Goal: Navigation & Orientation: Find specific page/section

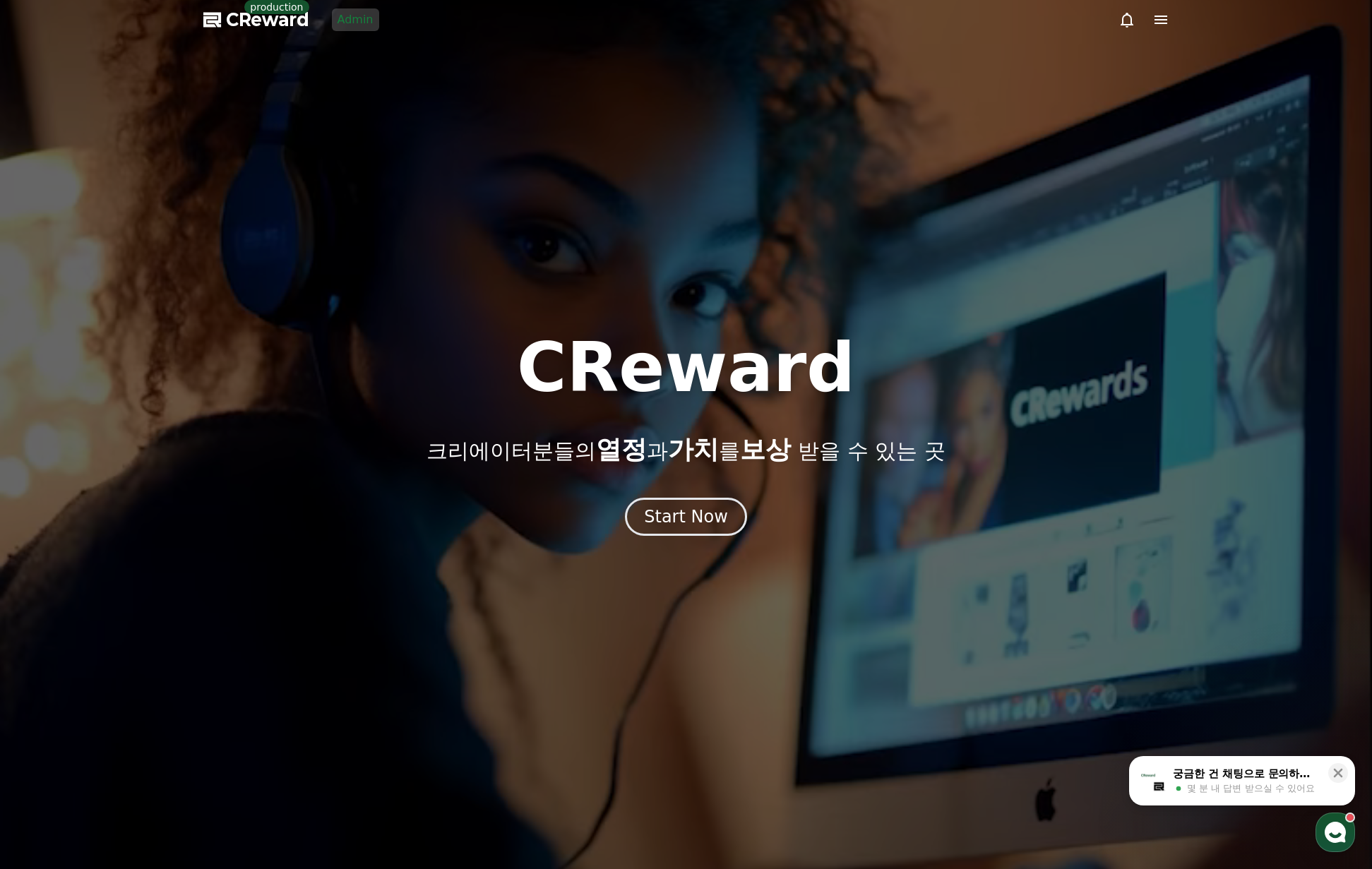
click at [294, 25] on span "CReward" at bounding box center [267, 19] width 83 height 22
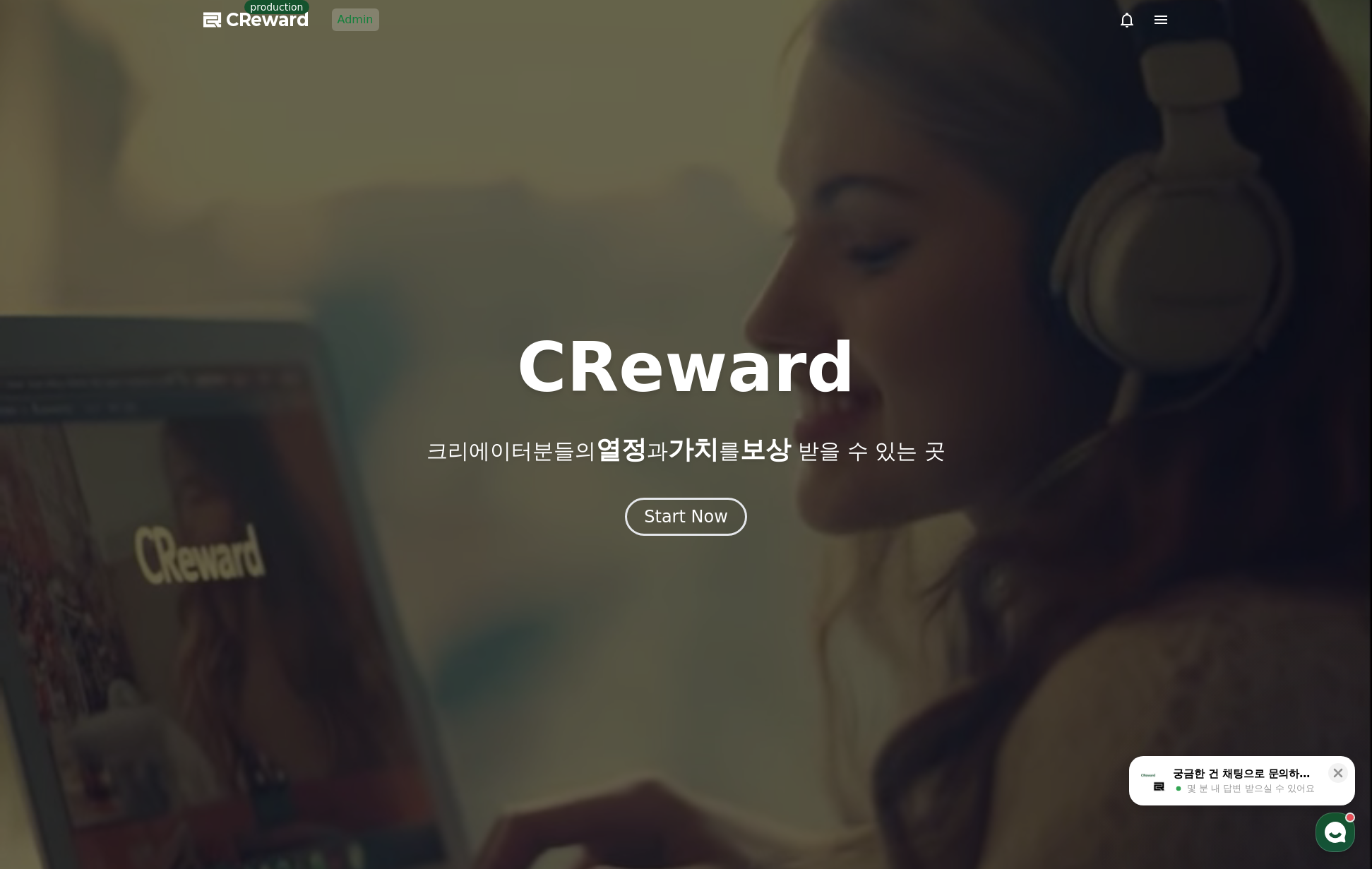
click at [268, 19] on span "CReward" at bounding box center [267, 19] width 83 height 22
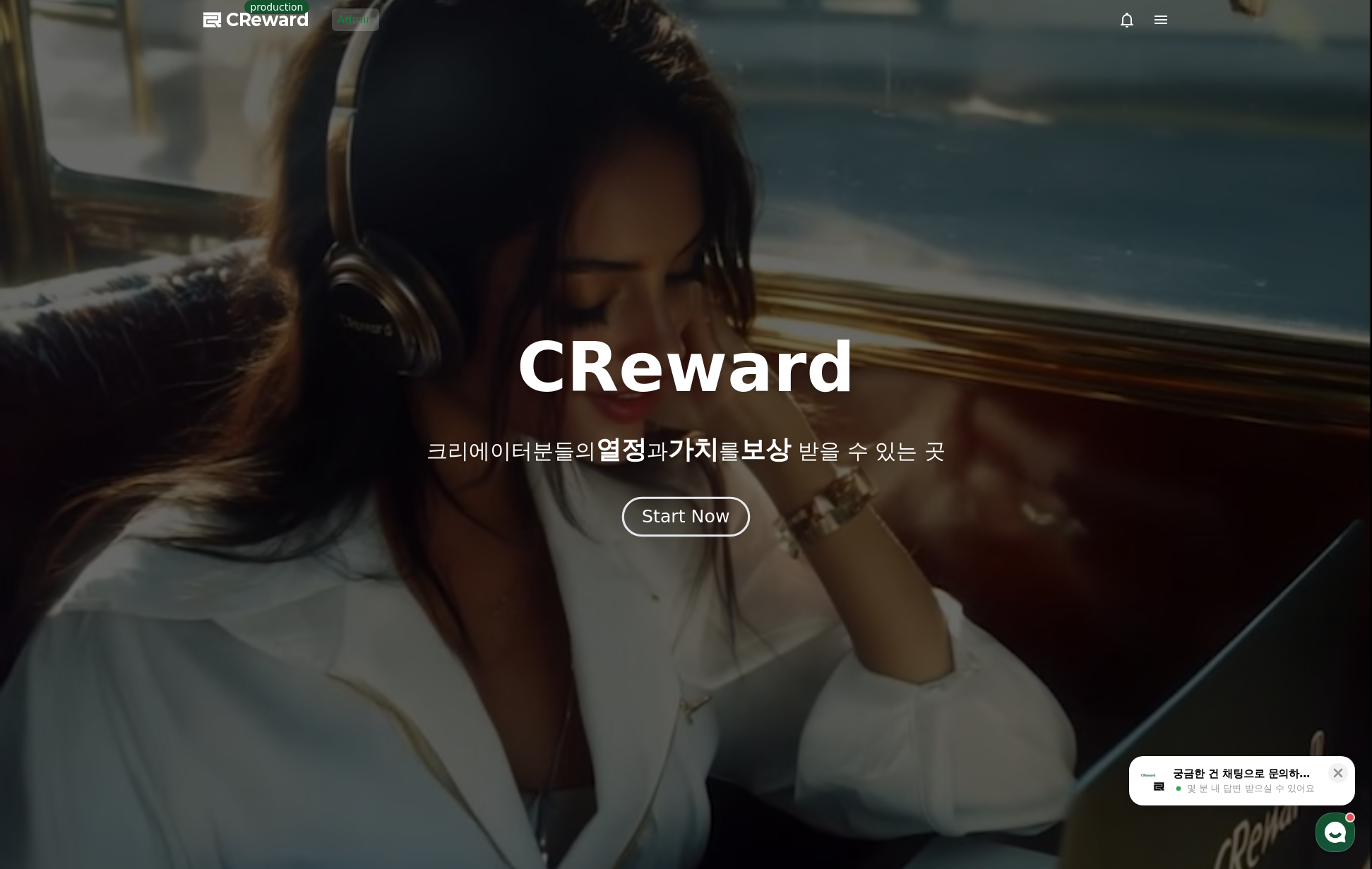
click at [673, 526] on div "Start Now" at bounding box center [685, 516] width 87 height 24
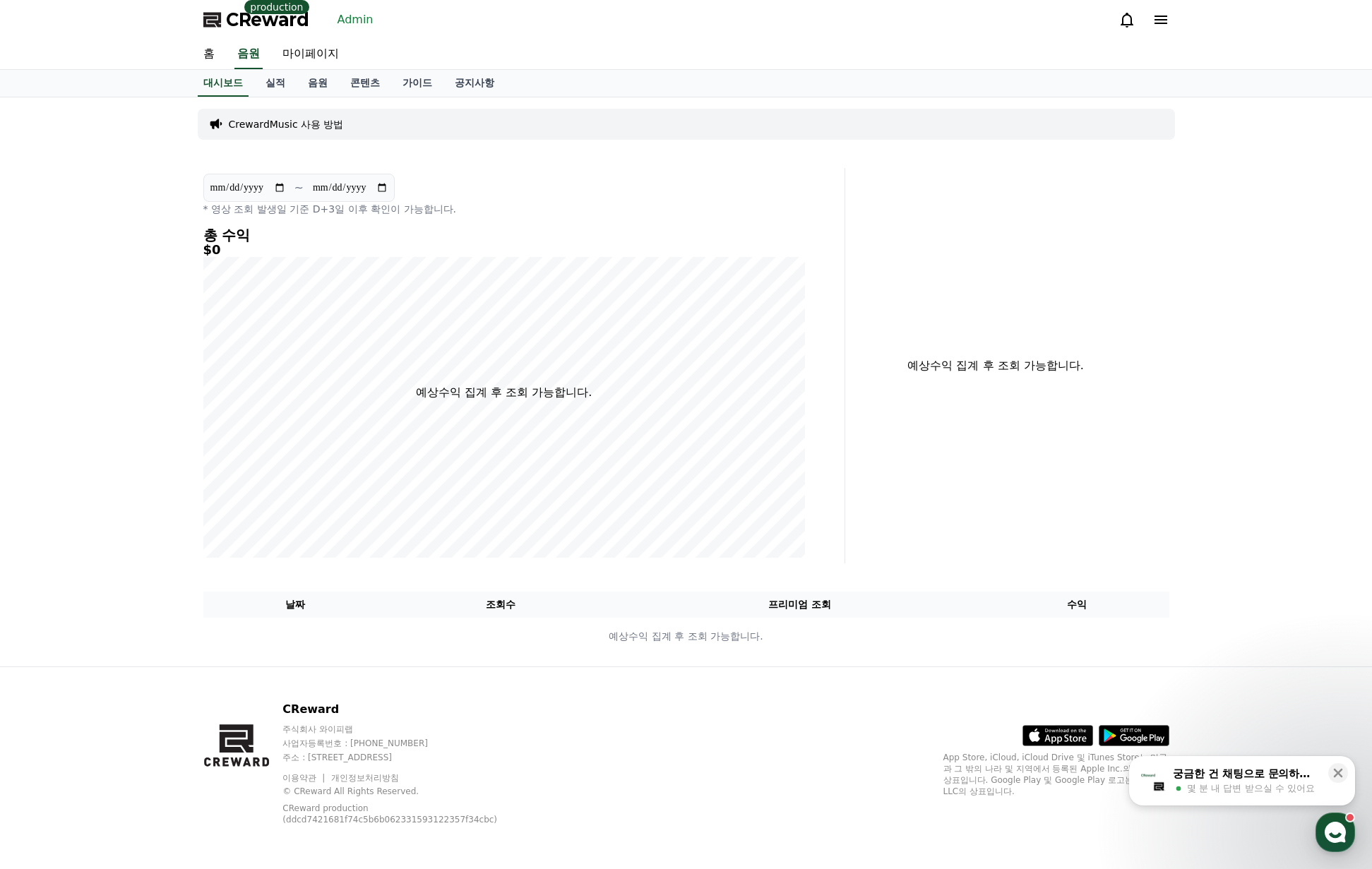
click at [351, 17] on link "Admin" at bounding box center [355, 19] width 47 height 22
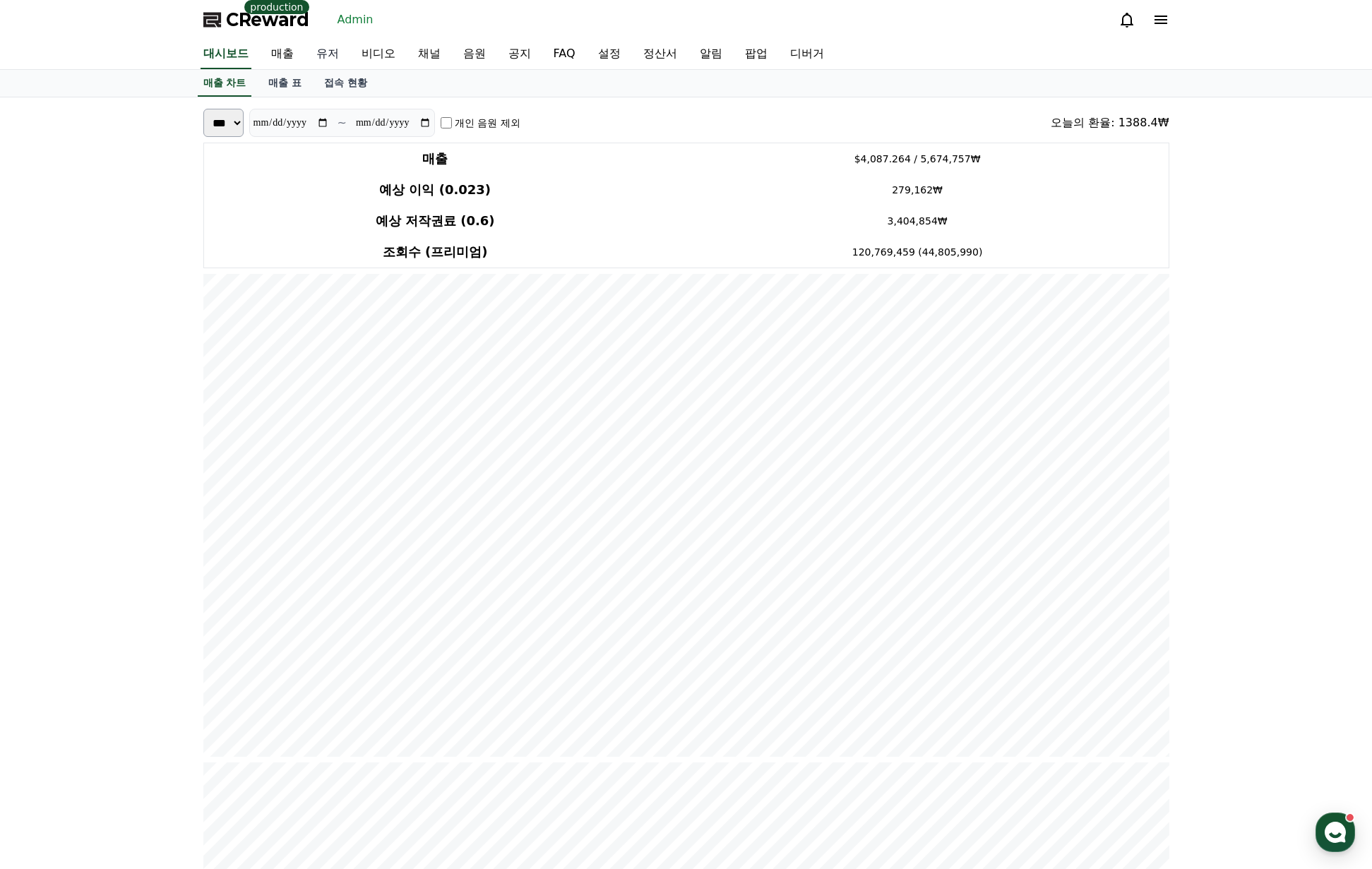
click at [324, 58] on link "유저" at bounding box center [327, 54] width 45 height 30
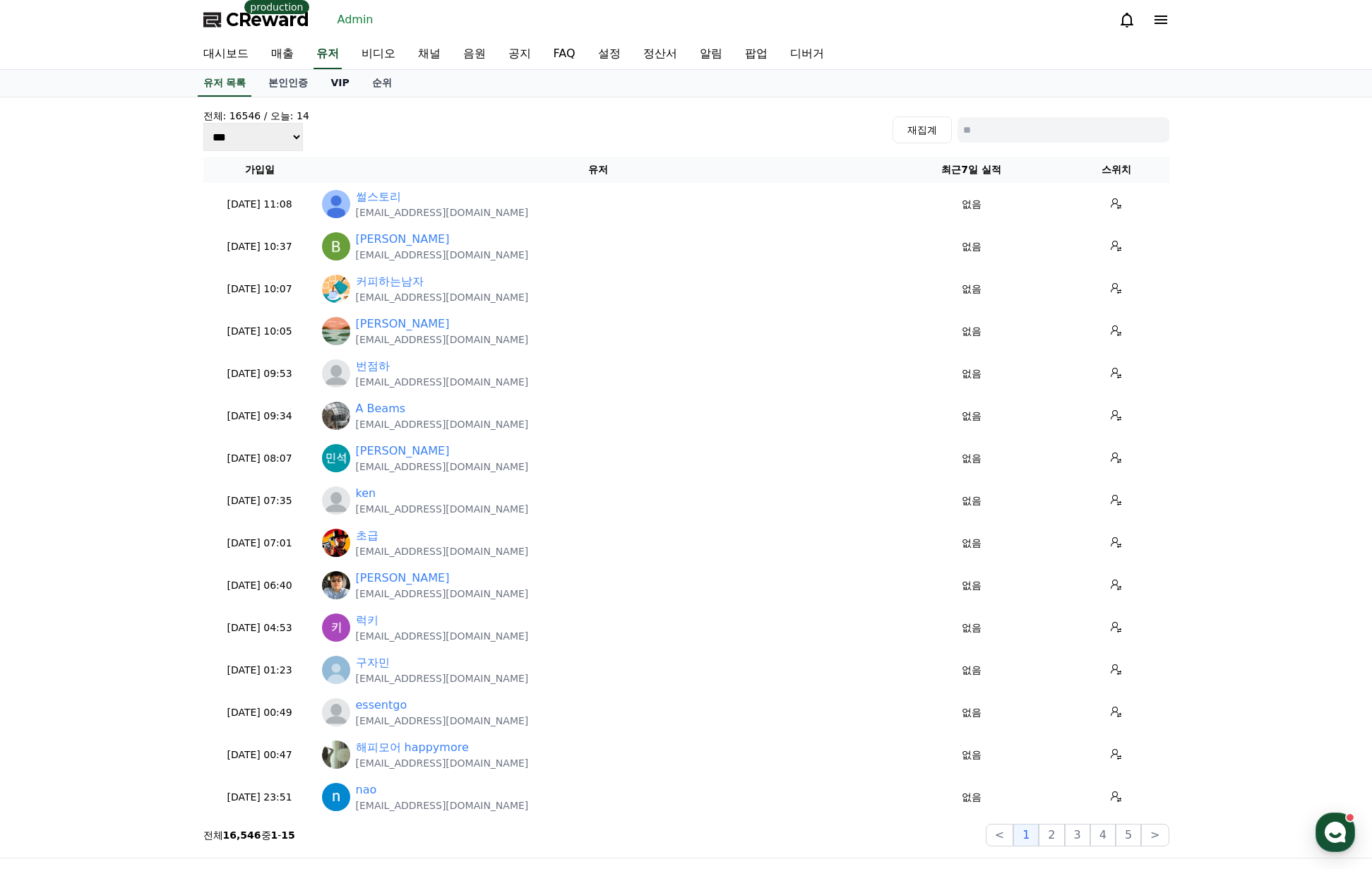
click at [334, 77] on link "VIP" at bounding box center [339, 83] width 41 height 27
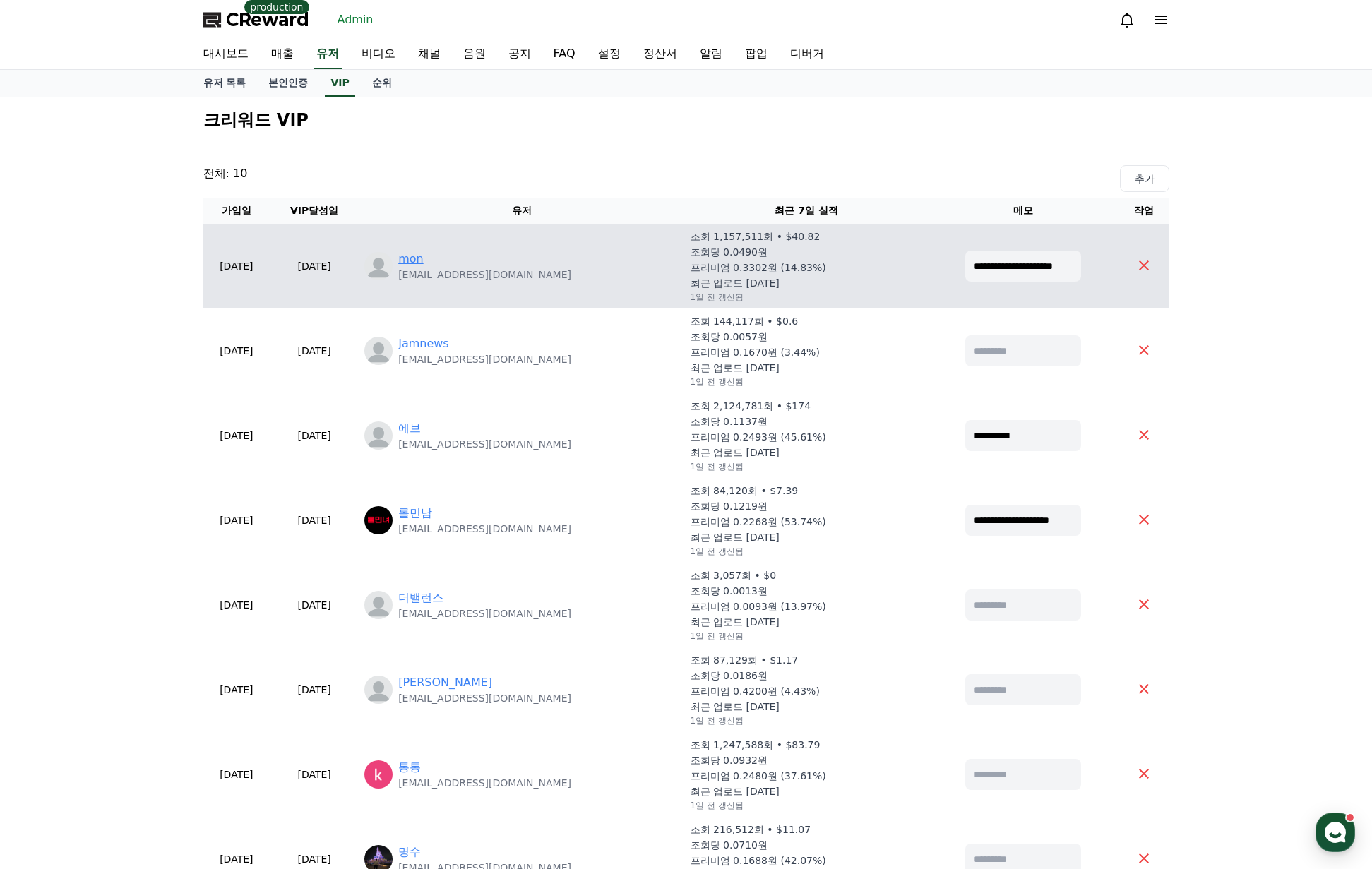
click at [424, 261] on link "mon" at bounding box center [410, 259] width 26 height 17
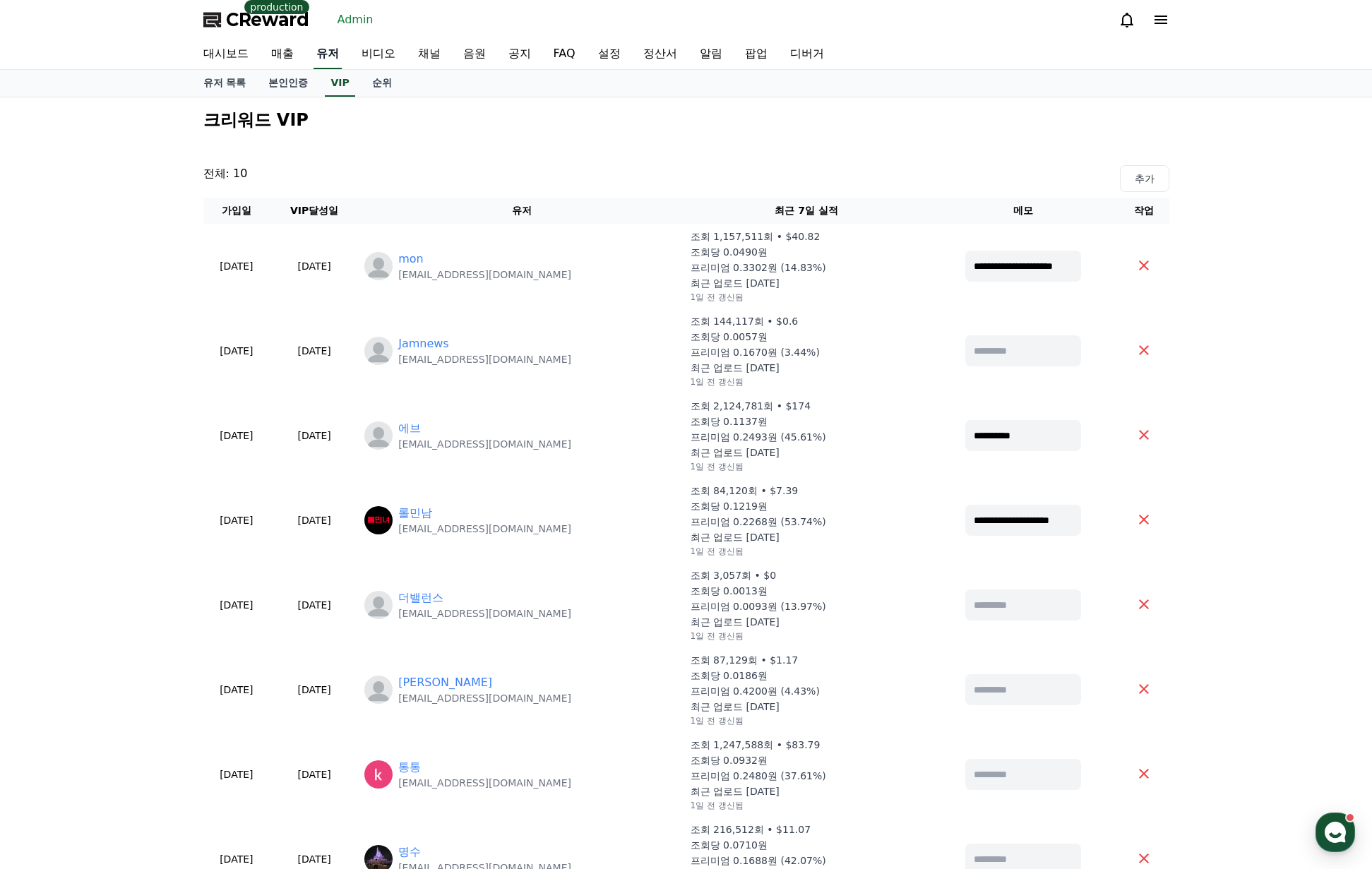
click at [331, 49] on link "유저" at bounding box center [328, 54] width 28 height 30
click at [386, 82] on link "순위" at bounding box center [381, 83] width 42 height 27
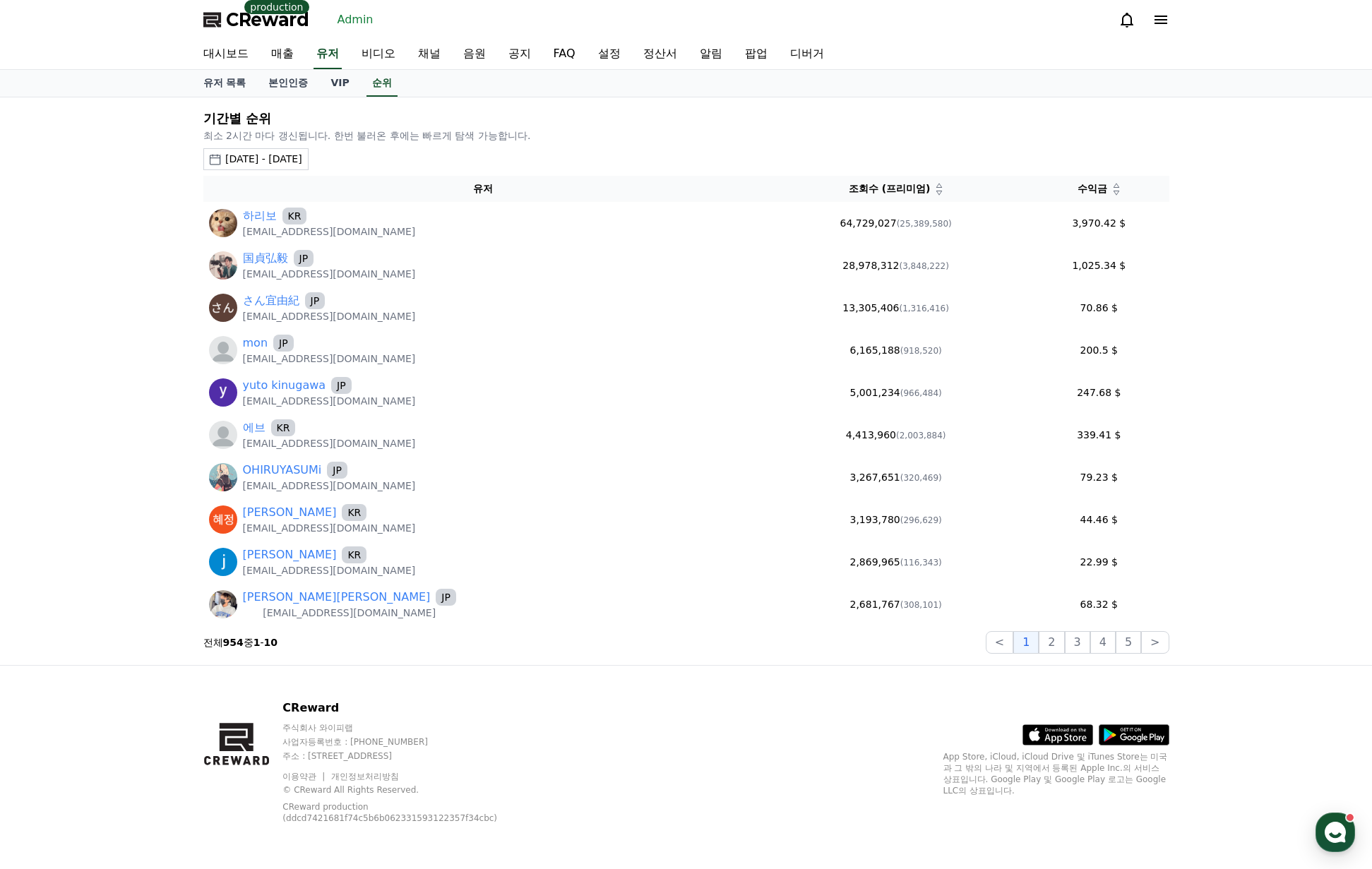
click at [272, 156] on div "2025-07-26 - 2025-08-26" at bounding box center [264, 159] width 77 height 15
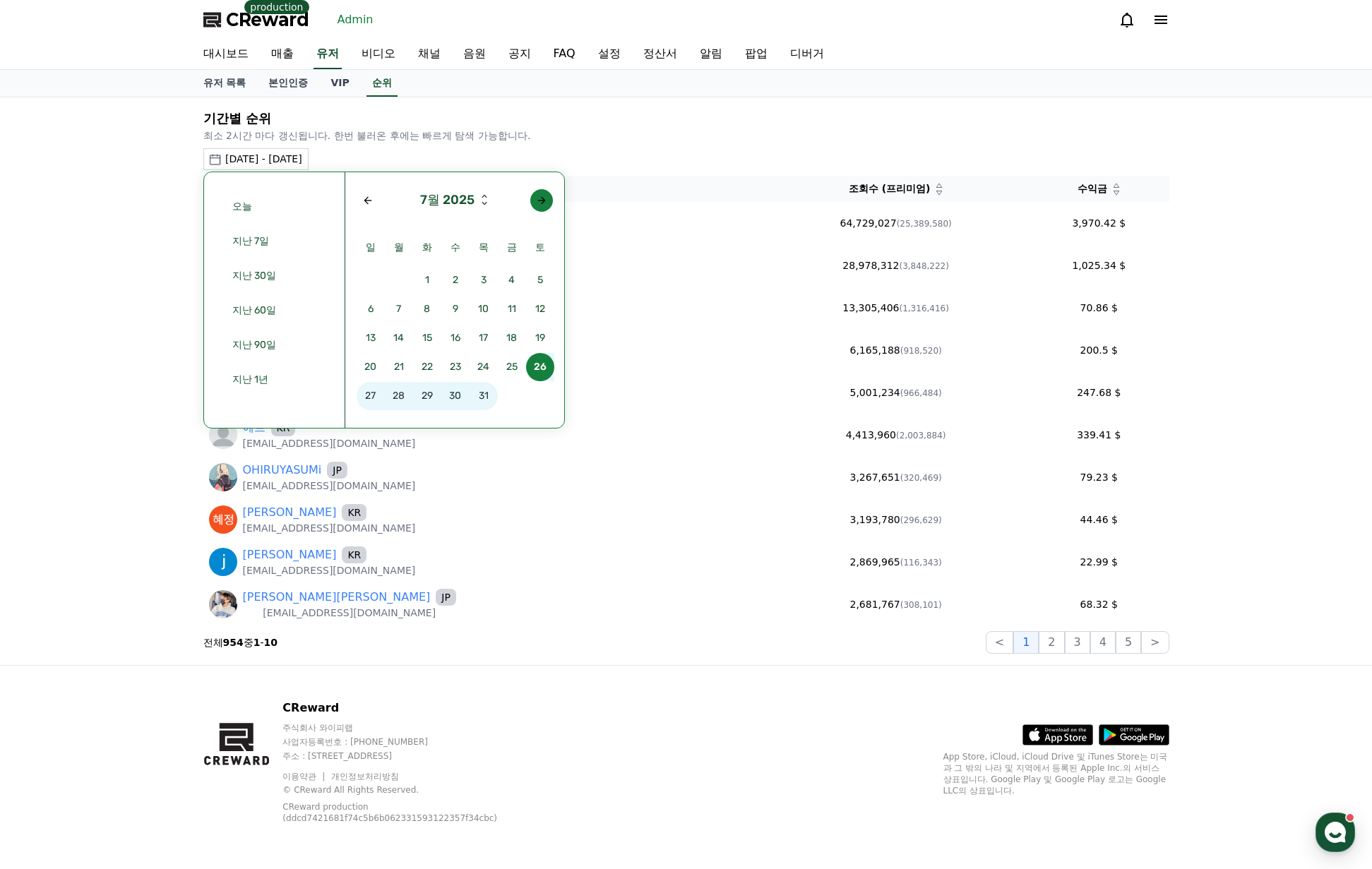
click at [541, 203] on div "Next month" at bounding box center [542, 201] width 12 height 12
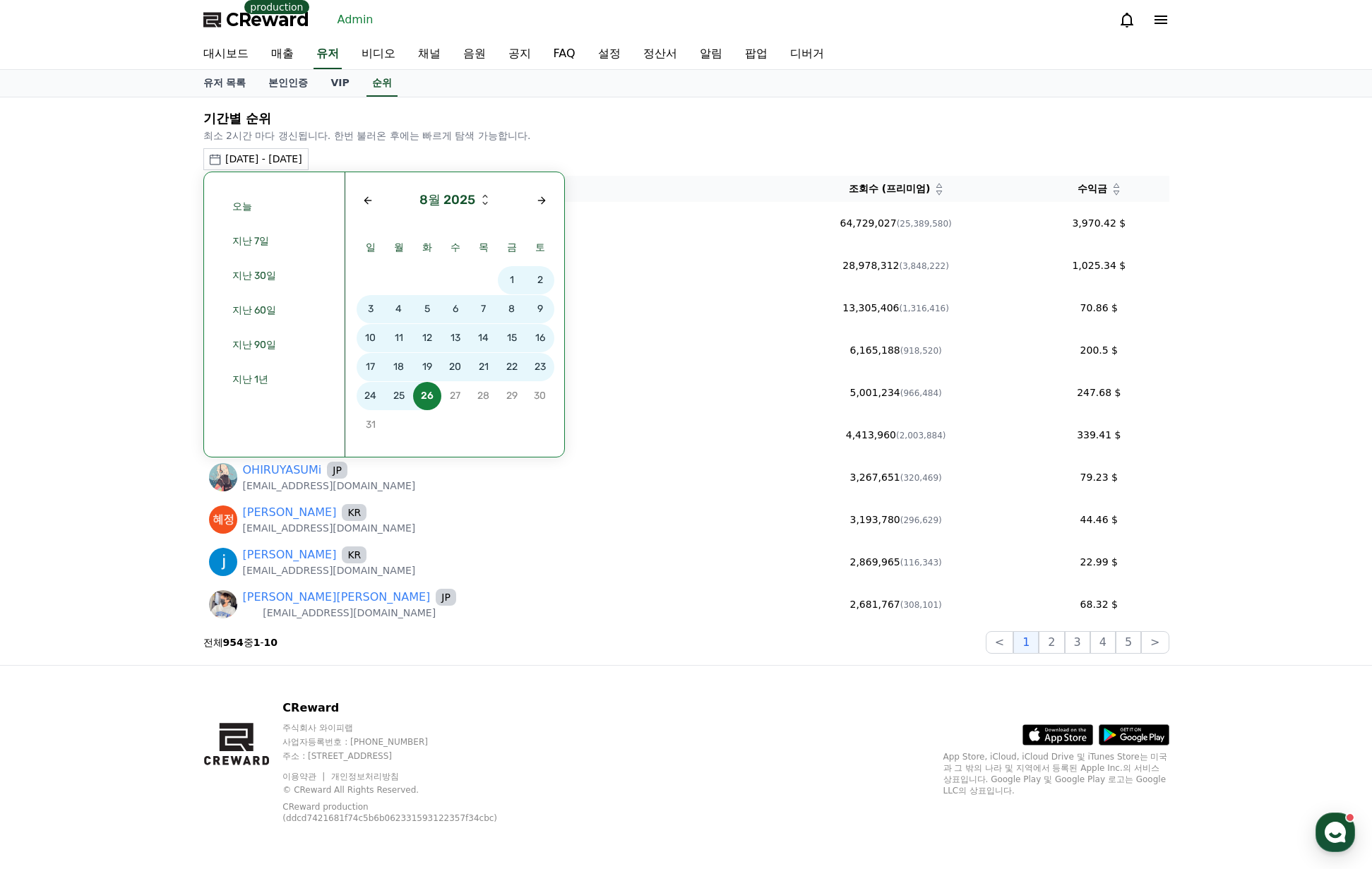
click at [427, 340] on span "12" at bounding box center [427, 338] width 28 height 28
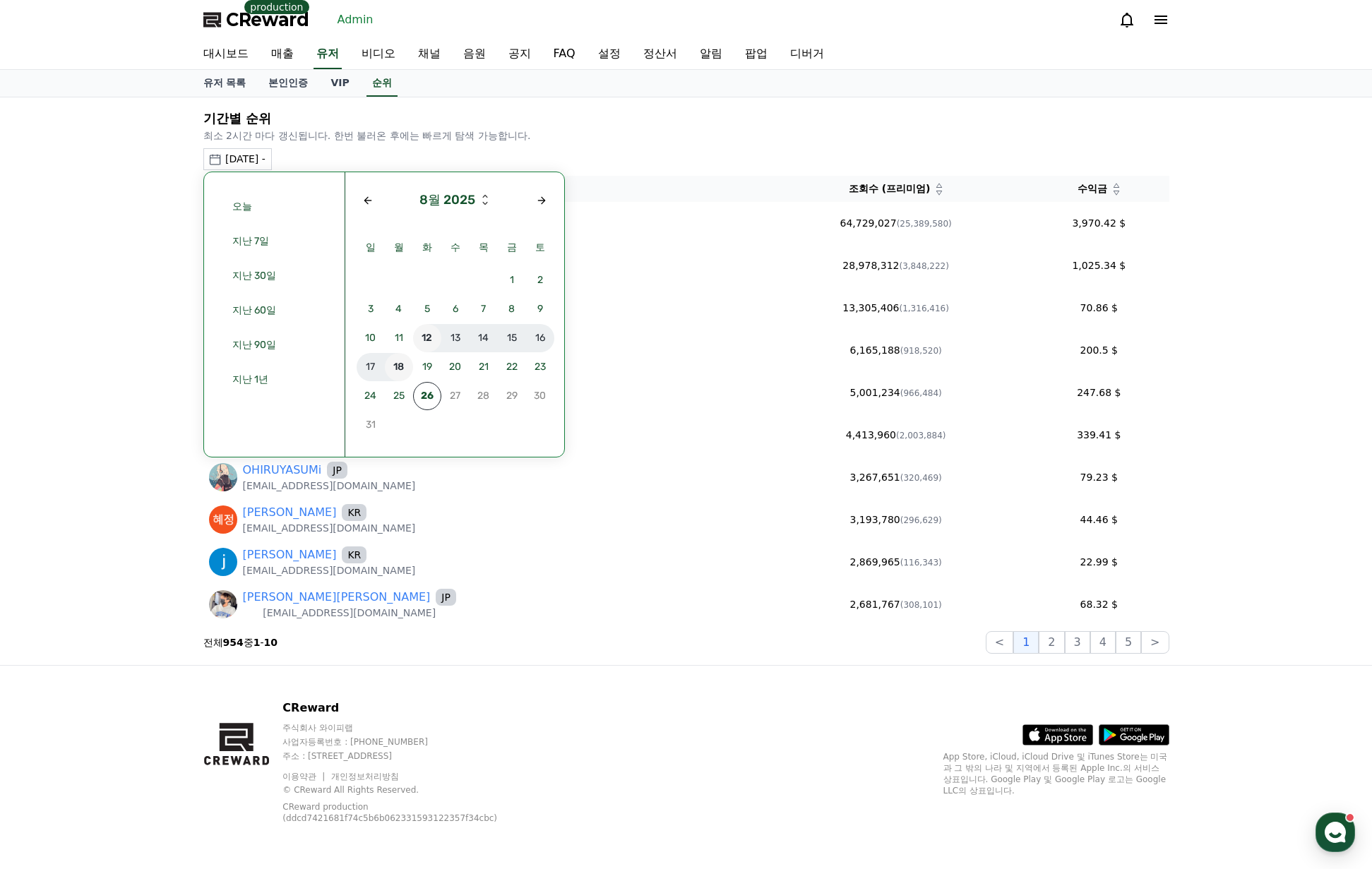
click at [405, 364] on span "18" at bounding box center [399, 367] width 28 height 28
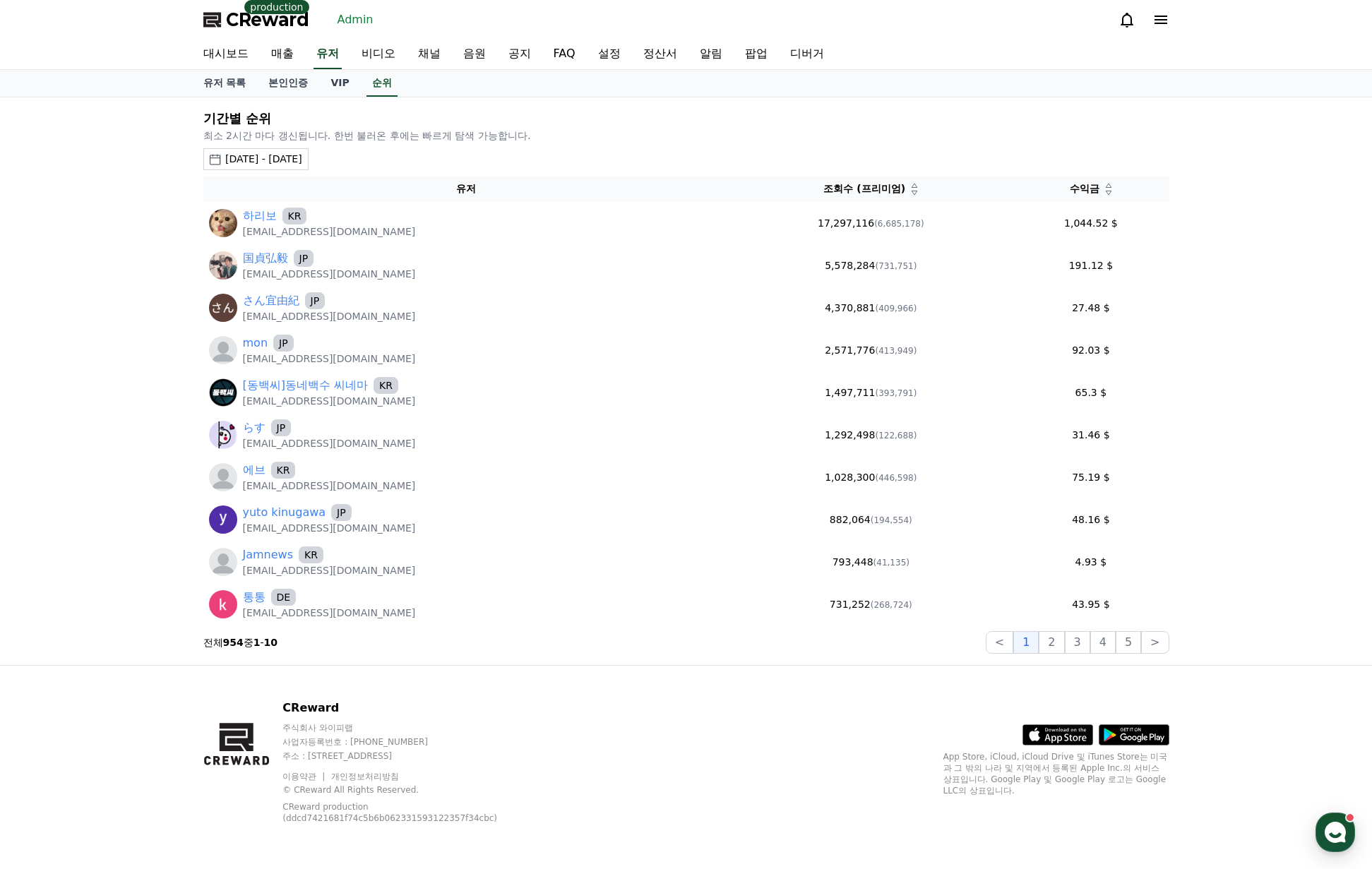
click at [1112, 195] on icon at bounding box center [1108, 192] width 7 height 7
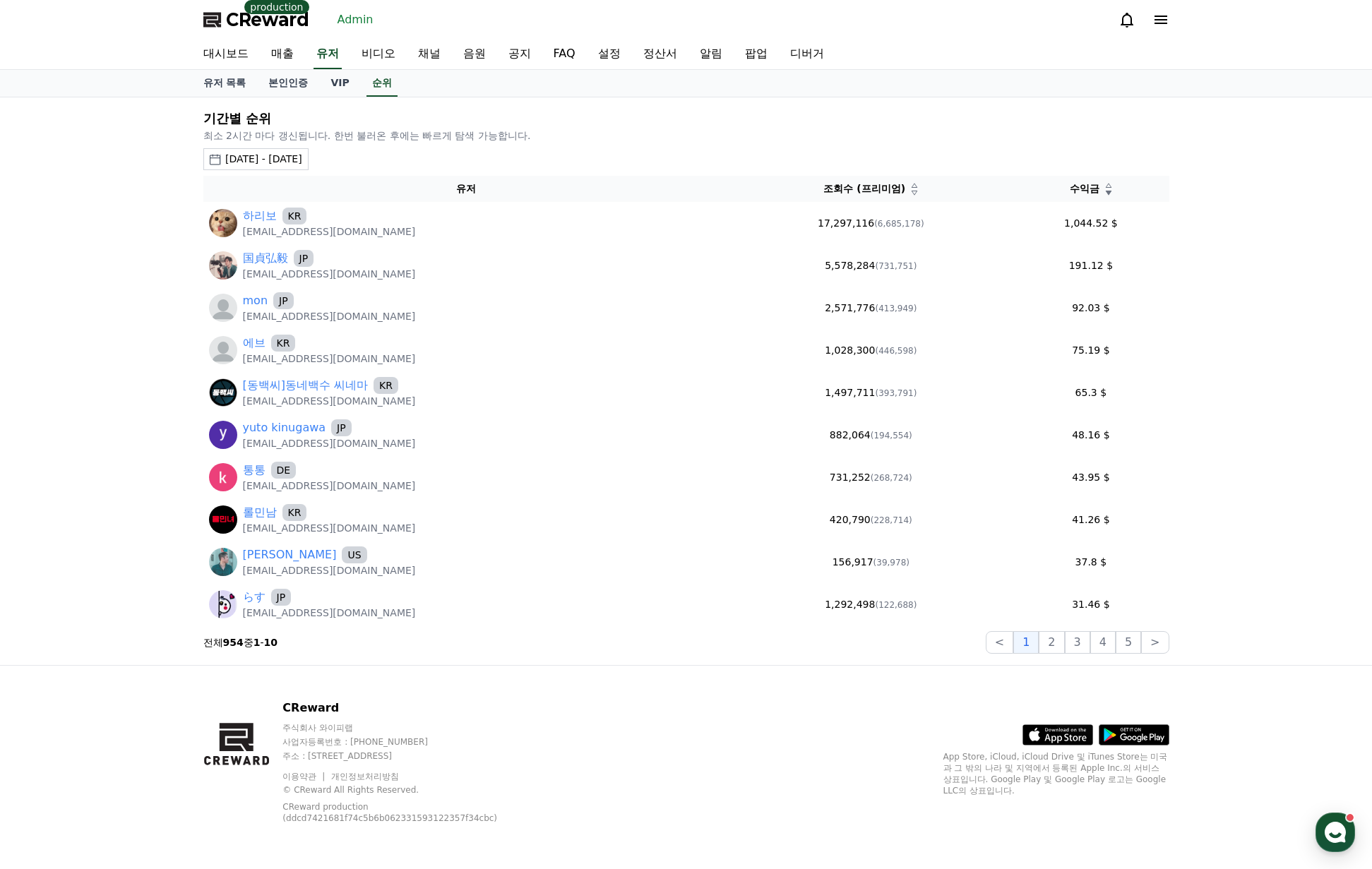
click at [1111, 195] on icon at bounding box center [1108, 192] width 7 height 7
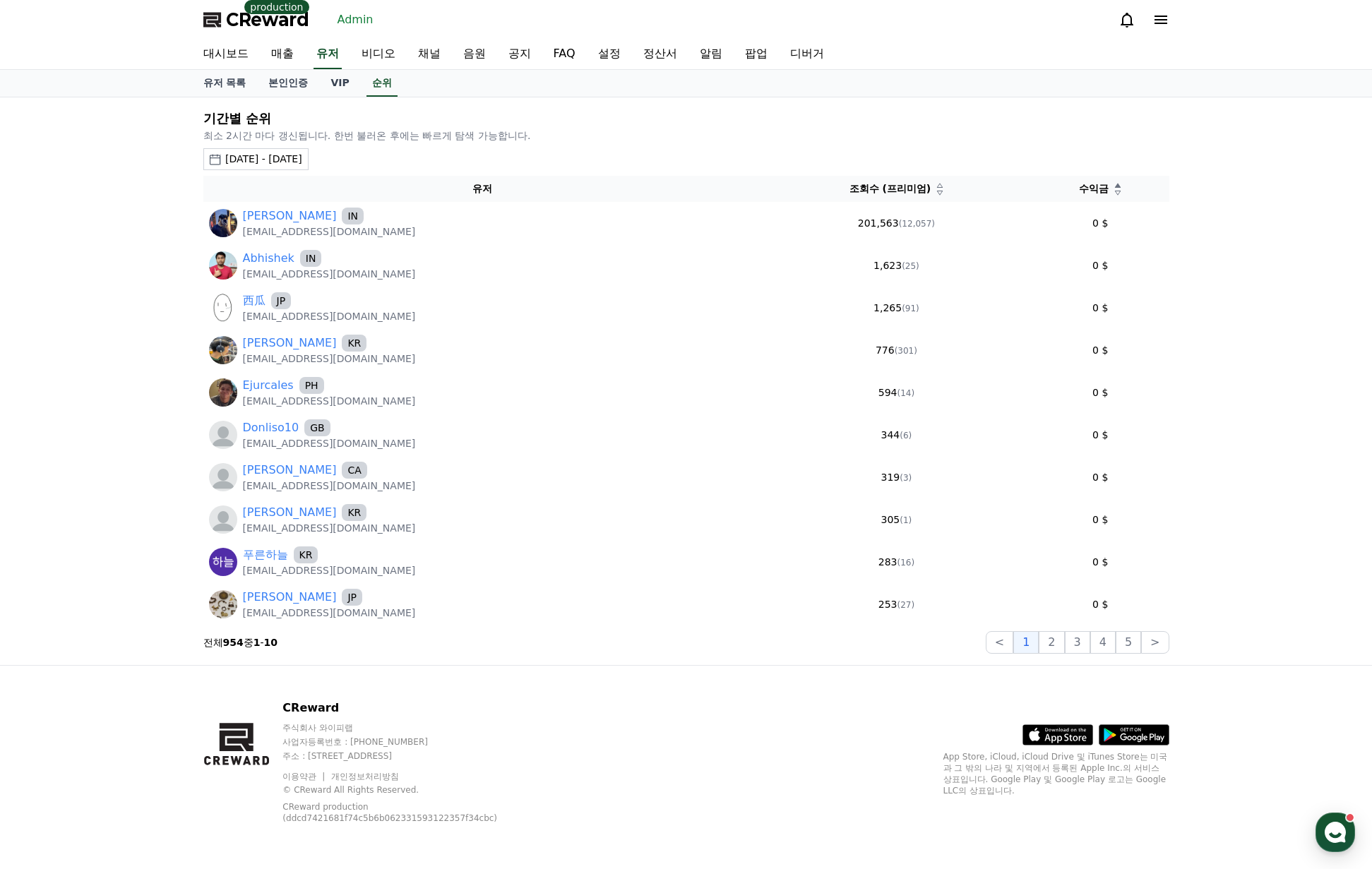
click at [1114, 195] on icon at bounding box center [1117, 192] width 7 height 7
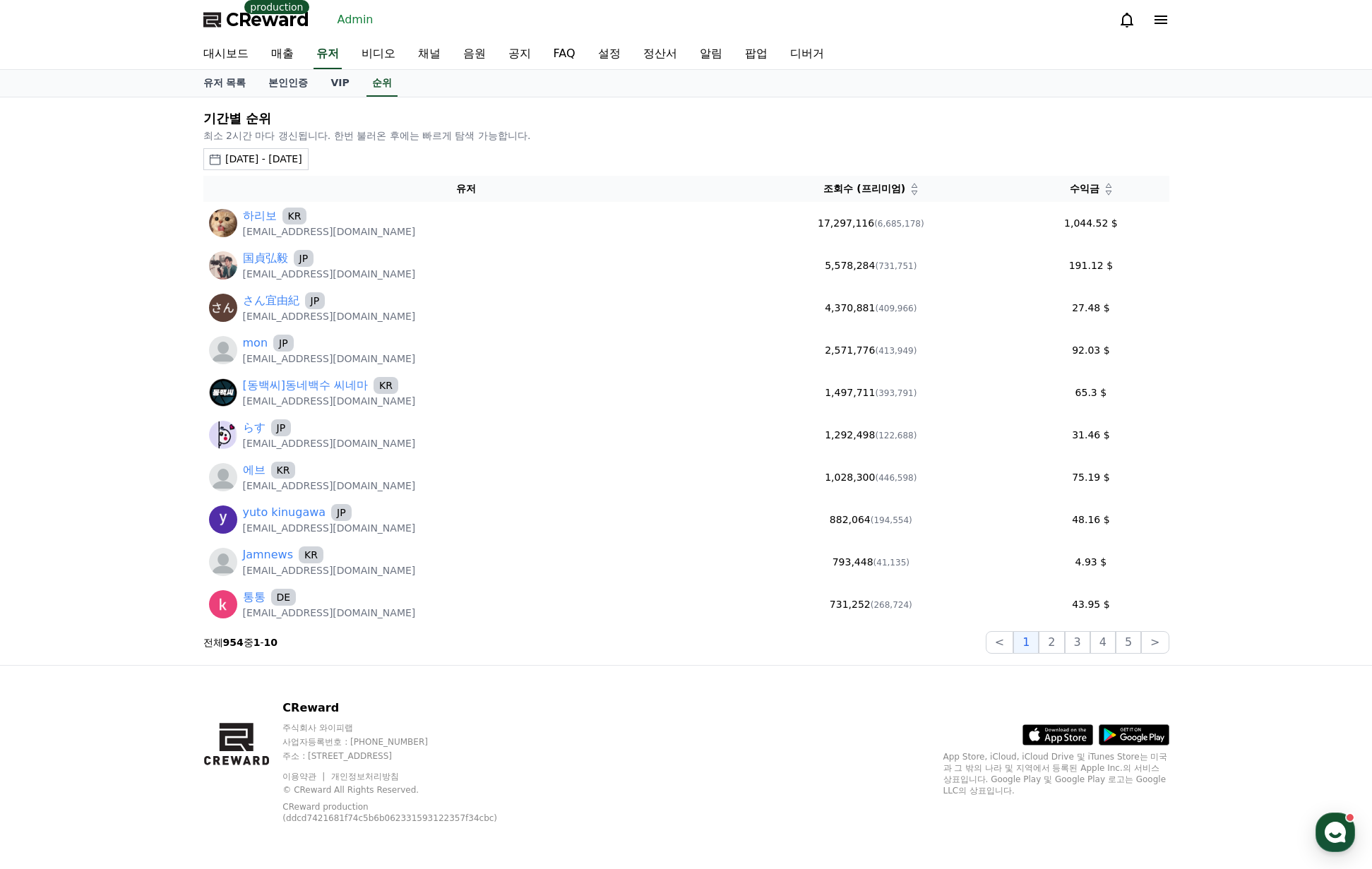
click at [1111, 195] on icon at bounding box center [1108, 192] width 7 height 7
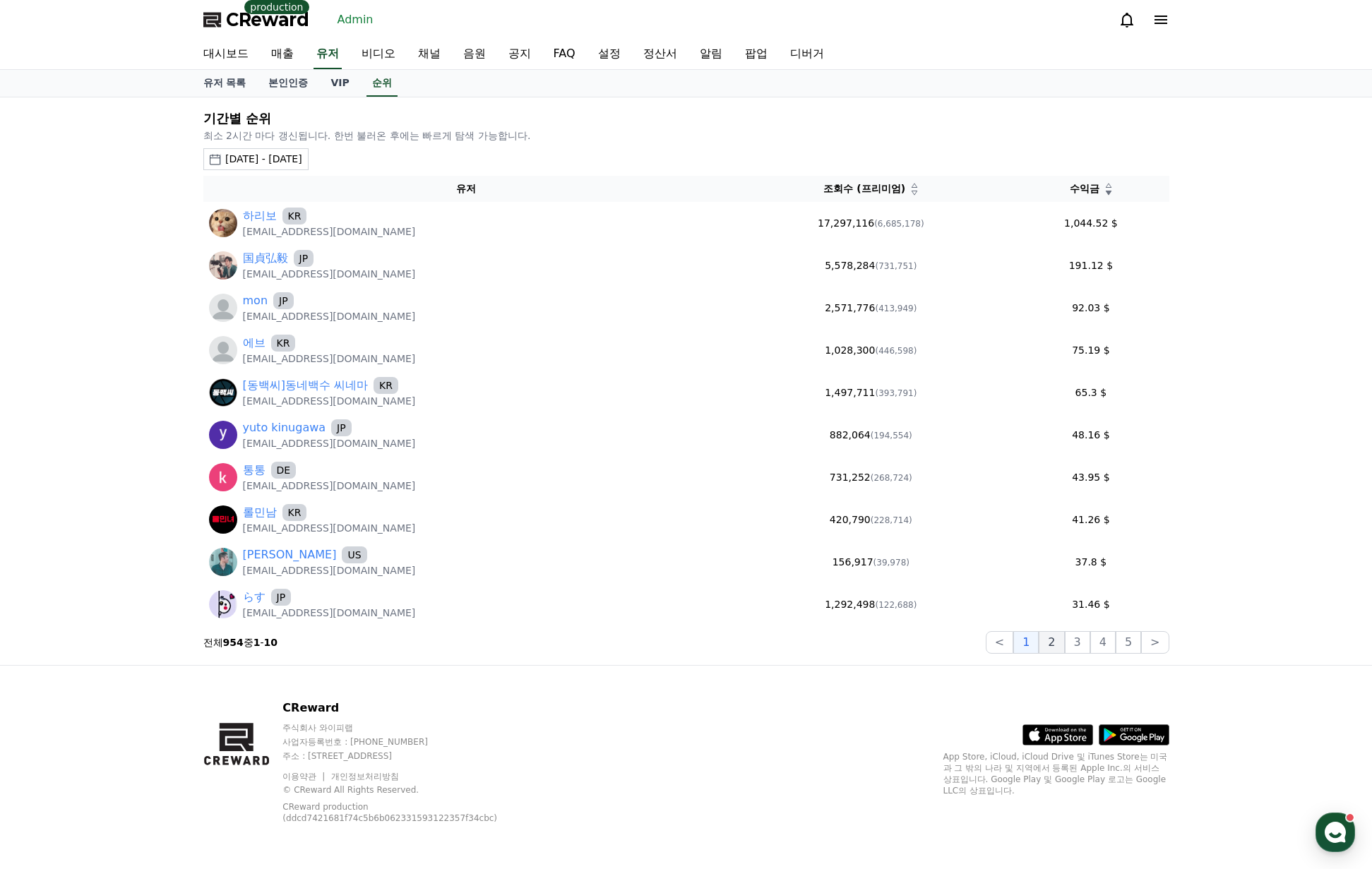
click at [1057, 644] on button "2" at bounding box center [1051, 642] width 26 height 22
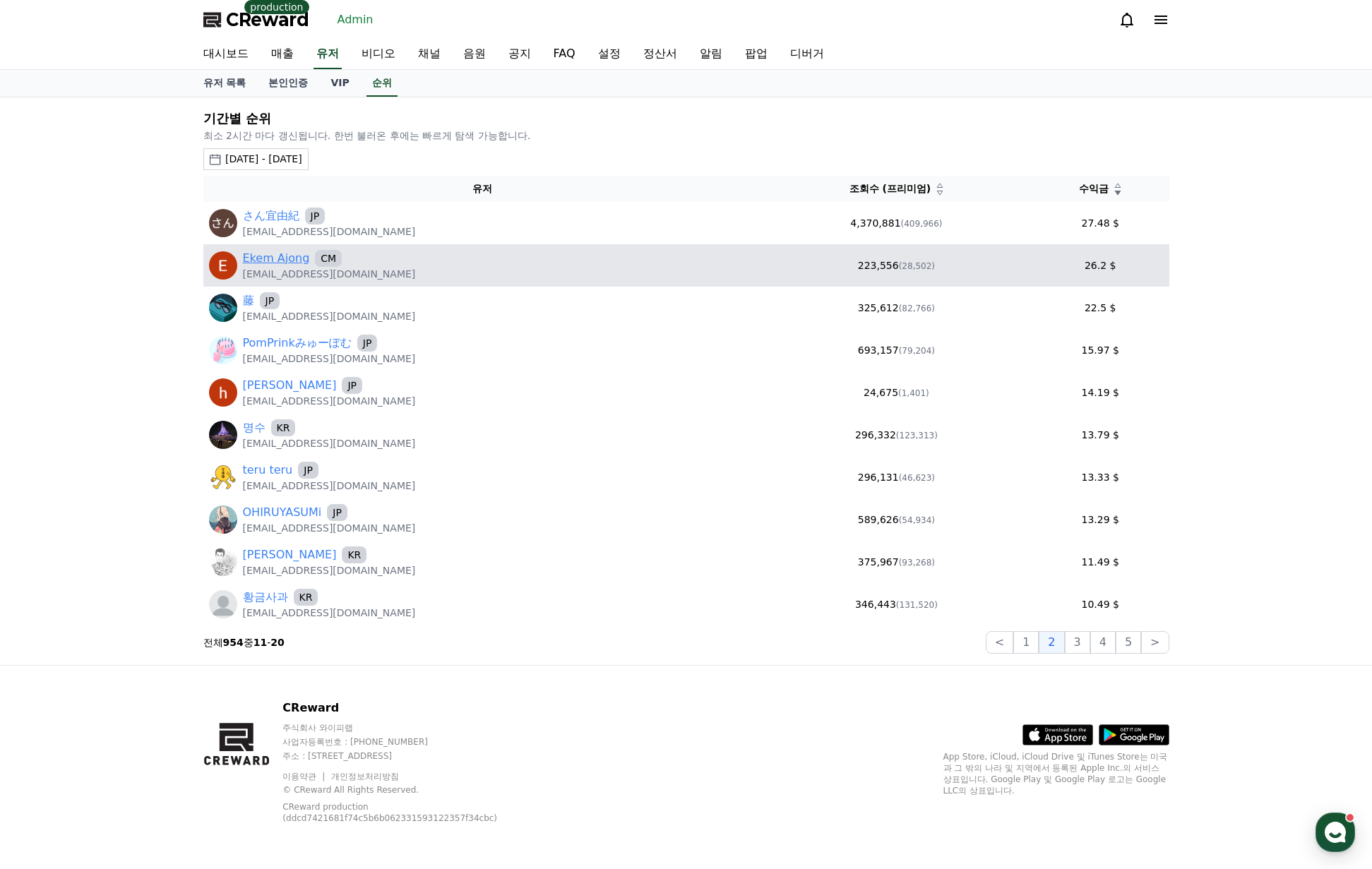
click at [280, 266] on link "Ekem Ajong" at bounding box center [276, 258] width 67 height 17
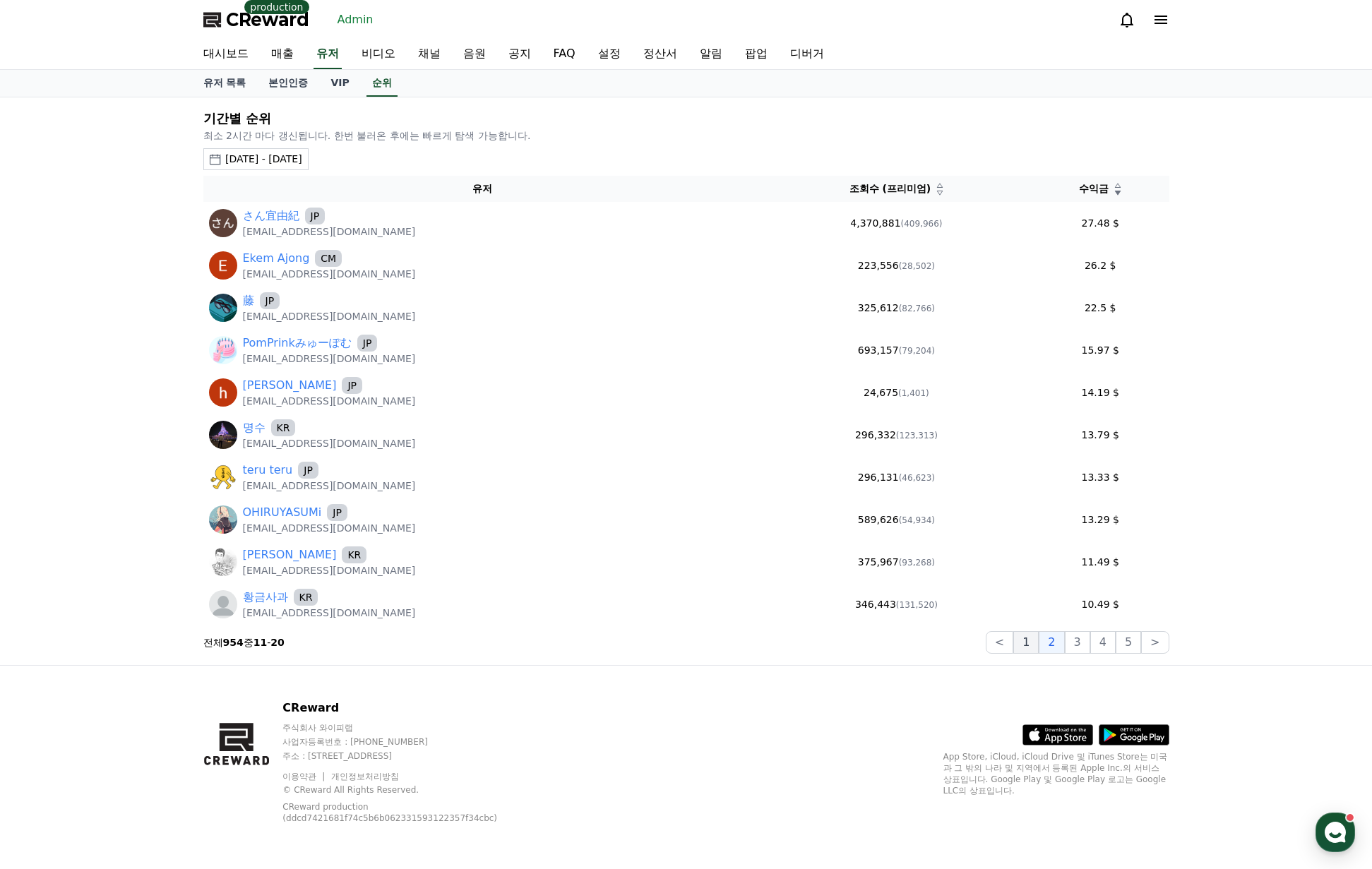
click at [1024, 640] on button "1" at bounding box center [1026, 642] width 26 height 22
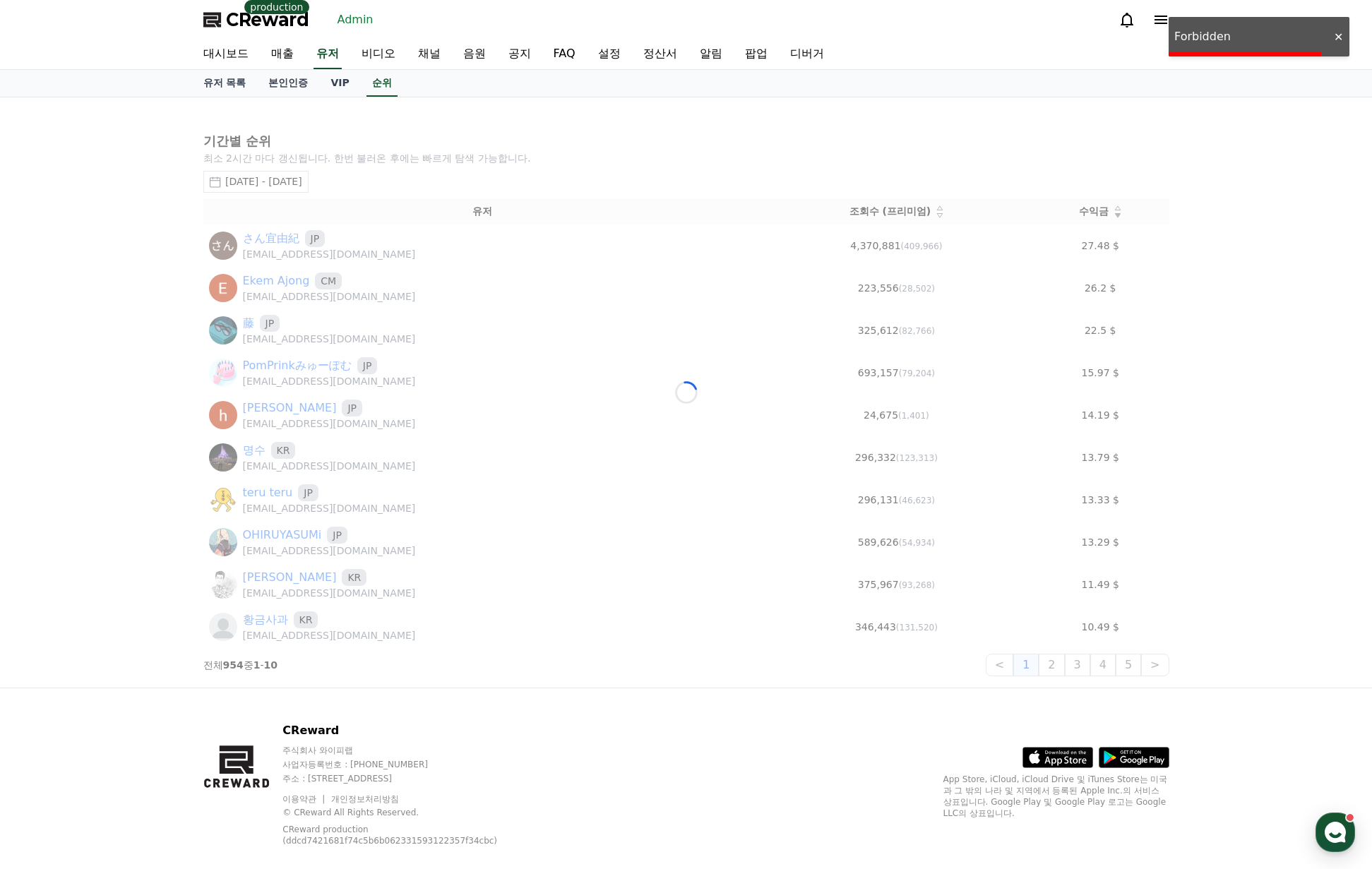
click at [1141, 171] on div "Loading..." at bounding box center [686, 392] width 988 height 590
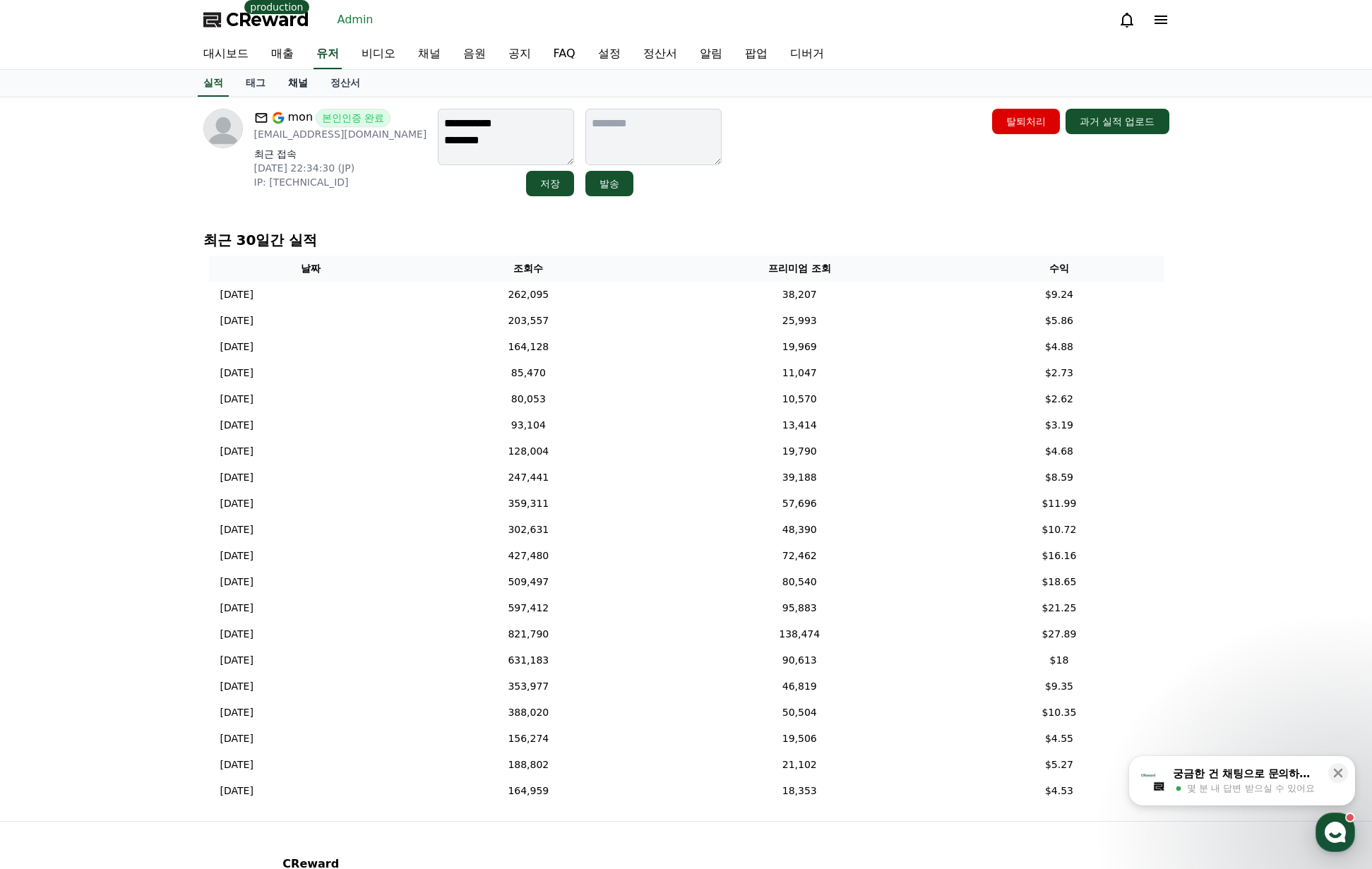
click at [298, 82] on link "채널" at bounding box center [297, 83] width 42 height 27
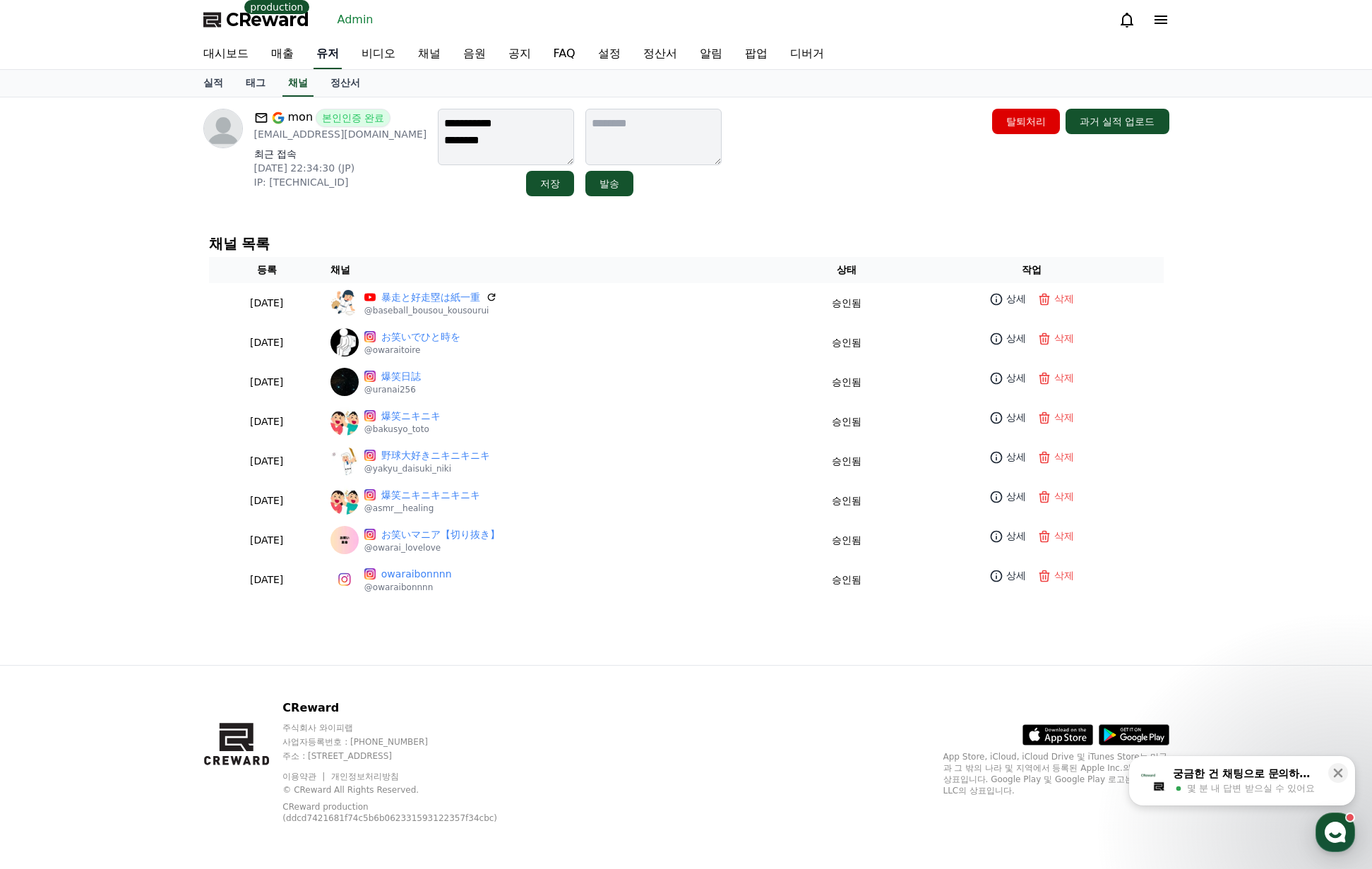
click at [331, 62] on link "유저" at bounding box center [328, 54] width 28 height 30
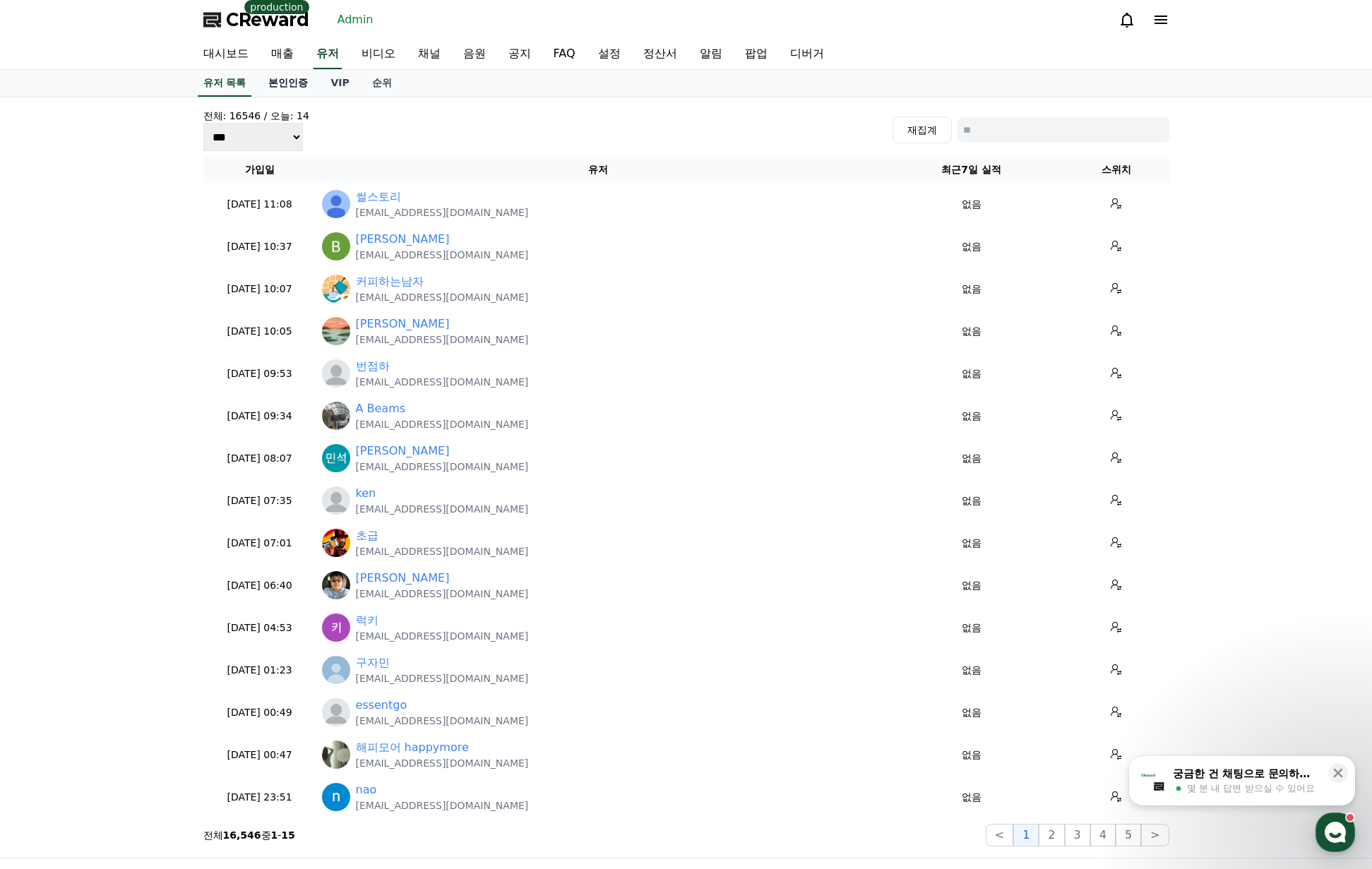
click at [288, 81] on link "본인인증" at bounding box center [288, 83] width 62 height 27
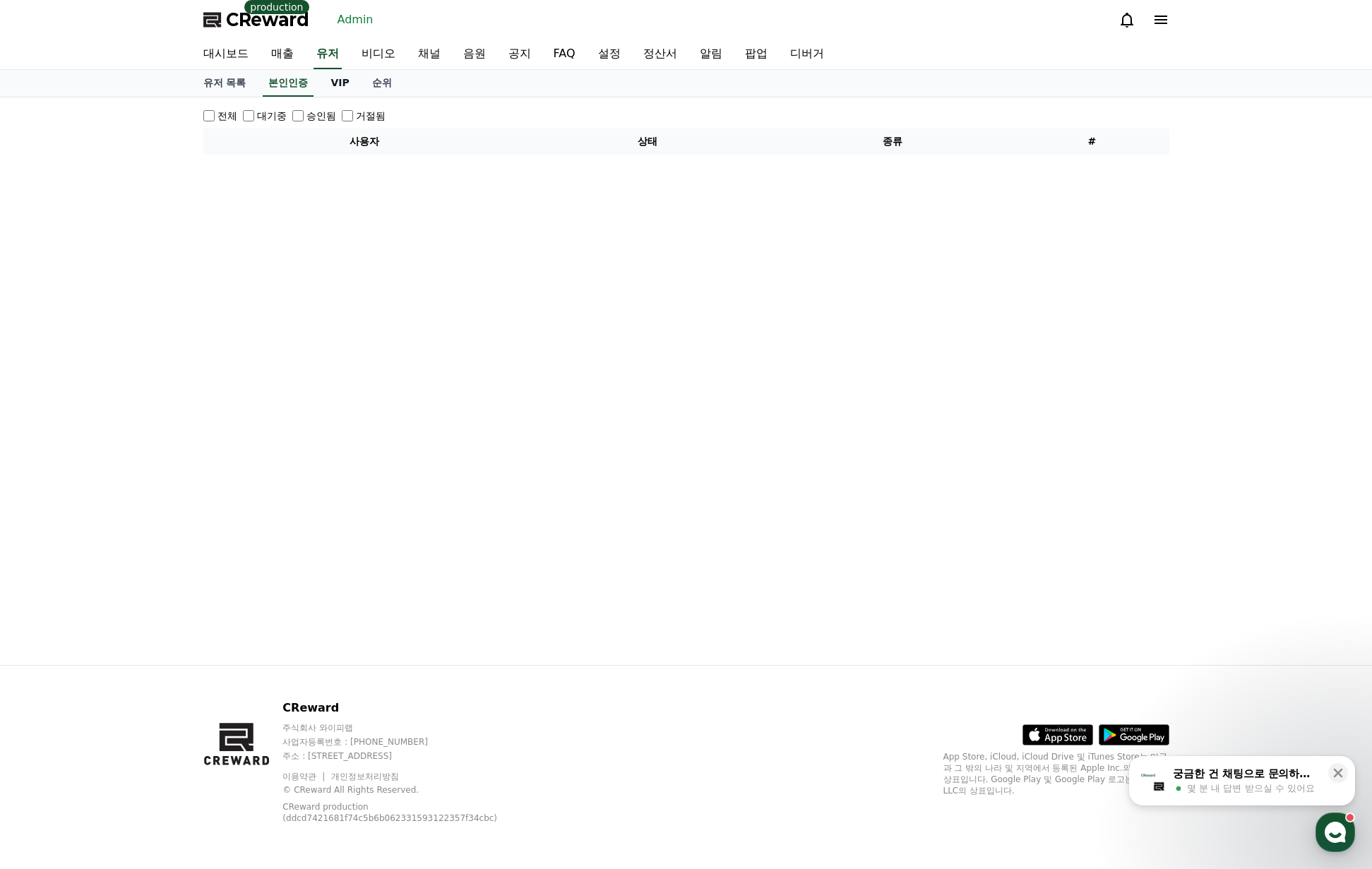
click at [336, 85] on link "VIP" at bounding box center [339, 83] width 41 height 27
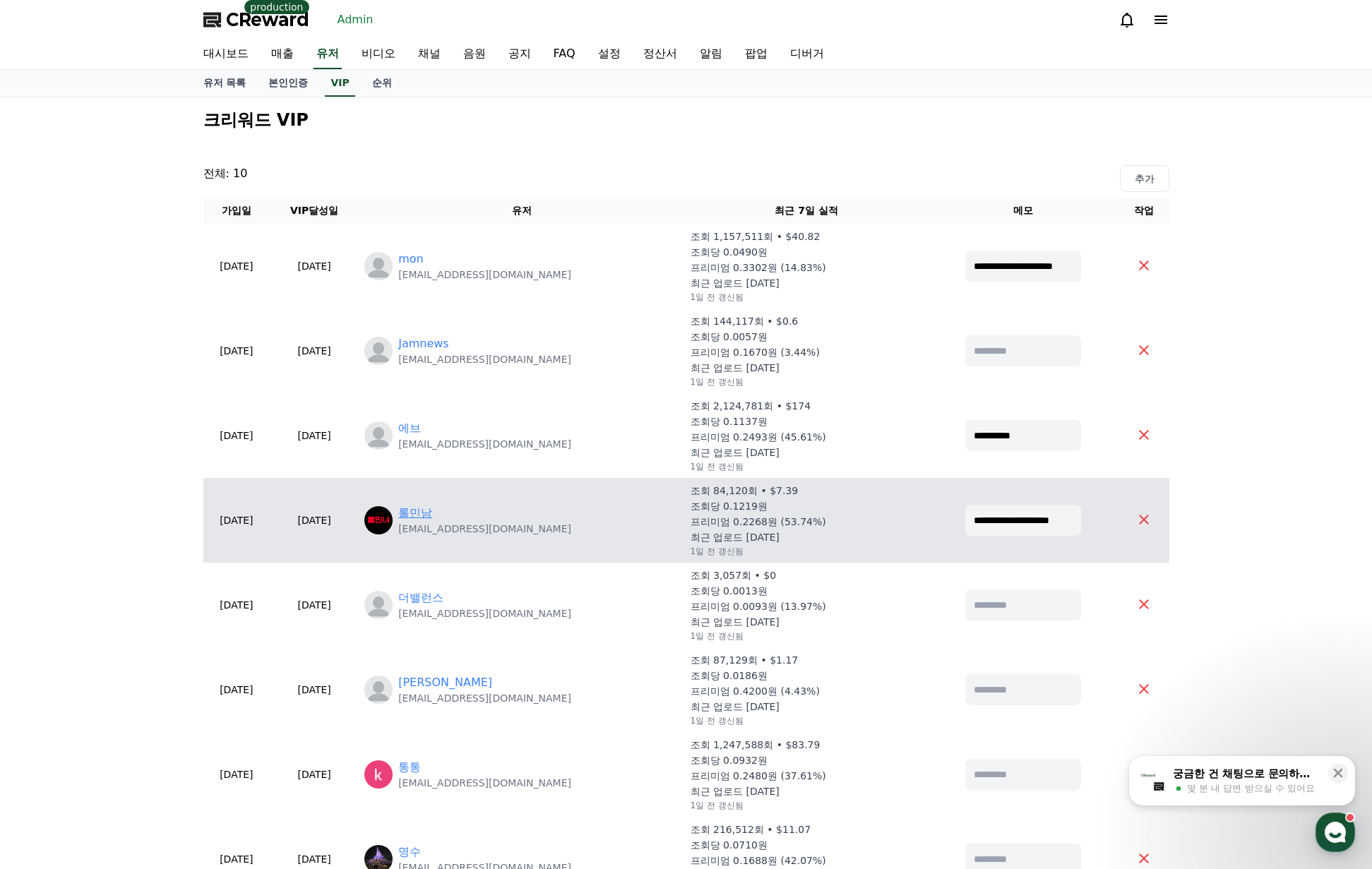
click at [432, 509] on link "롤민남" at bounding box center [415, 513] width 34 height 17
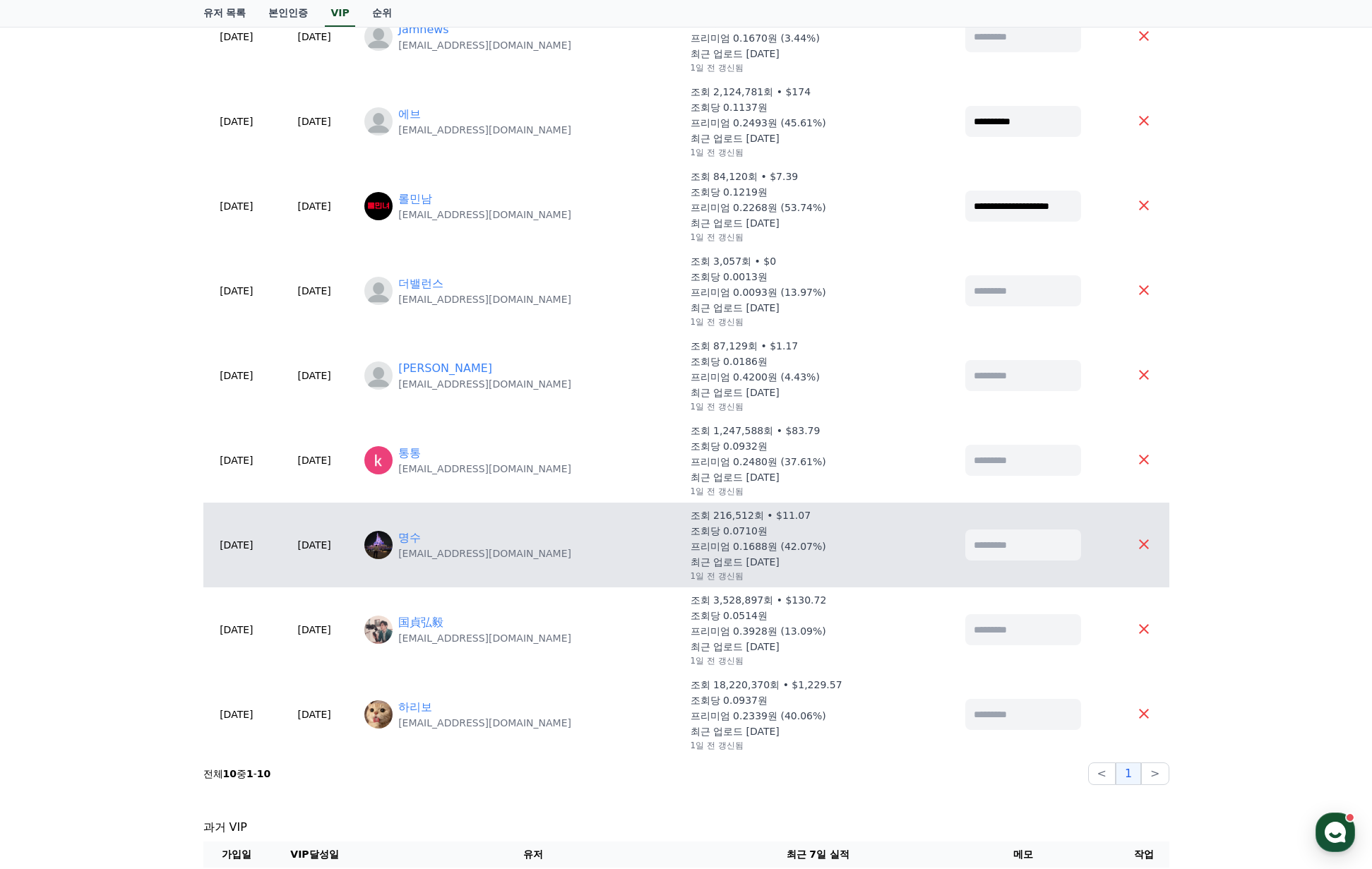
scroll to position [353, 0]
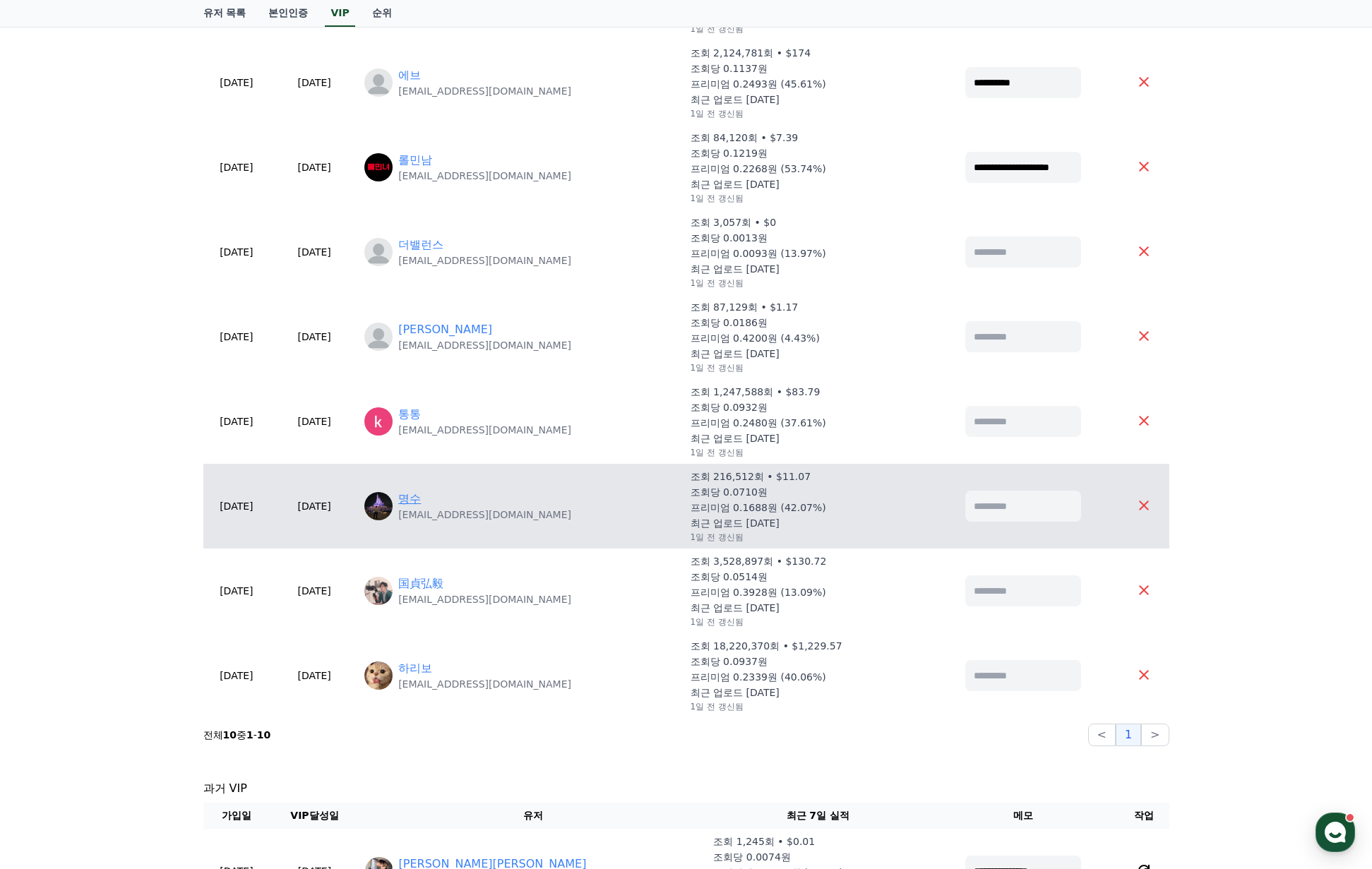
click at [421, 504] on link "명수" at bounding box center [409, 499] width 22 height 17
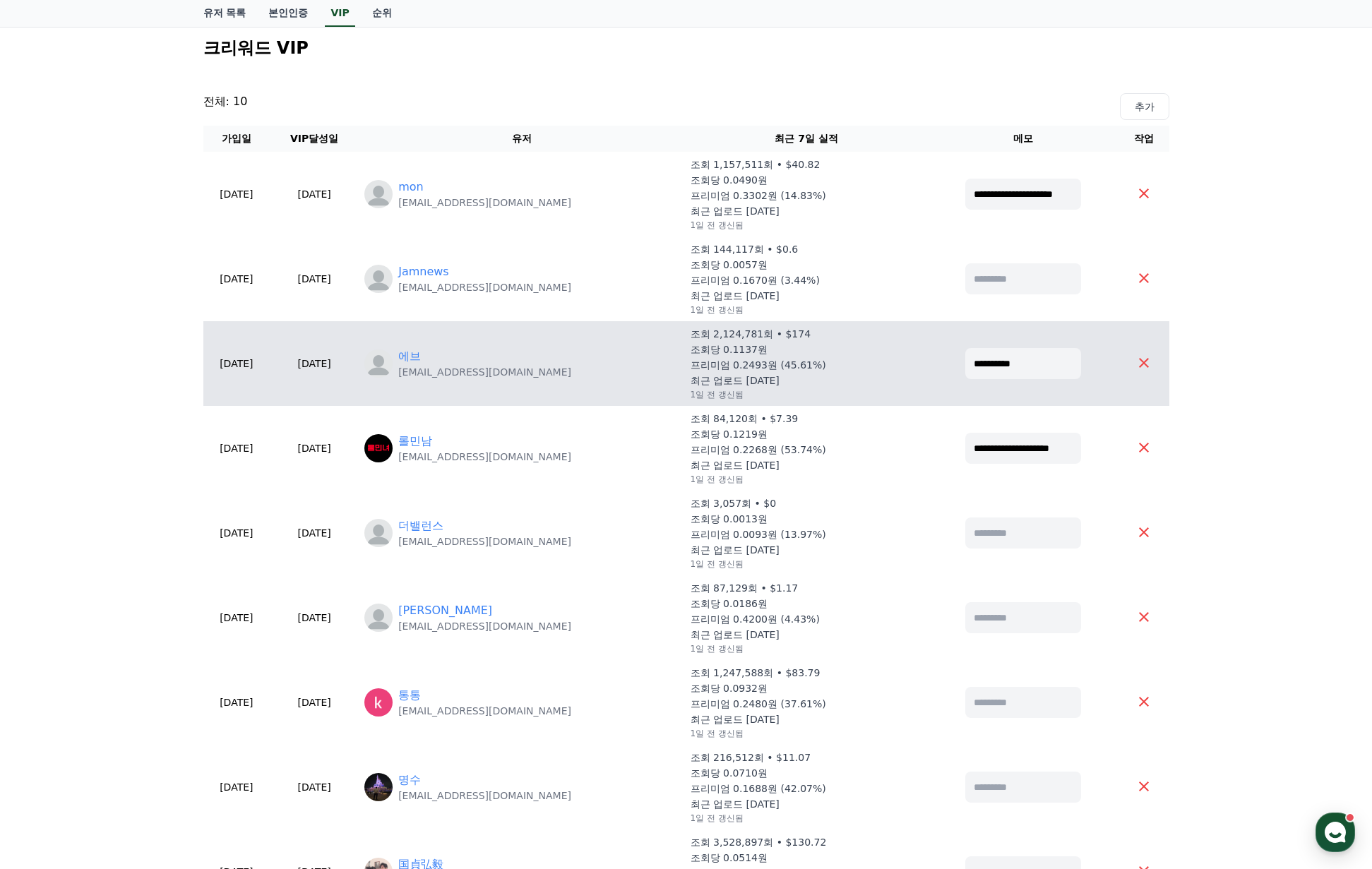
scroll to position [71, 0]
click at [421, 361] on link "에브" at bounding box center [409, 358] width 22 height 17
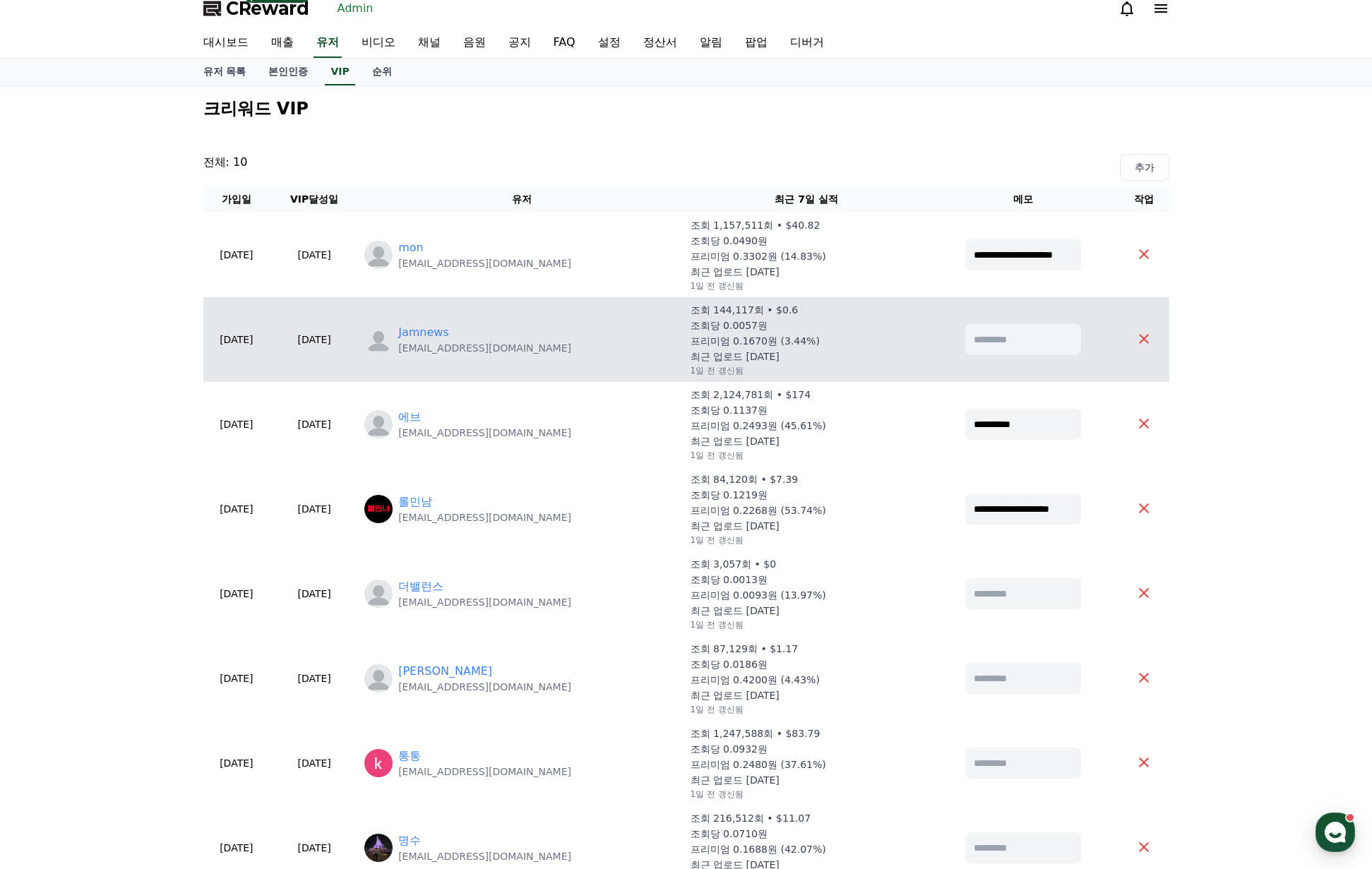
scroll to position [0, 0]
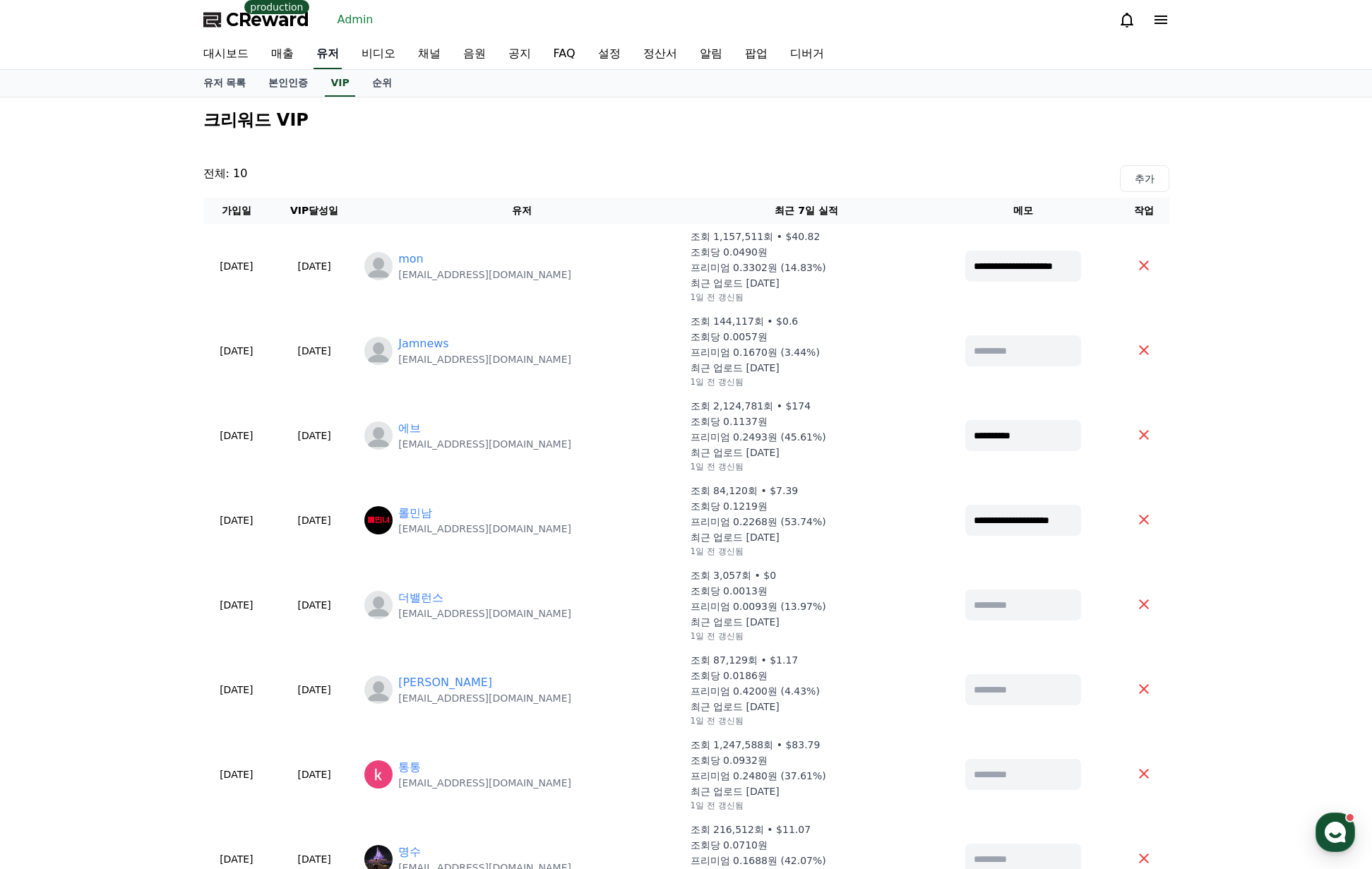
click at [337, 57] on link "유저" at bounding box center [328, 54] width 28 height 30
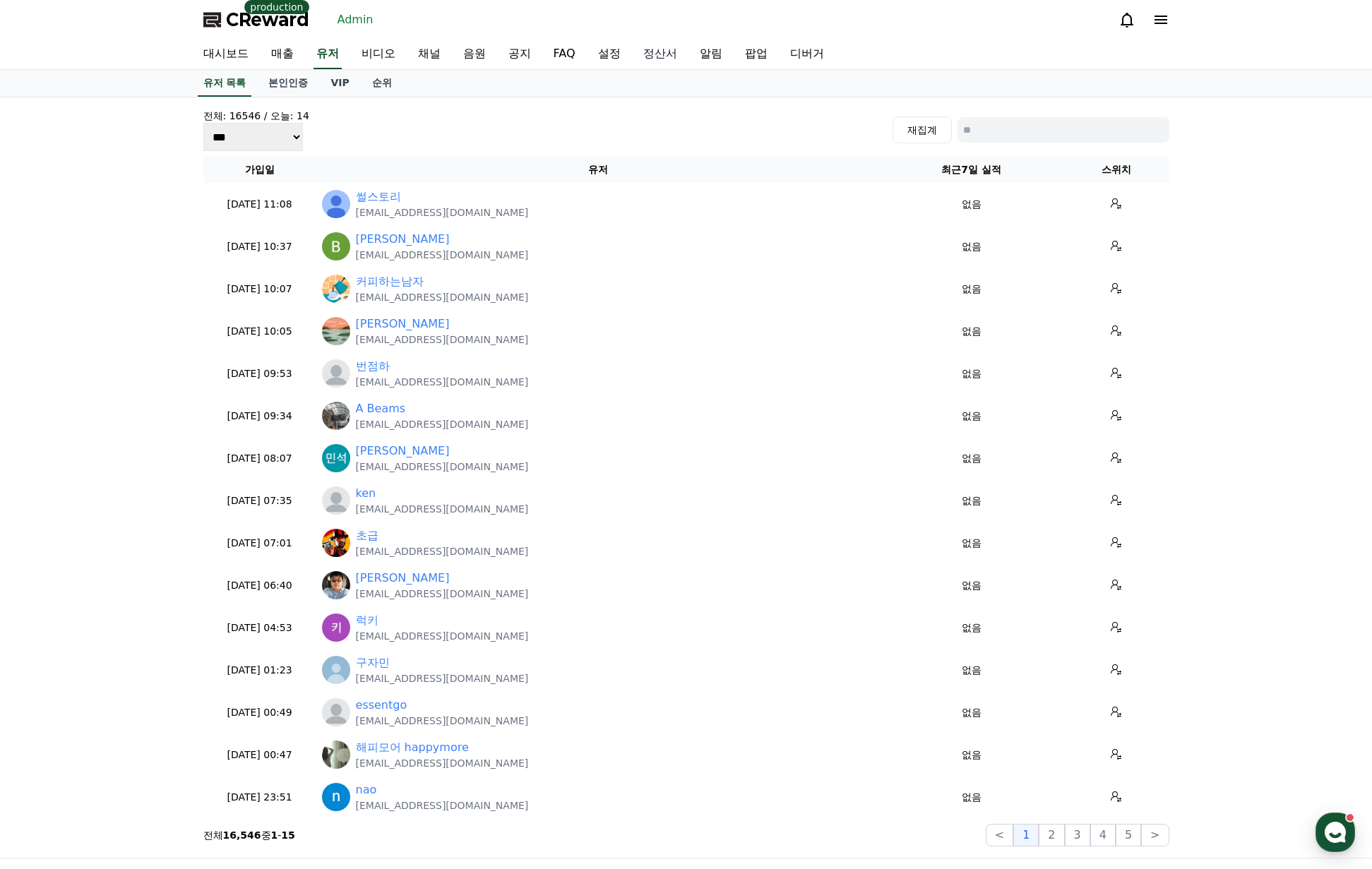
click at [661, 52] on link "정산서" at bounding box center [660, 54] width 57 height 30
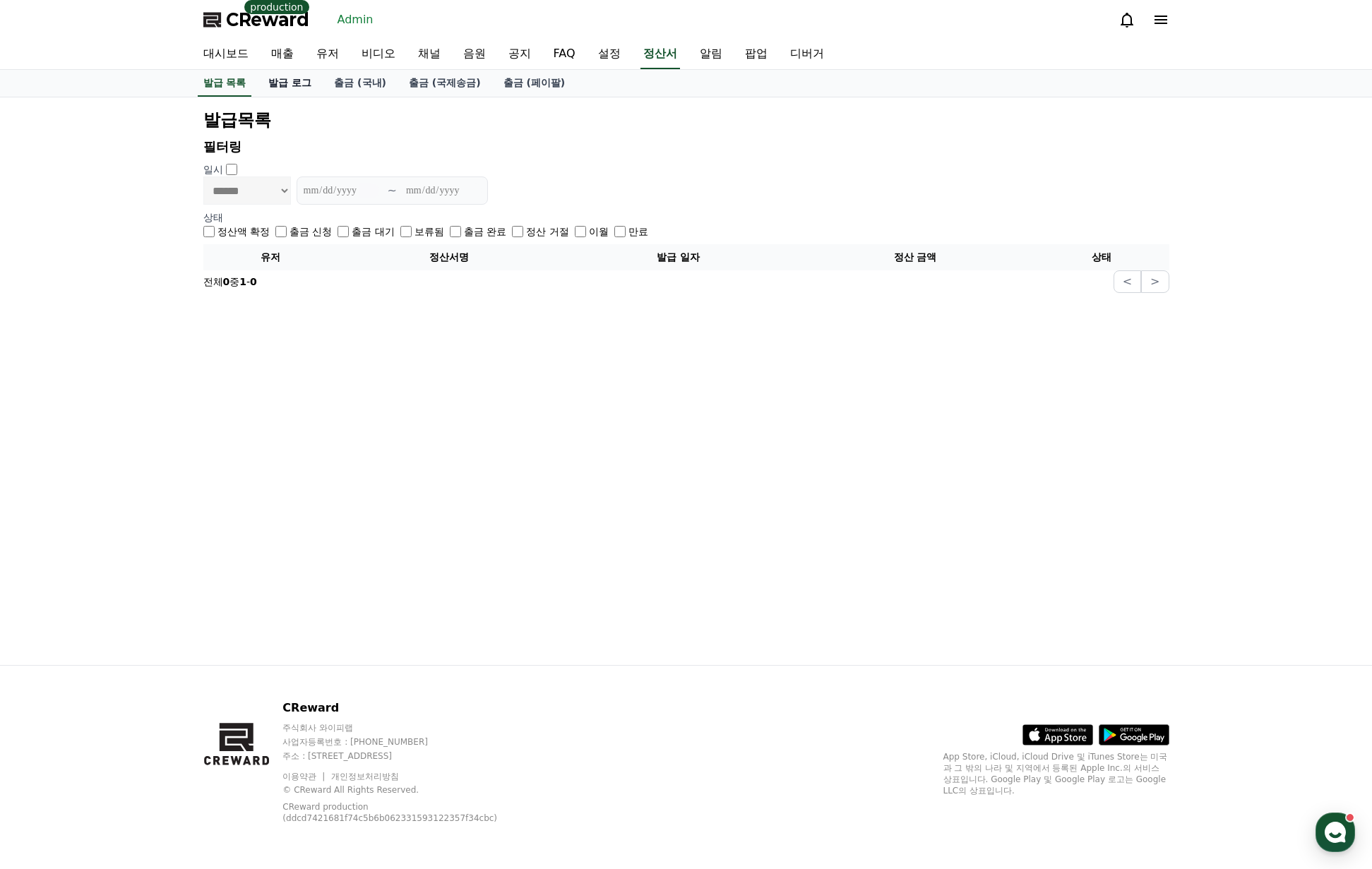
click at [296, 88] on link "발급 로그" at bounding box center [290, 83] width 66 height 27
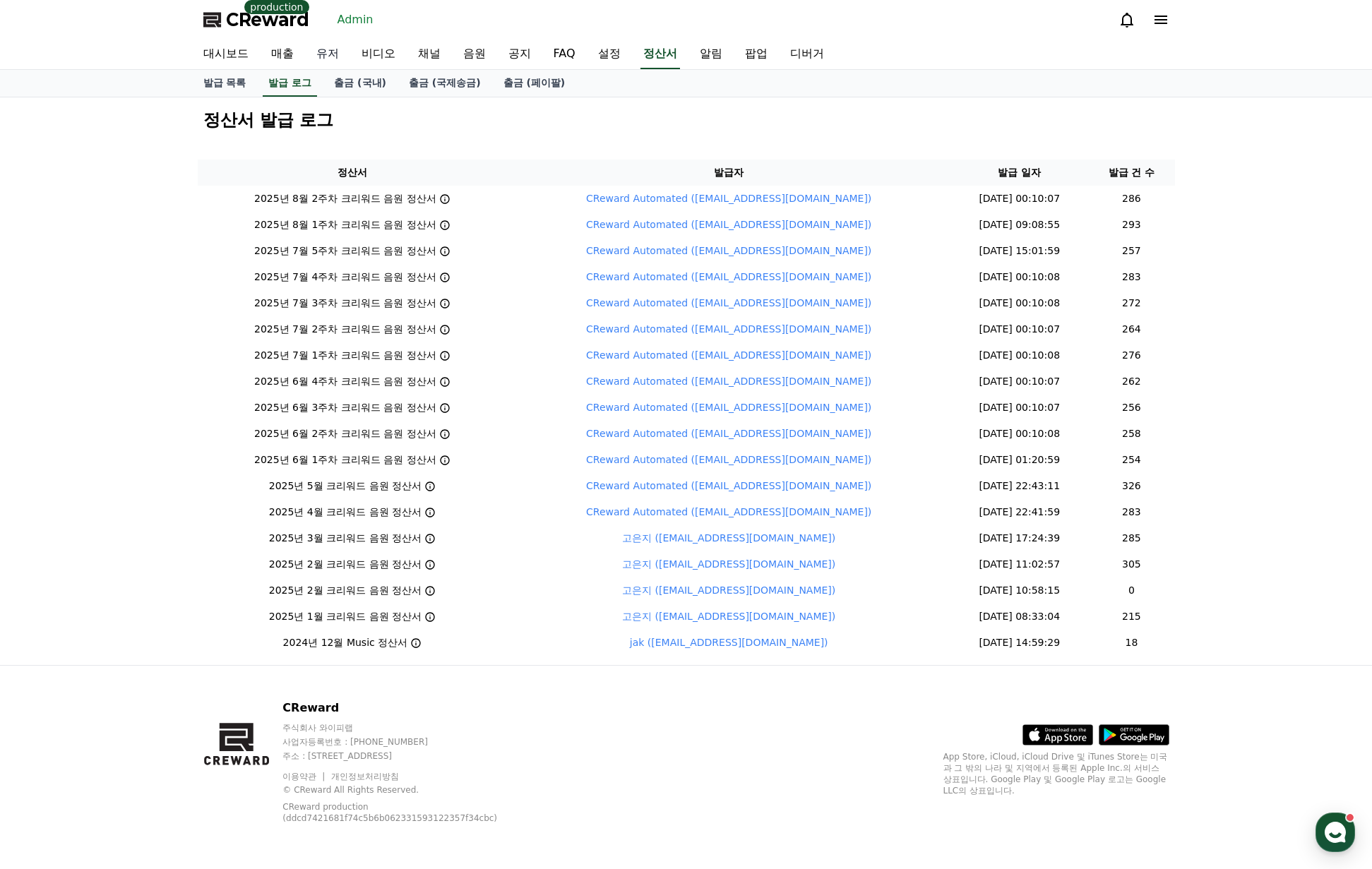
click at [337, 62] on link "유저" at bounding box center [327, 54] width 45 height 30
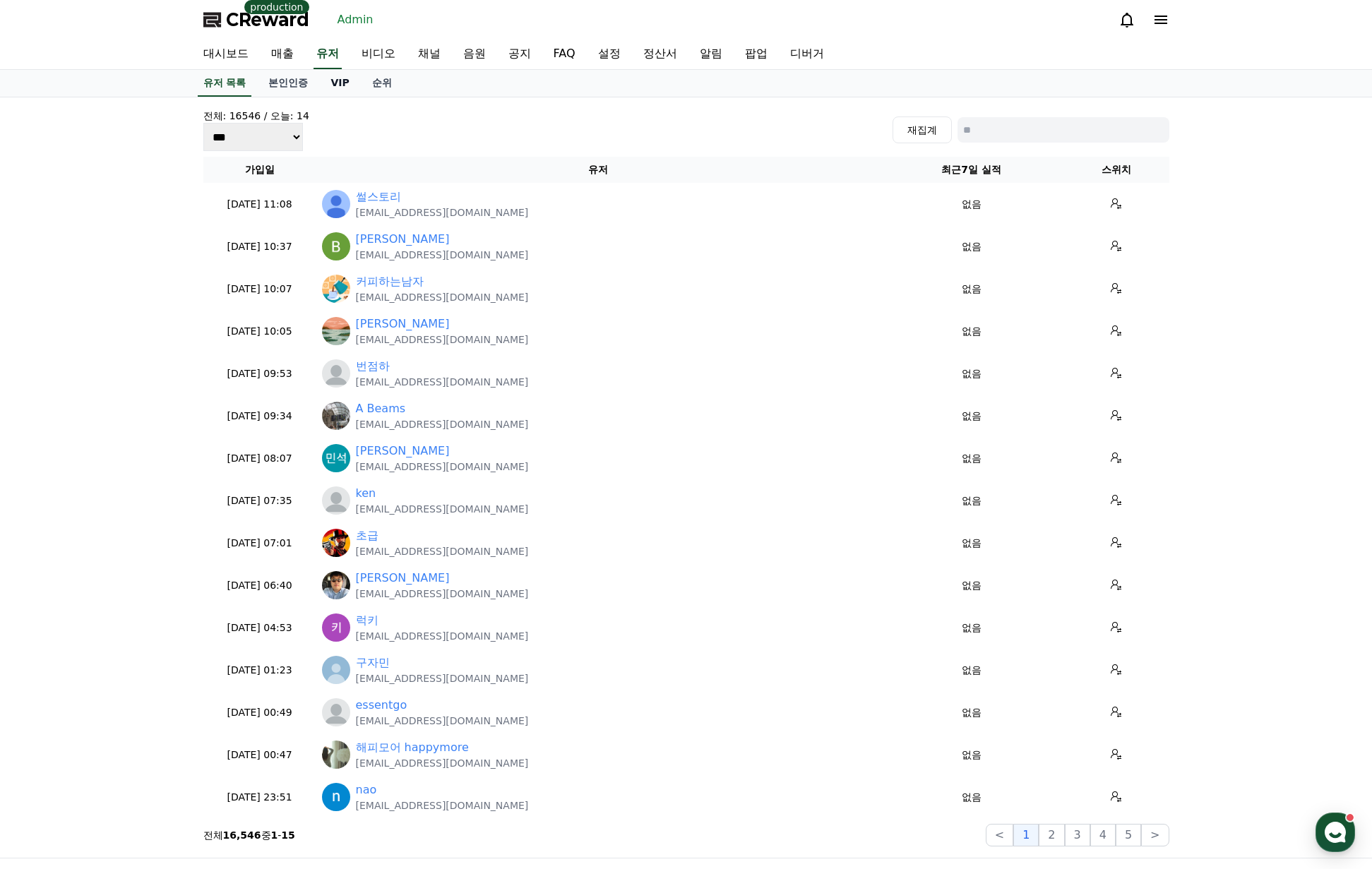
click at [346, 87] on link "VIP" at bounding box center [339, 83] width 41 height 27
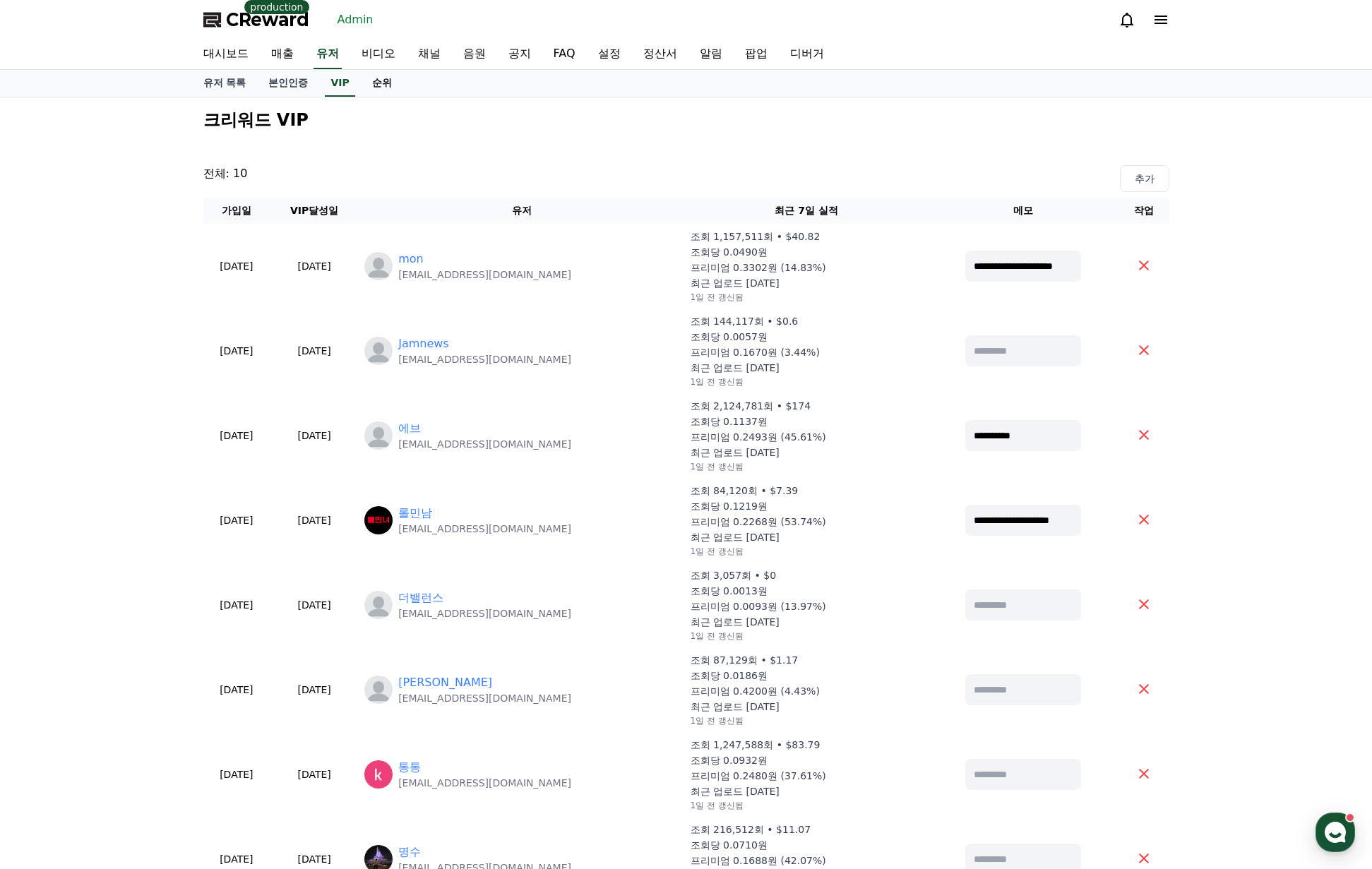
click at [394, 88] on link "순위" at bounding box center [381, 83] width 42 height 27
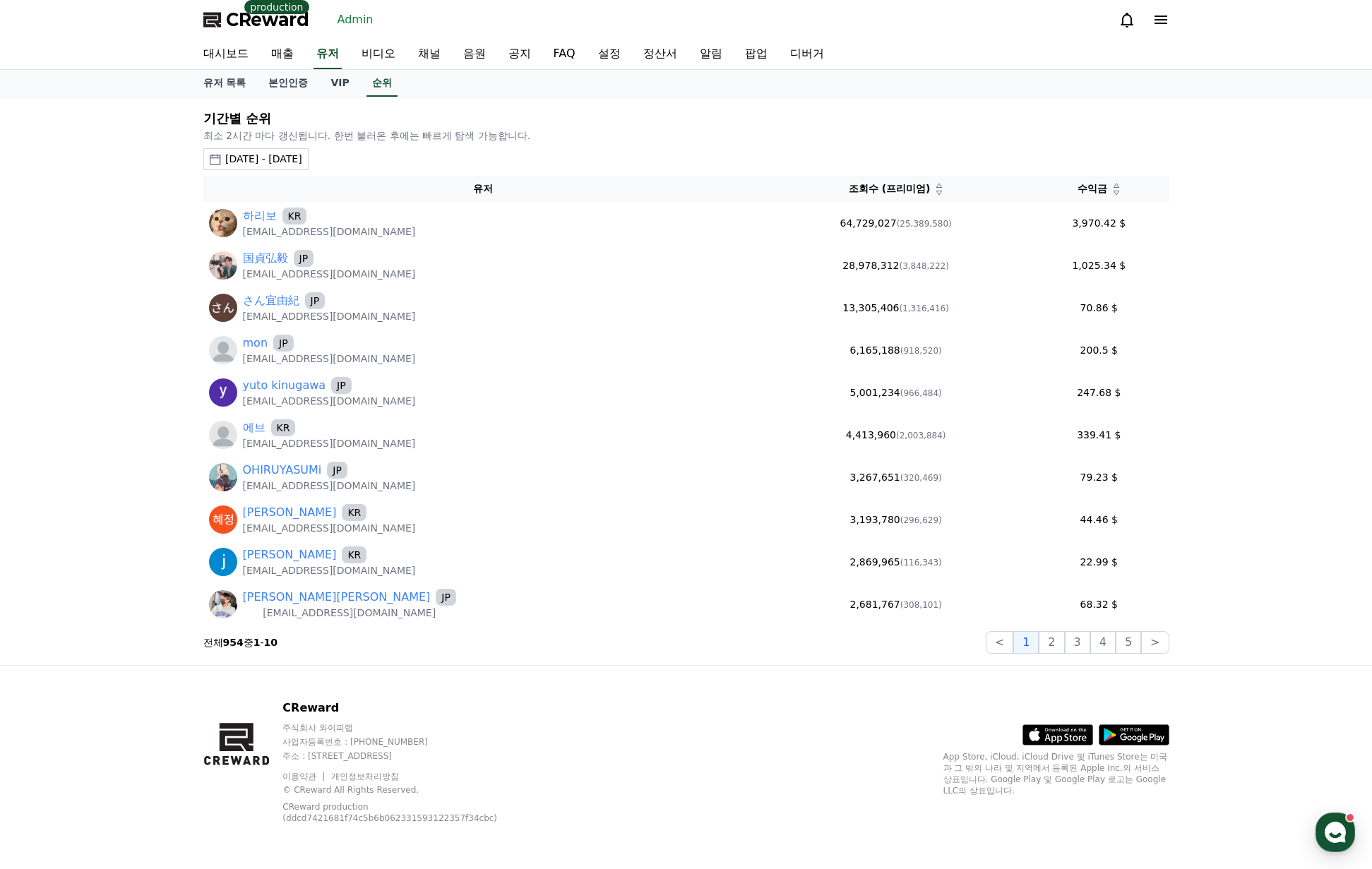
click at [285, 163] on div "[DATE] - [DATE]" at bounding box center [264, 159] width 77 height 15
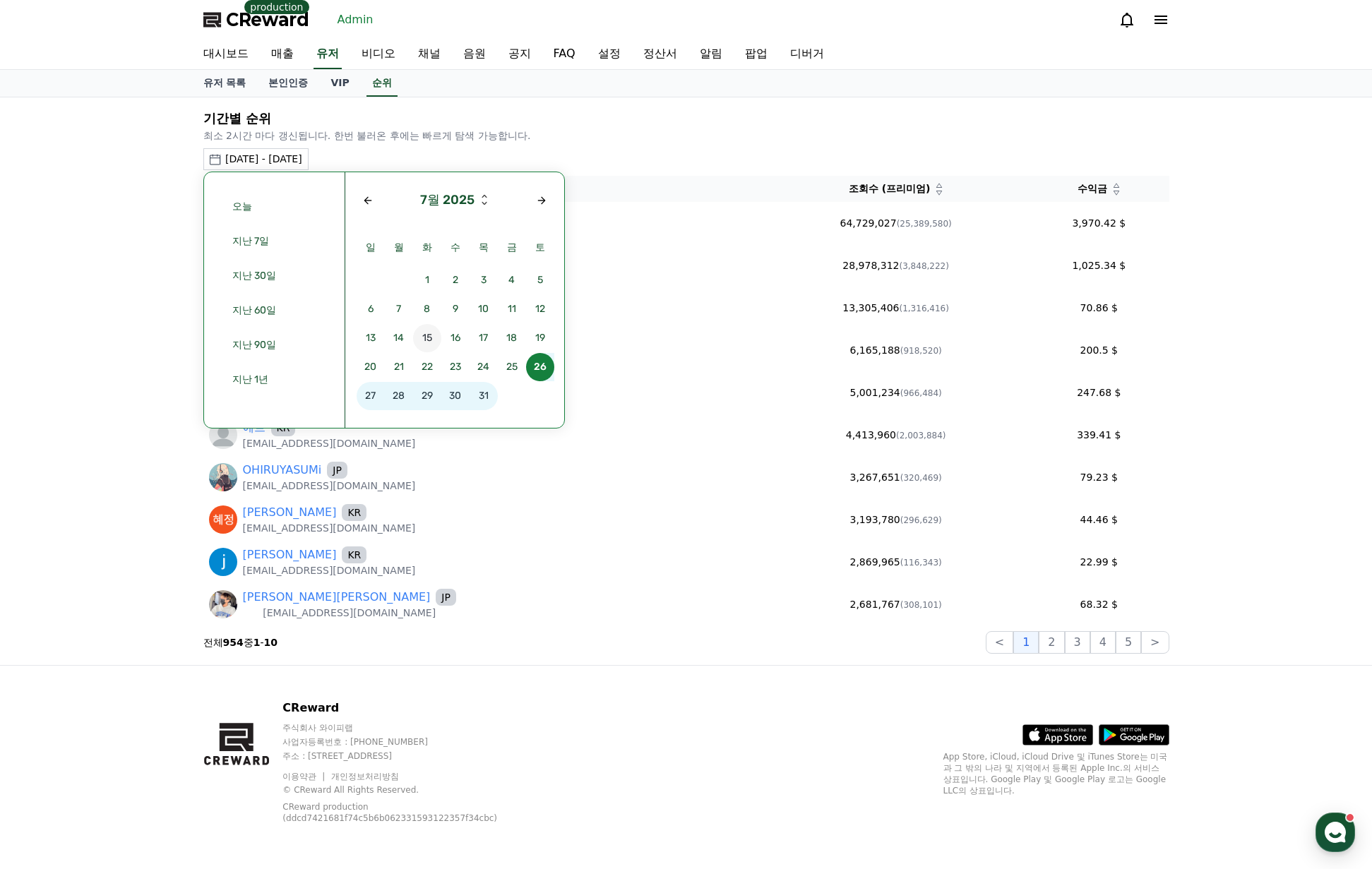
click at [429, 339] on span "15" at bounding box center [427, 338] width 28 height 28
click at [404, 360] on span "21" at bounding box center [399, 367] width 28 height 28
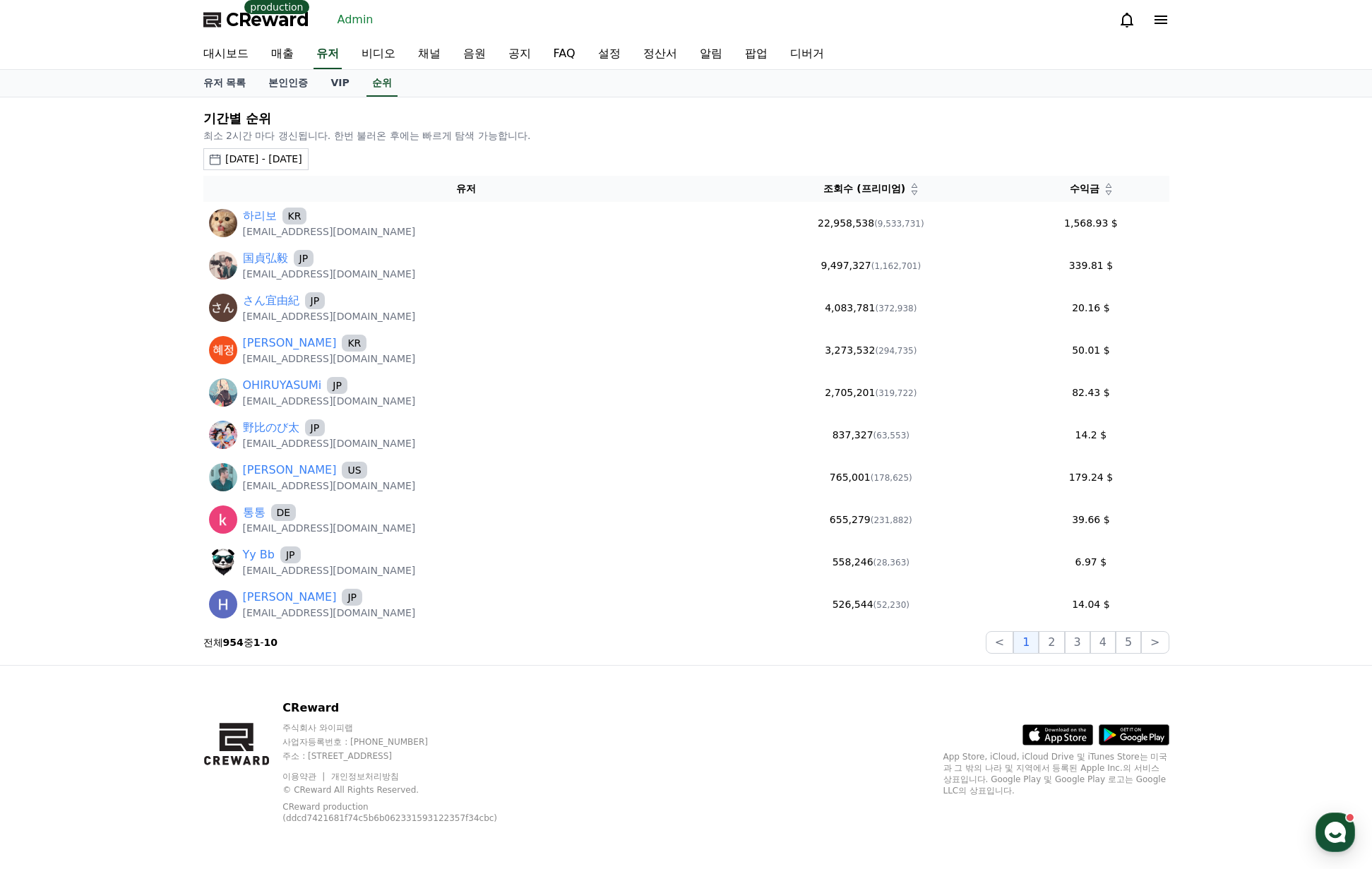
click at [1105, 193] on icon at bounding box center [1108, 192] width 7 height 7
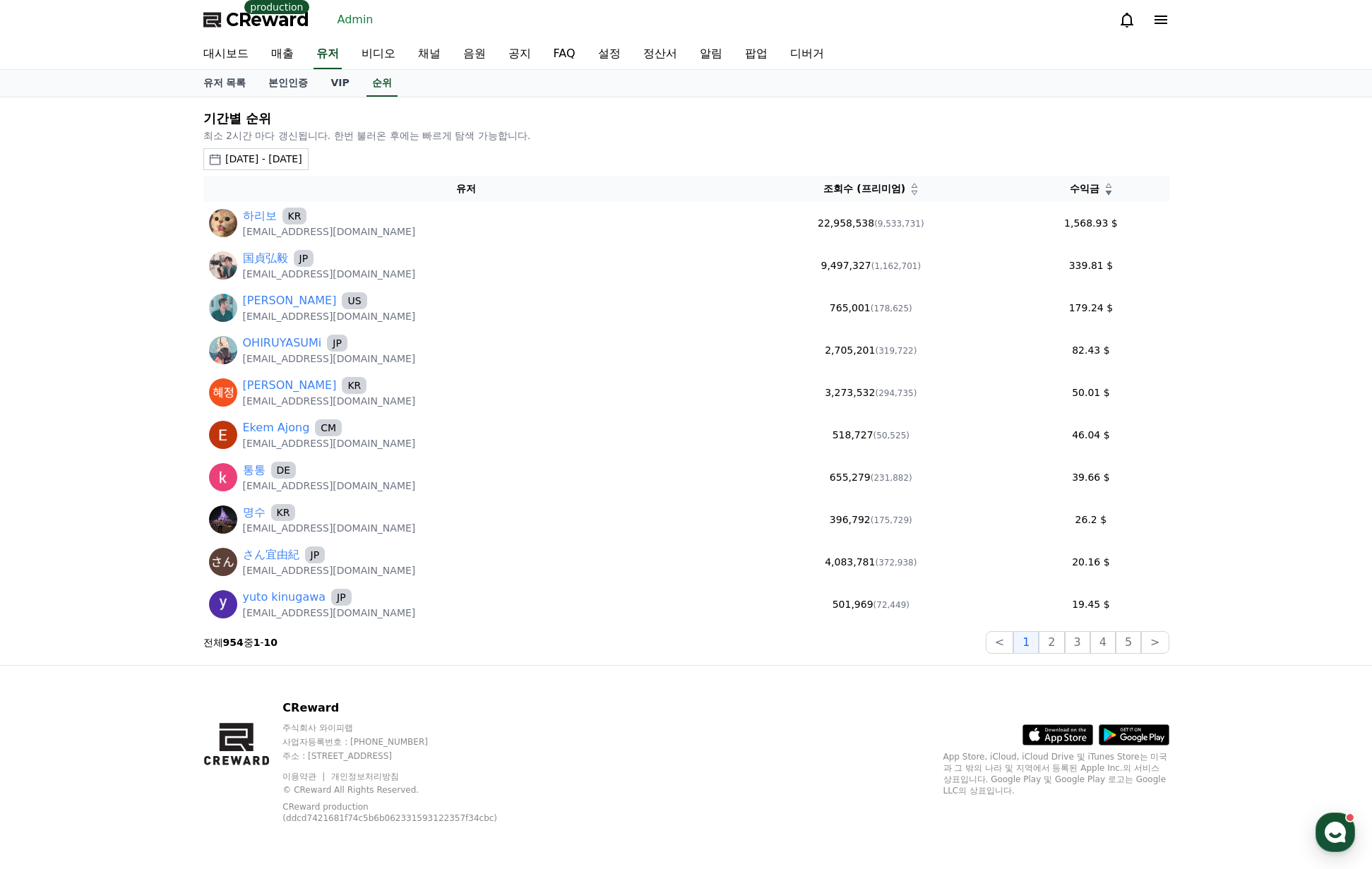
click at [264, 161] on div "2025-07-15 - 2025-07-21" at bounding box center [264, 159] width 77 height 15
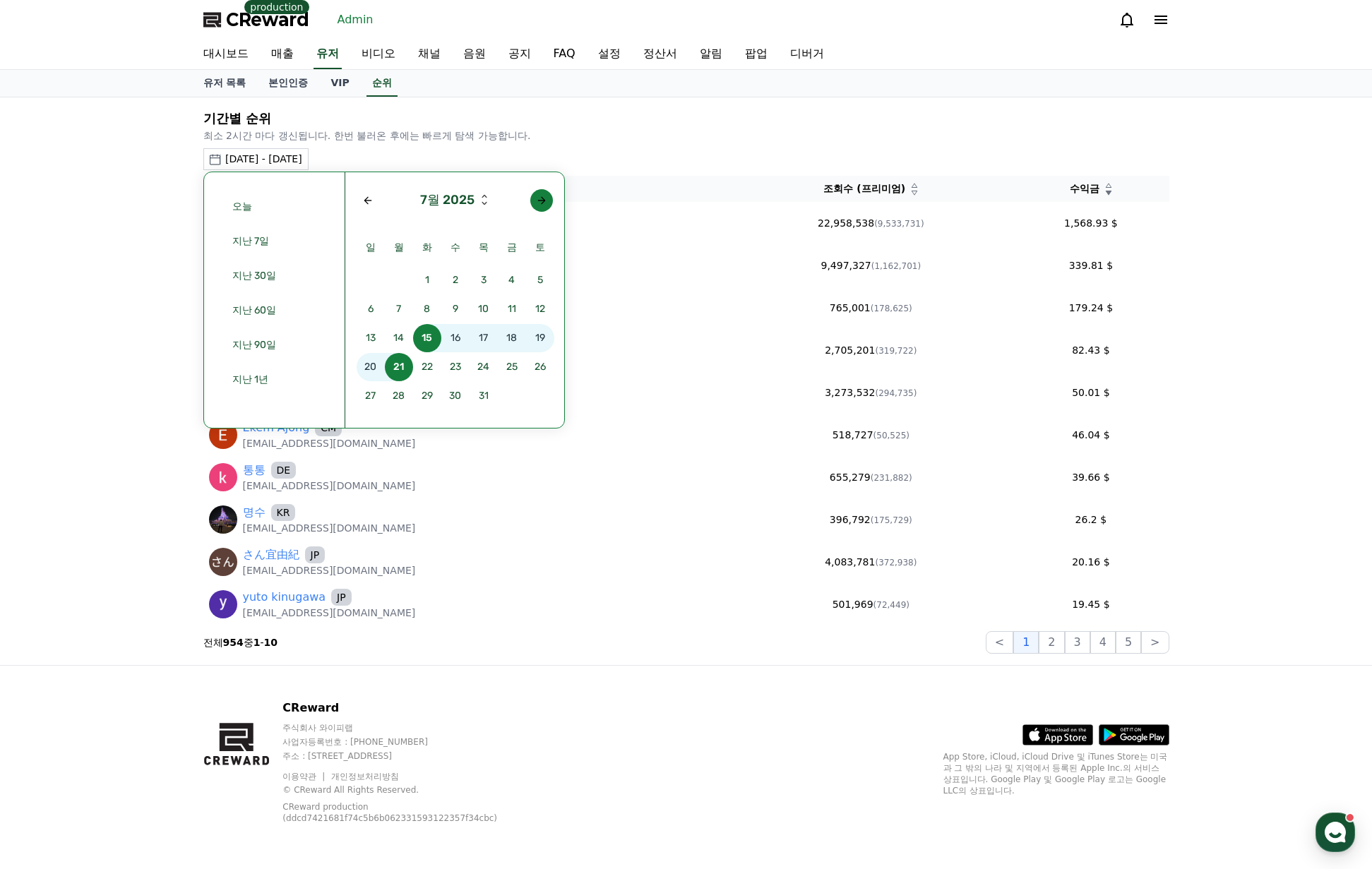
click at [541, 195] on div "Next month" at bounding box center [542, 201] width 12 height 12
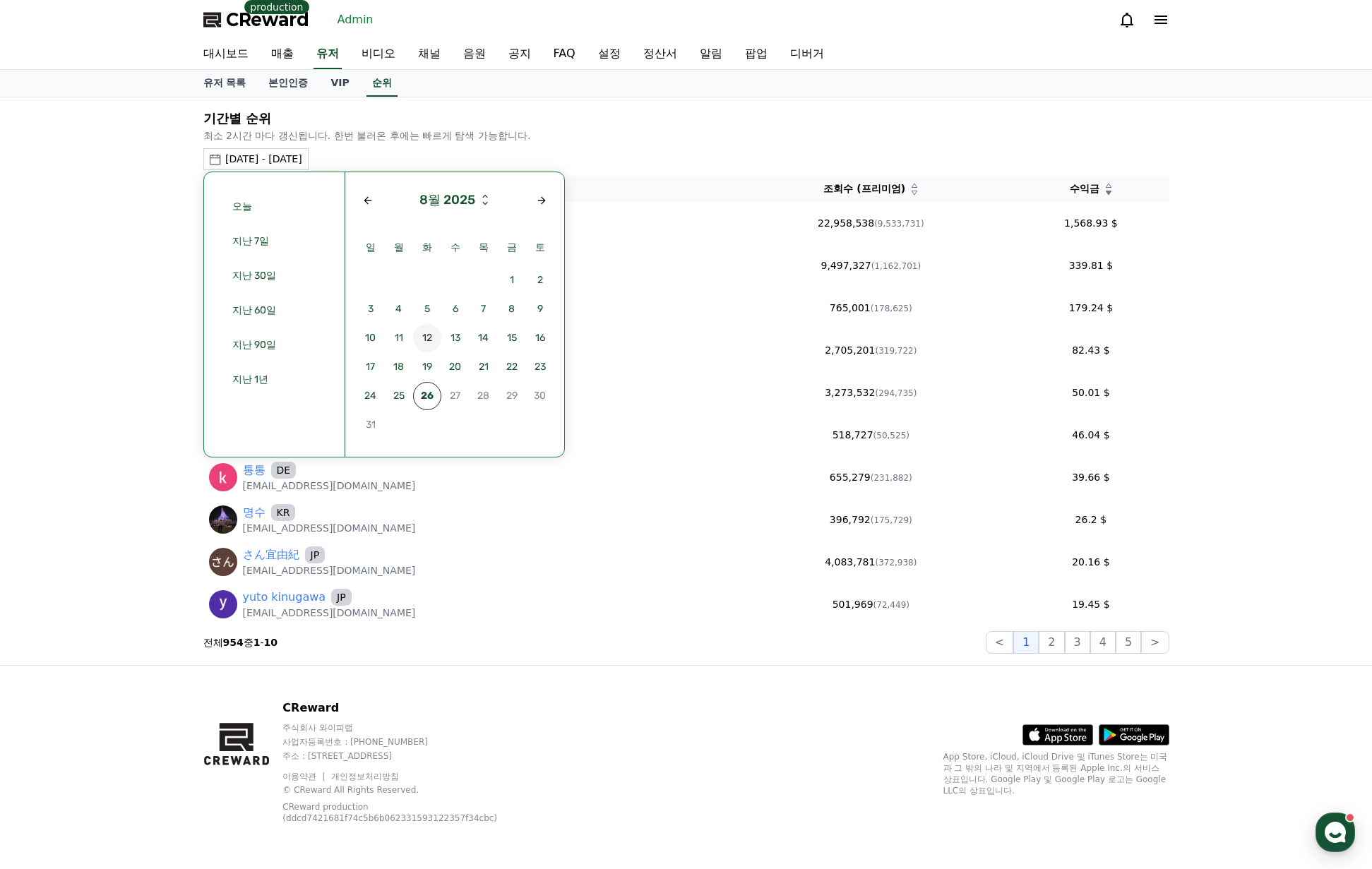
click at [427, 340] on span "12" at bounding box center [427, 338] width 28 height 28
click at [405, 365] on span "18" at bounding box center [399, 367] width 28 height 28
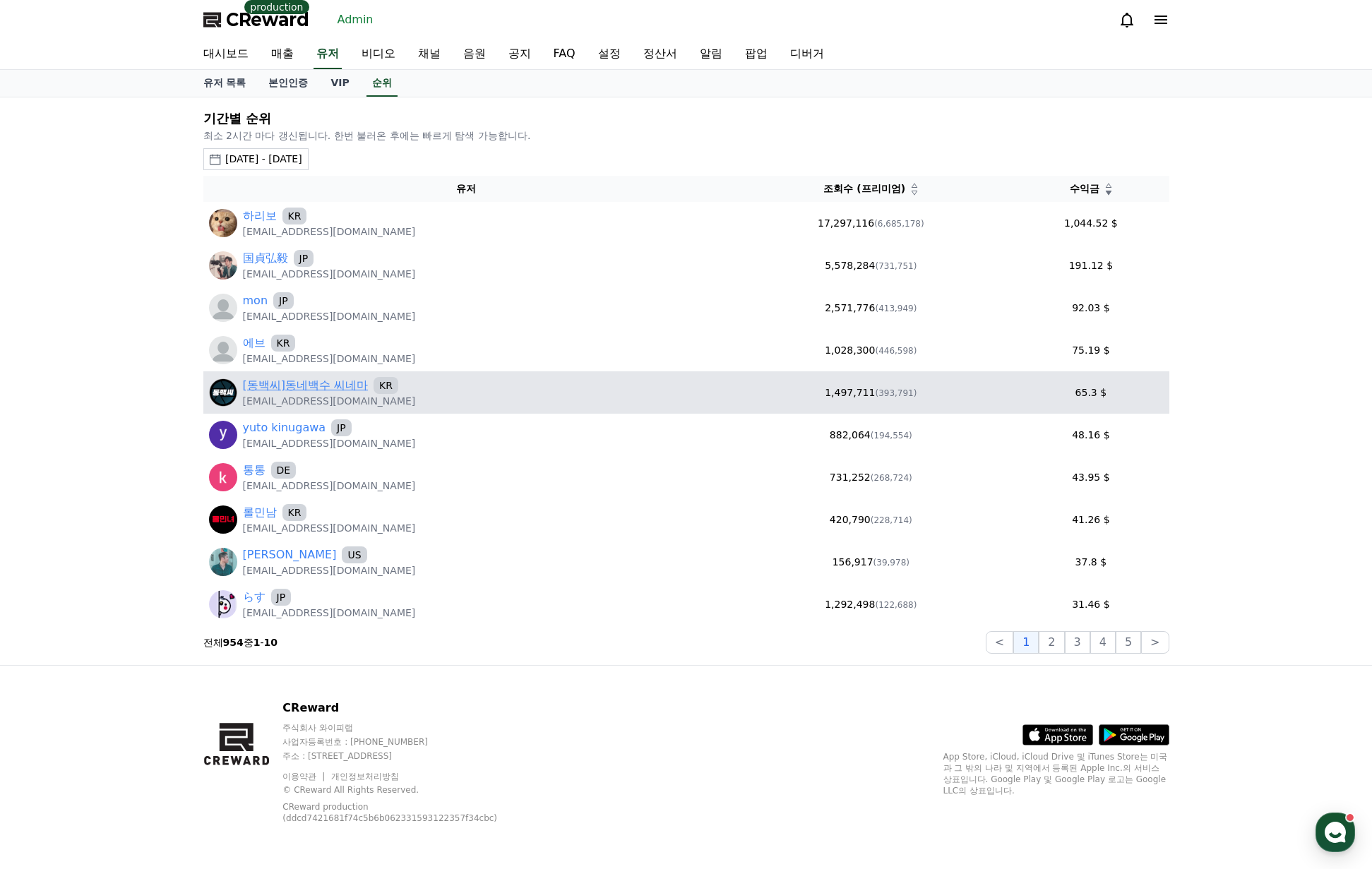
click at [331, 380] on link "[동백씨]동네백수 씨네마" at bounding box center [306, 385] width 126 height 17
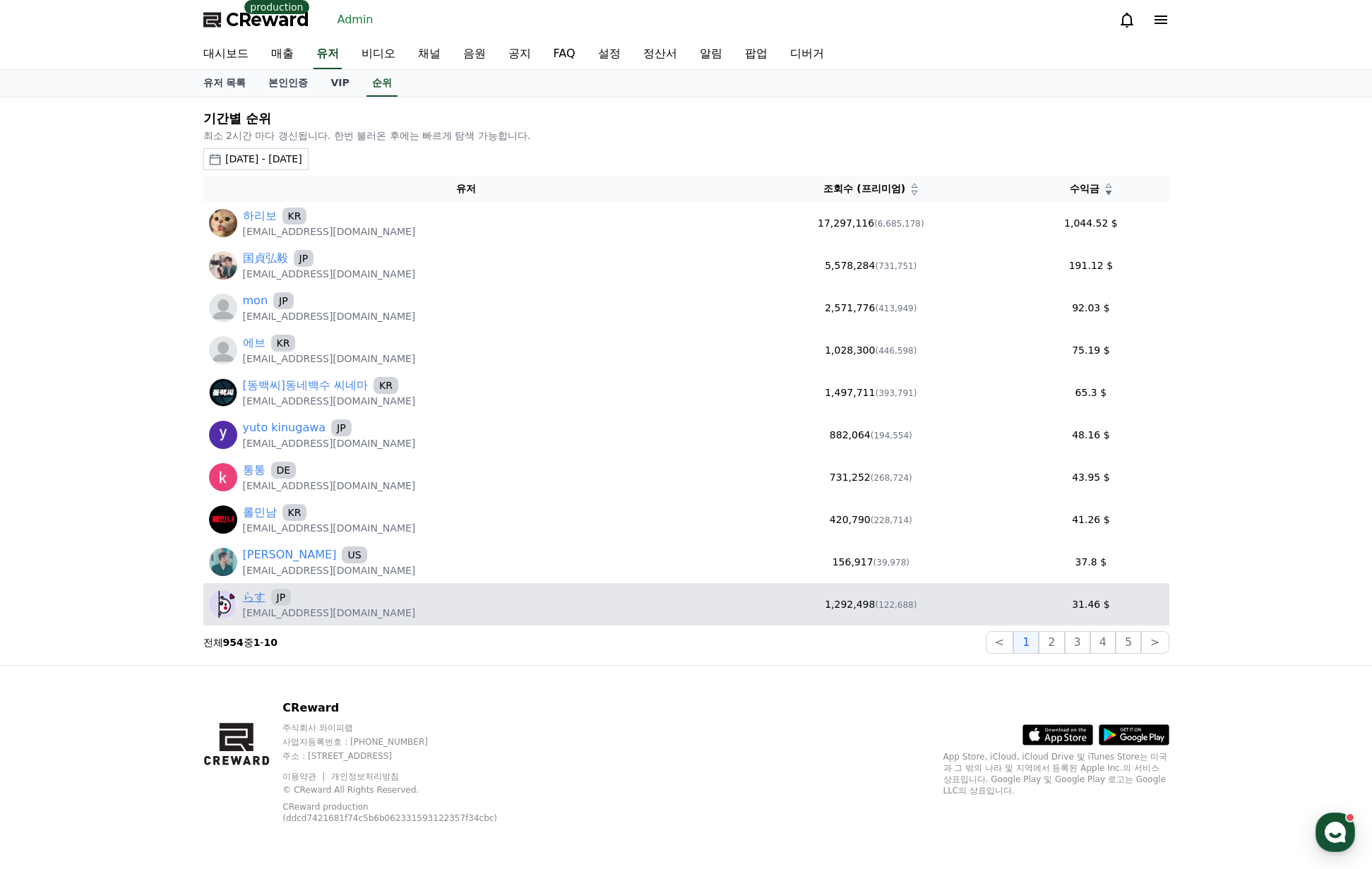
click at [255, 596] on link "らす" at bounding box center [254, 597] width 22 height 17
click at [258, 598] on link "らす" at bounding box center [254, 597] width 22 height 17
click at [260, 595] on link "らす" at bounding box center [254, 597] width 22 height 17
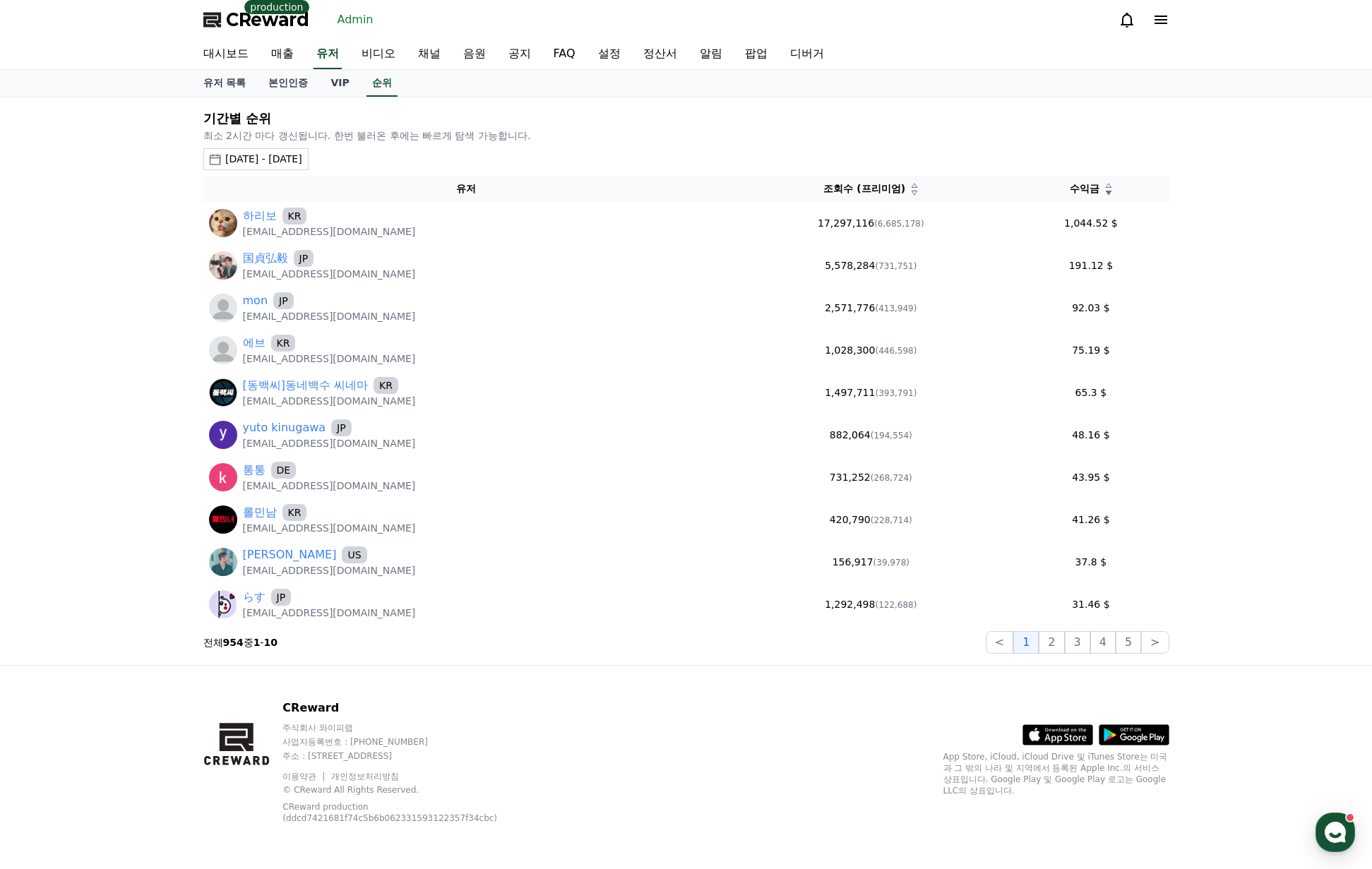
click at [703, 665] on div "CReward 주식회사 와이피랩 사업자등록번호 : 655-81-03655 주소 : 경기도 김포시 양촌읍 양곡로 495, 3층 305-비이16호…" at bounding box center [686, 767] width 1372 height 204
click at [1291, 309] on div "기간별 순위 최소 2시간 마다 갱신됩니다. 한번 불러온 후에는 빠르게 탐색 가능합니다. 2025-08-12 - 2025-08-18 오늘 지난 …" at bounding box center [686, 381] width 1372 height 568
drag, startPoint x: 833, startPoint y: 743, endPoint x: 855, endPoint y: 732, distance: 24.6
click at [833, 743] on div "CReward 주식회사 와이피랩 사업자등록번호 : 655-81-03655 주소 : 경기도 김포시 양촌읍 양곡로 495, 3층 305-비이16호…" at bounding box center [686, 767] width 988 height 203
click at [1045, 645] on button "2" at bounding box center [1051, 642] width 26 height 22
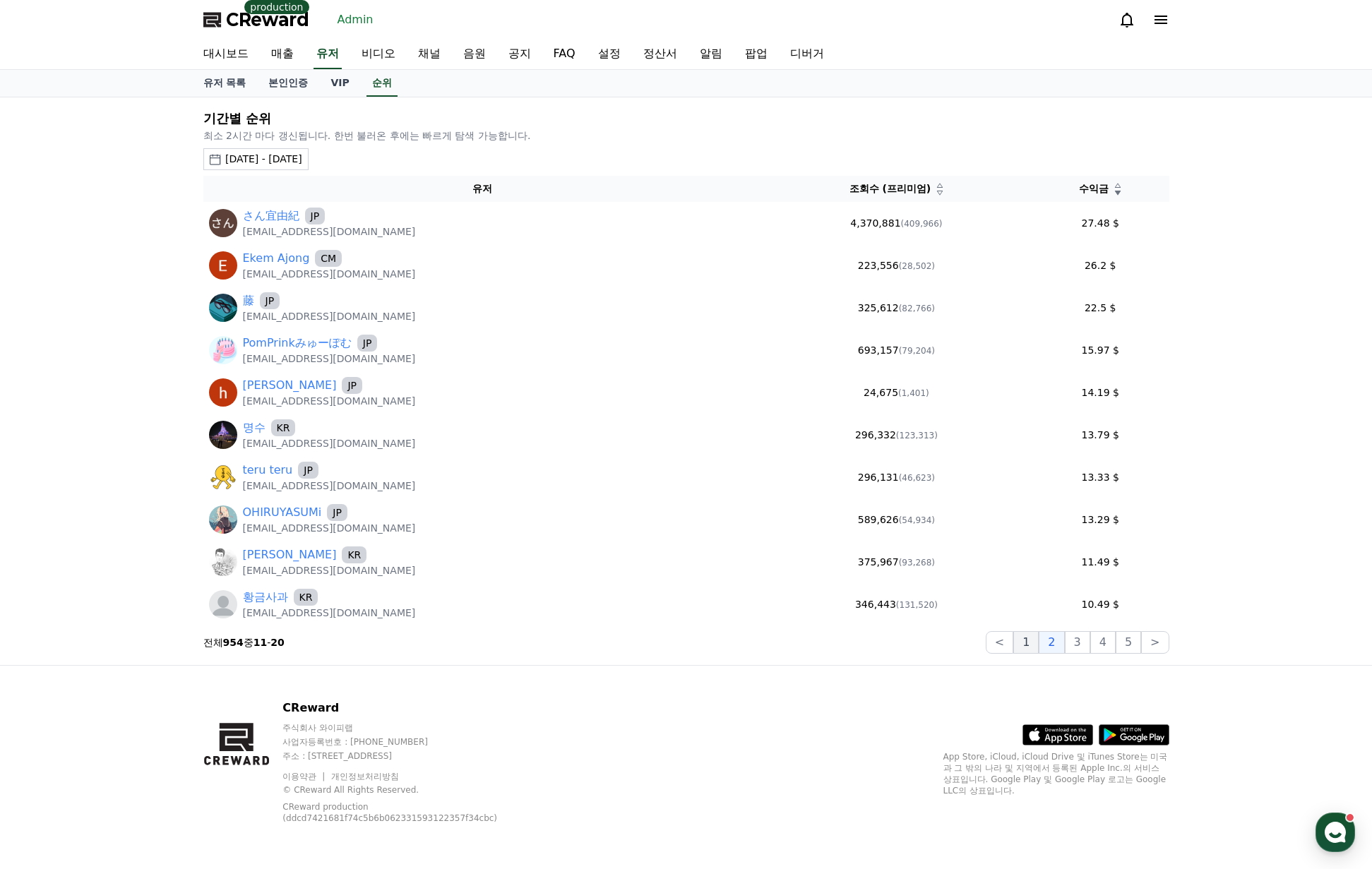
click at [1035, 643] on button "1" at bounding box center [1026, 642] width 26 height 22
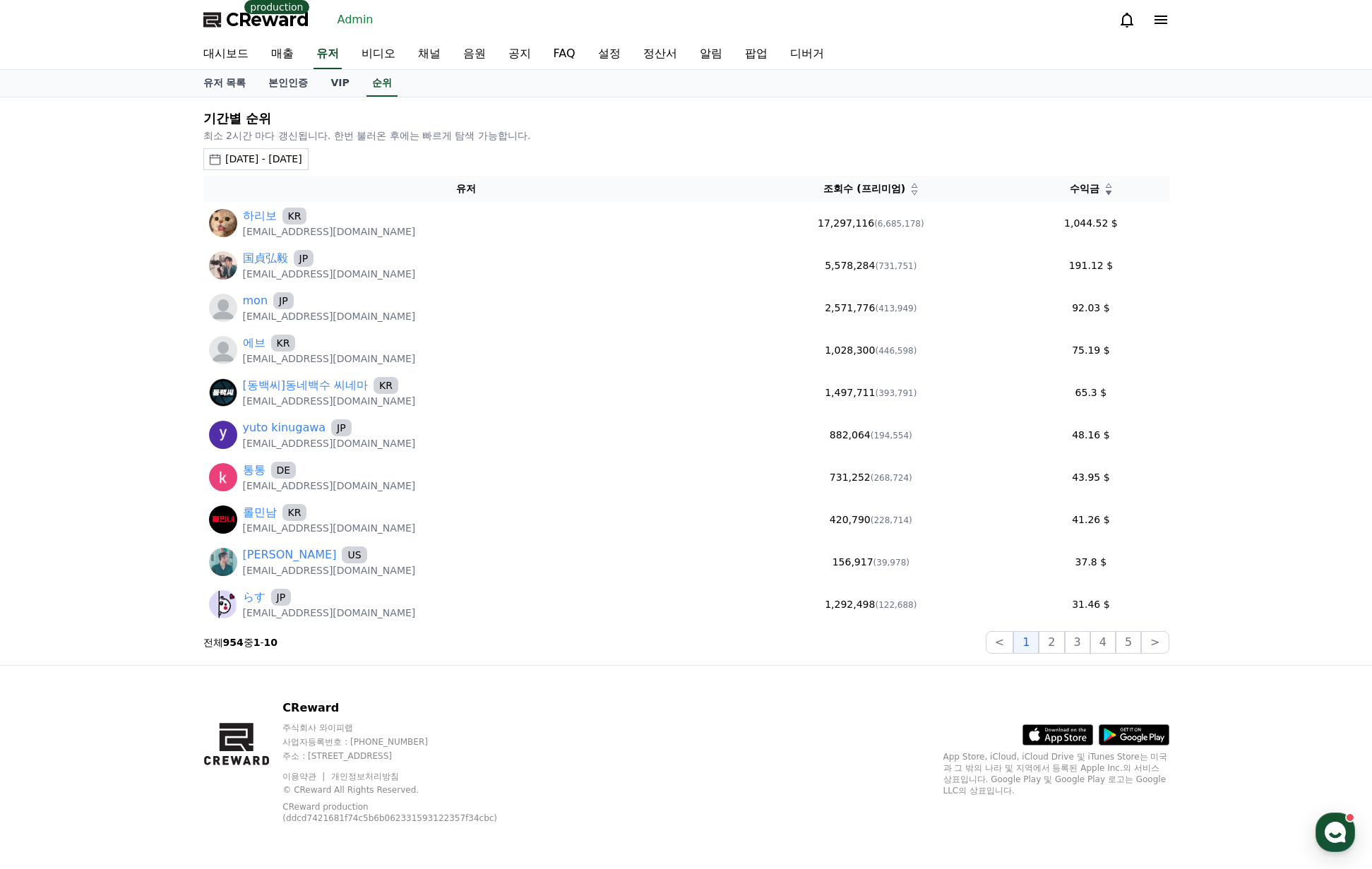
click at [108, 565] on div "기간별 순위 최소 2시간 마다 갱신됩니다. 한번 불러온 후에는 빠르게 탐색 가능합니다. 2025-08-12 - 2025-08-18 오늘 지난 …" at bounding box center [686, 381] width 1372 height 568
click at [1056, 643] on button "2" at bounding box center [1051, 642] width 26 height 22
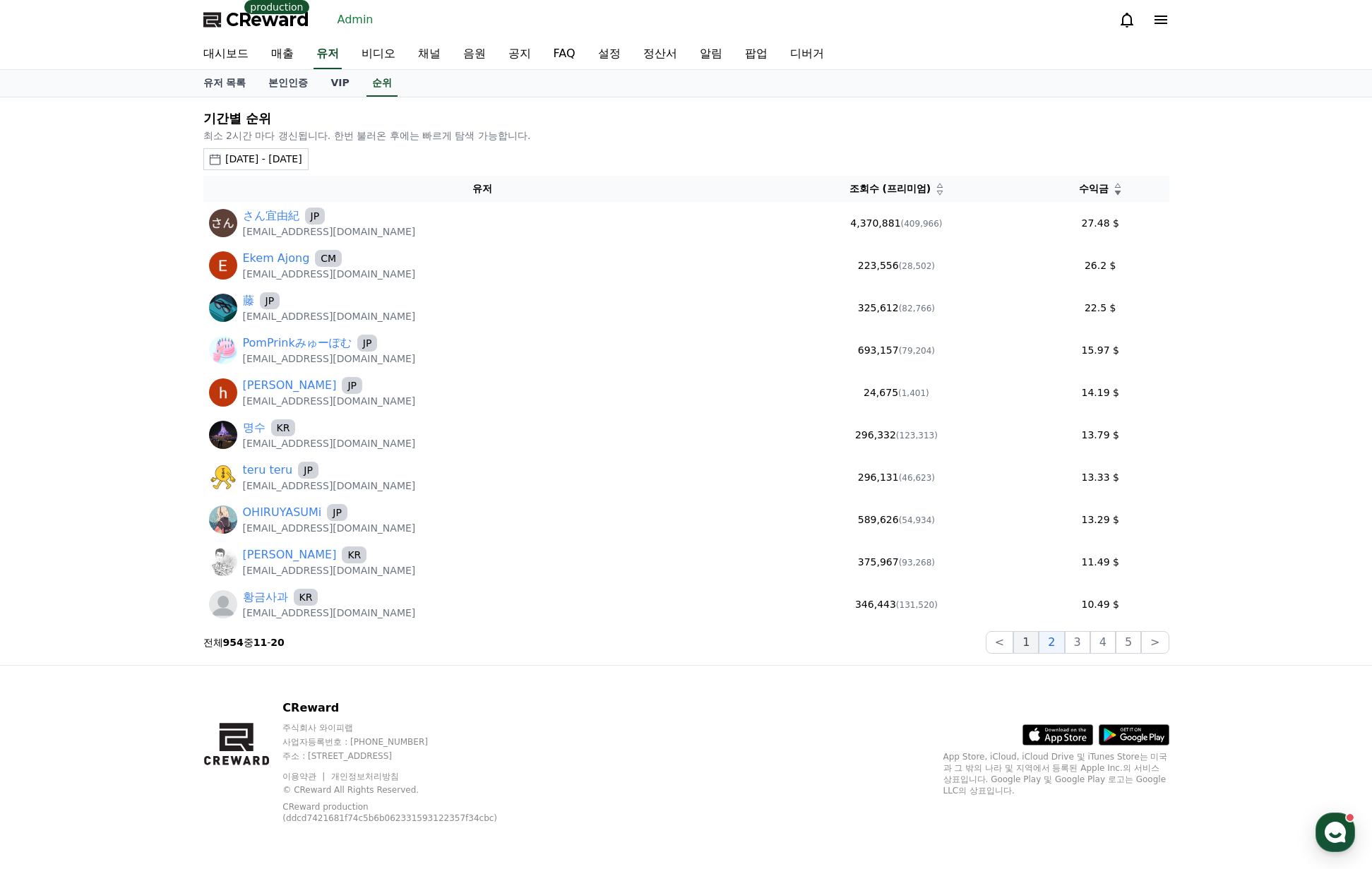
click at [1035, 642] on button "1" at bounding box center [1026, 642] width 26 height 22
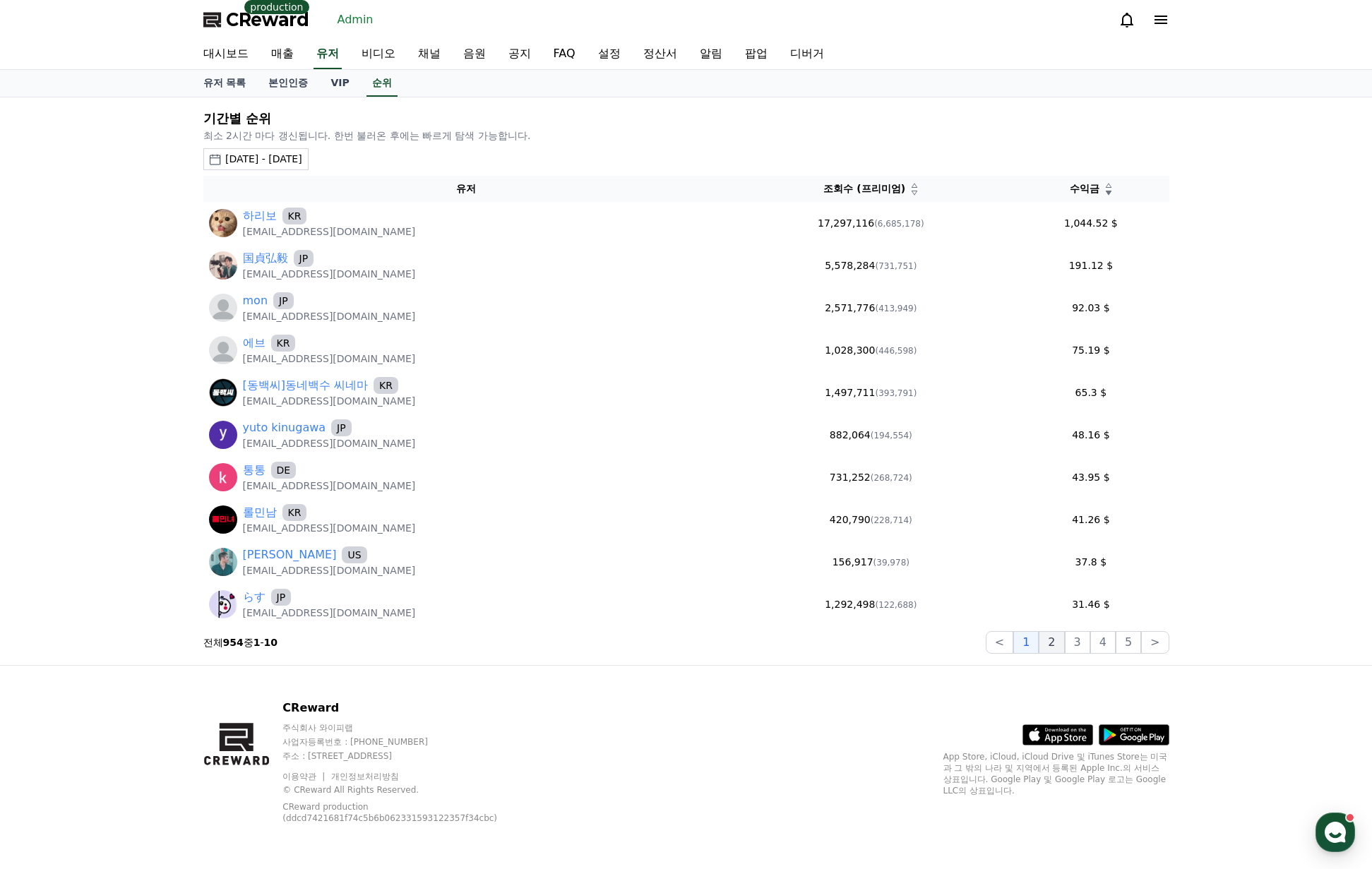
click at [1055, 638] on button "2" at bounding box center [1051, 642] width 26 height 22
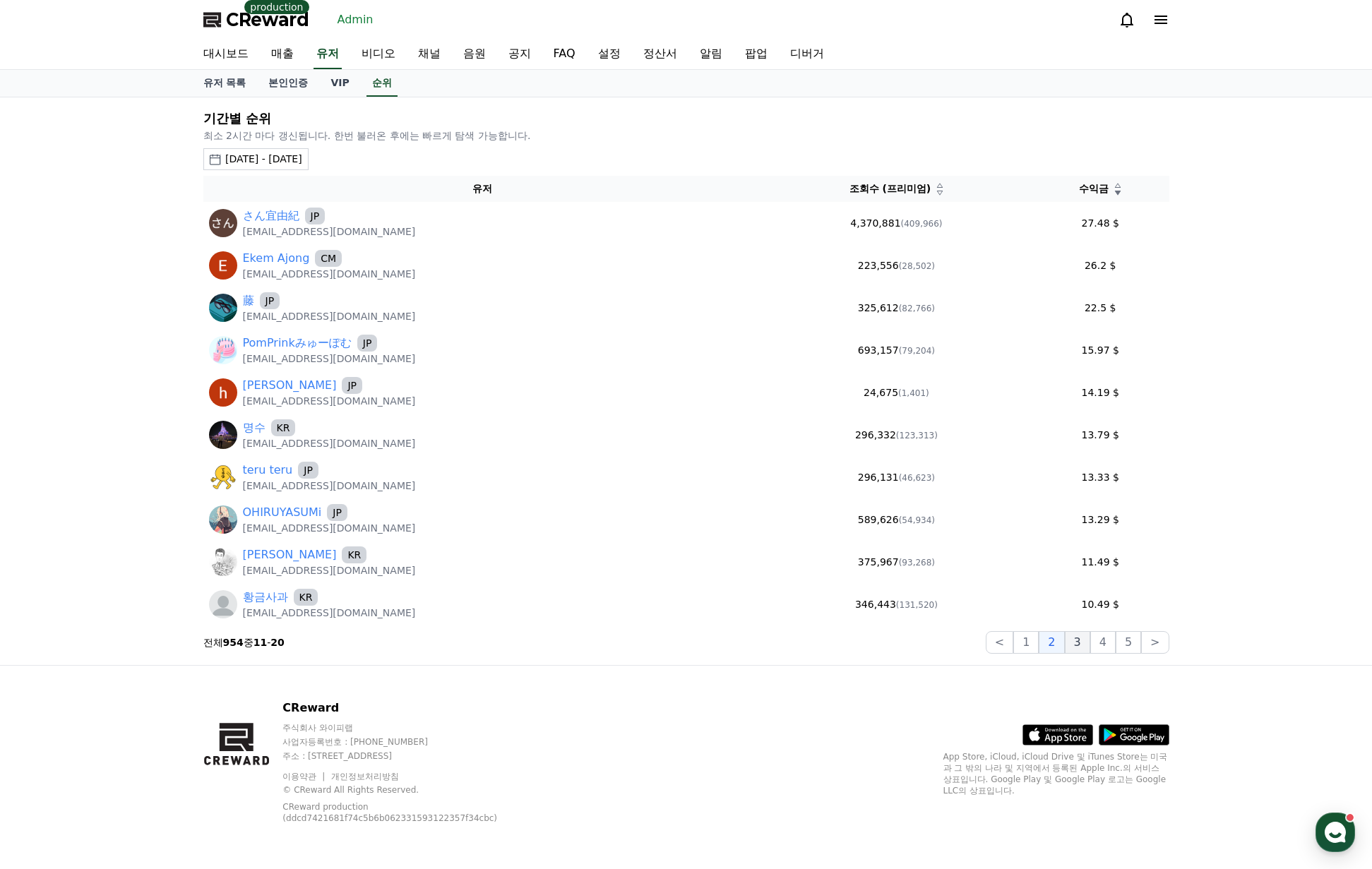
click at [1081, 644] on button "3" at bounding box center [1077, 642] width 26 height 22
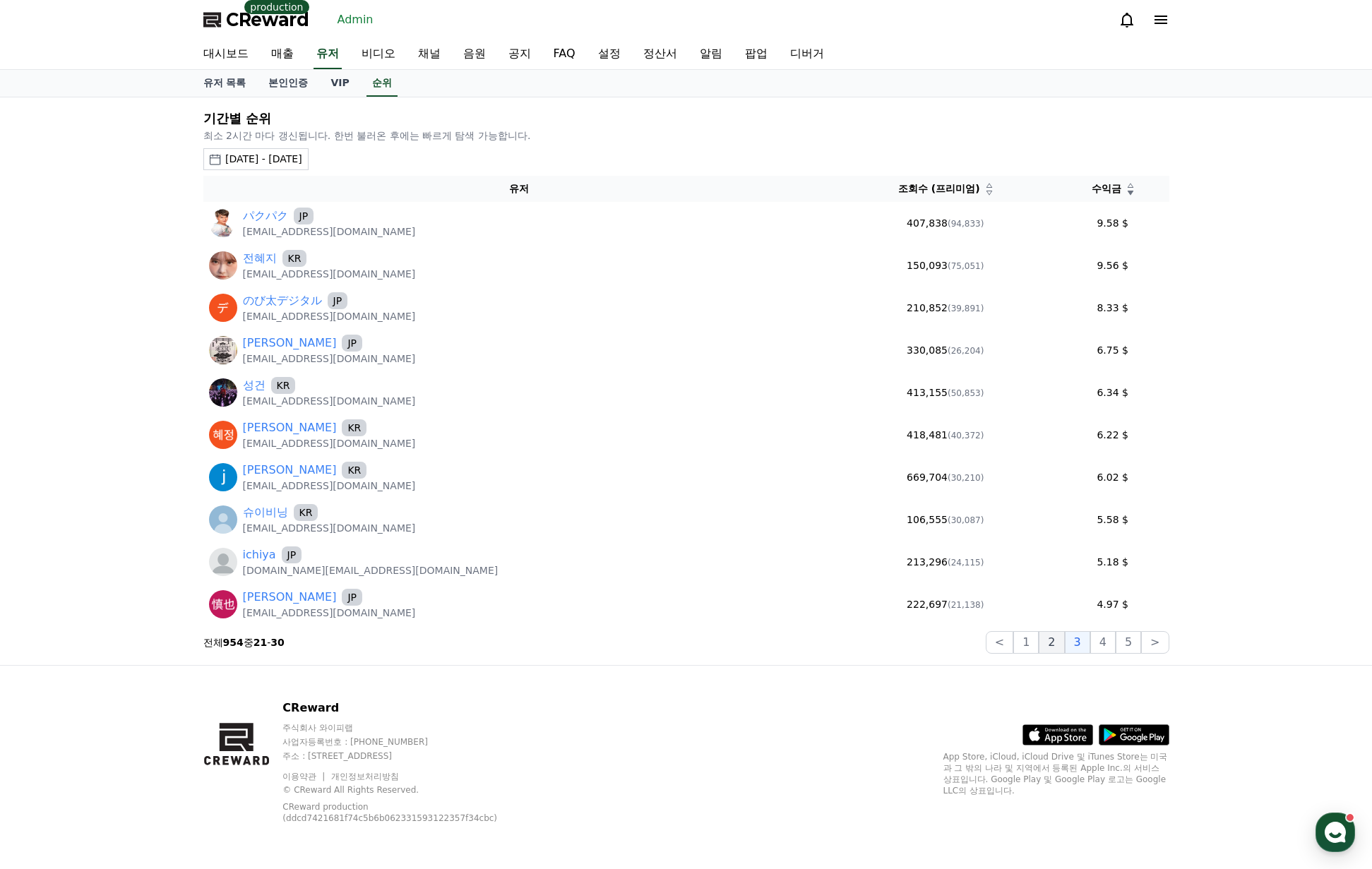
click at [1063, 647] on button "2" at bounding box center [1051, 642] width 26 height 22
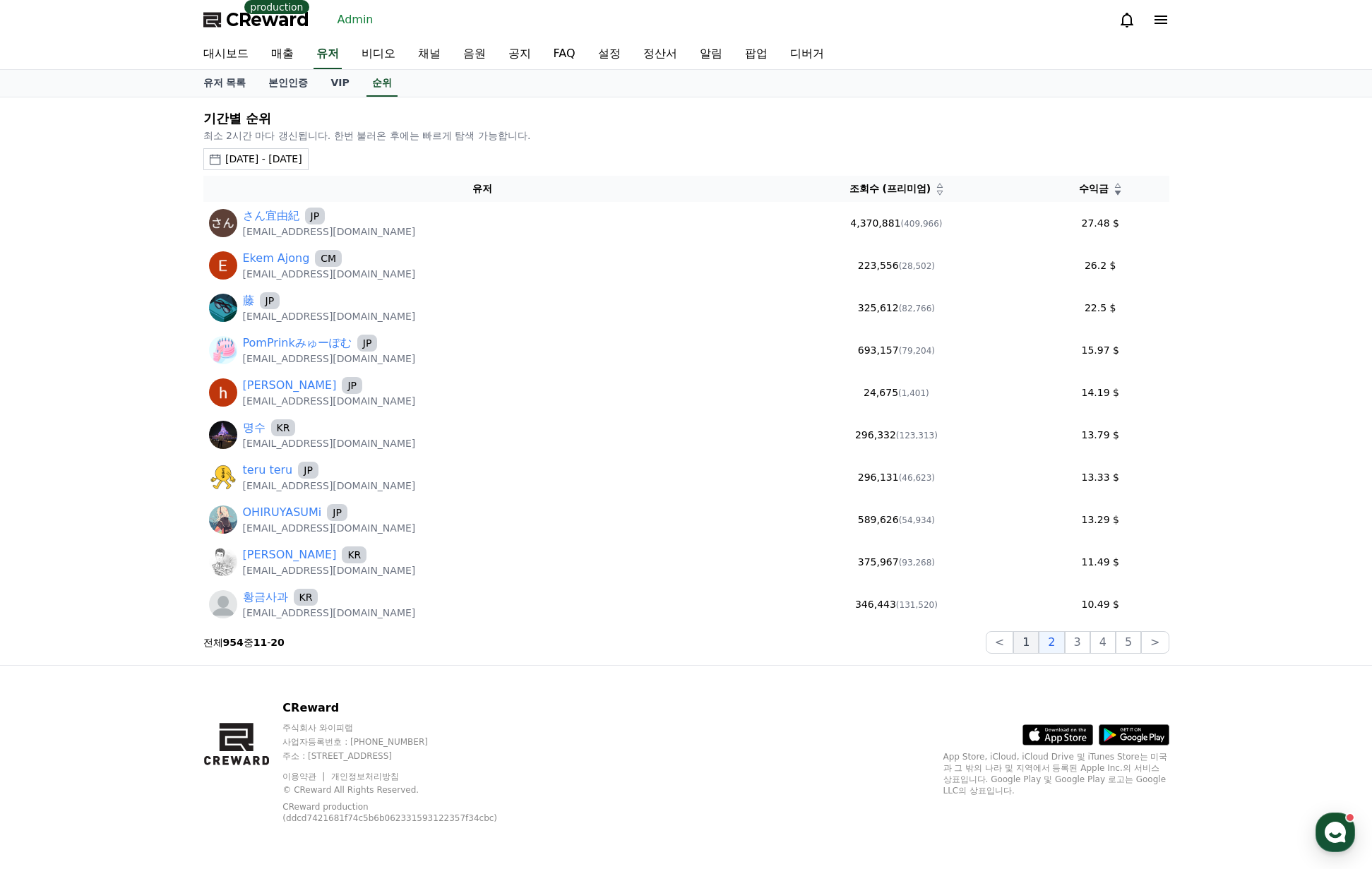
click at [1039, 644] on button "1" at bounding box center [1026, 642] width 26 height 22
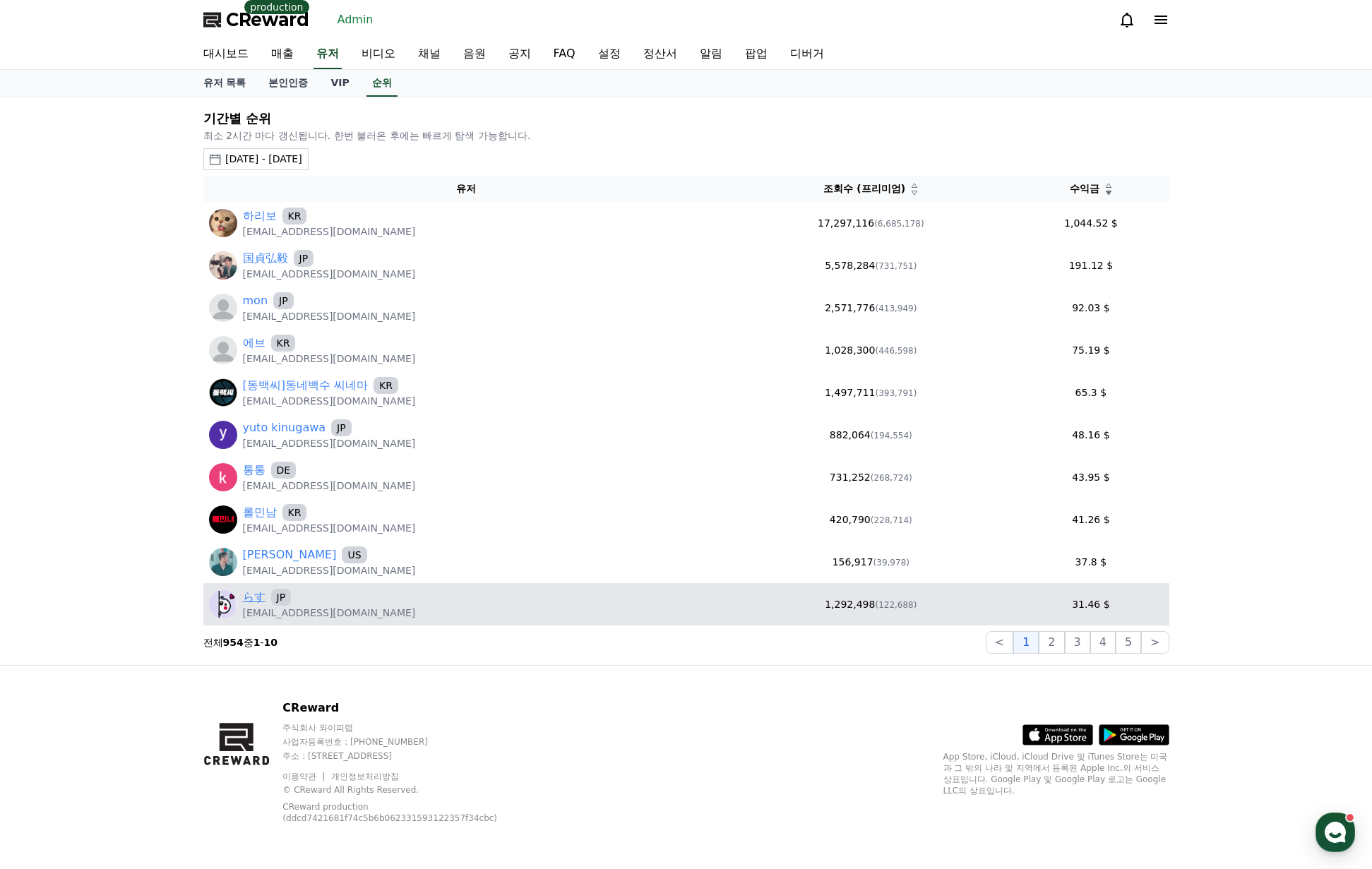
click at [257, 598] on link "らす" at bounding box center [254, 597] width 22 height 17
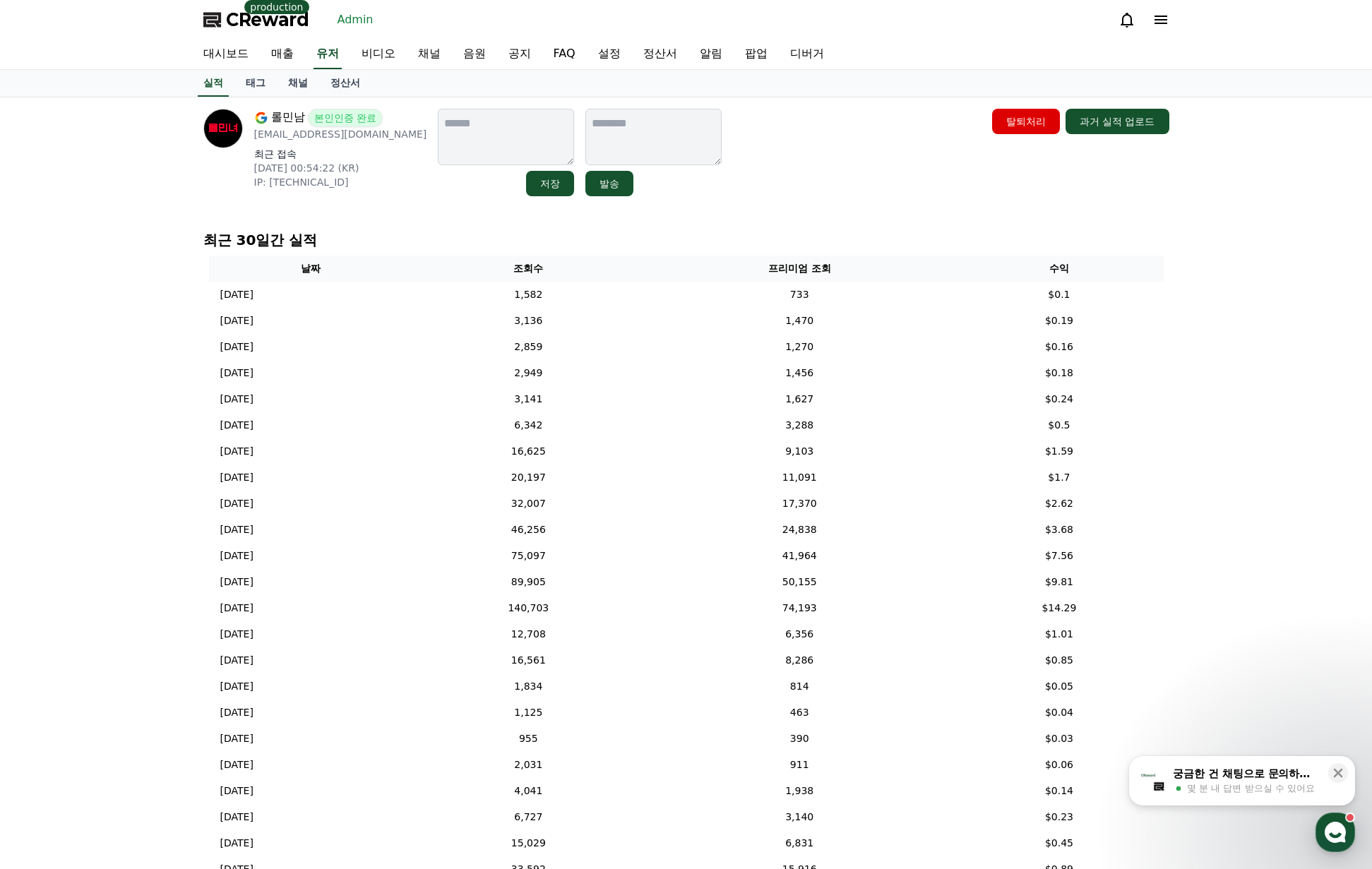
drag, startPoint x: 818, startPoint y: 215, endPoint x: 798, endPoint y: 218, distance: 20.2
click at [818, 215] on div "롤민남 본인인증 완료 lolminnam@gmail.com 최근 접속 2025-08-11 00:54:22 (KR) IP: 112.156.160.…" at bounding box center [686, 503] width 988 height 811
click at [796, 219] on div "롤민남 본인인증 완료 lolminnam@gmail.com 최근 접속 2025-08-11 00:54:22 (KR) IP: 112.156.160.…" at bounding box center [686, 503] width 988 height 811
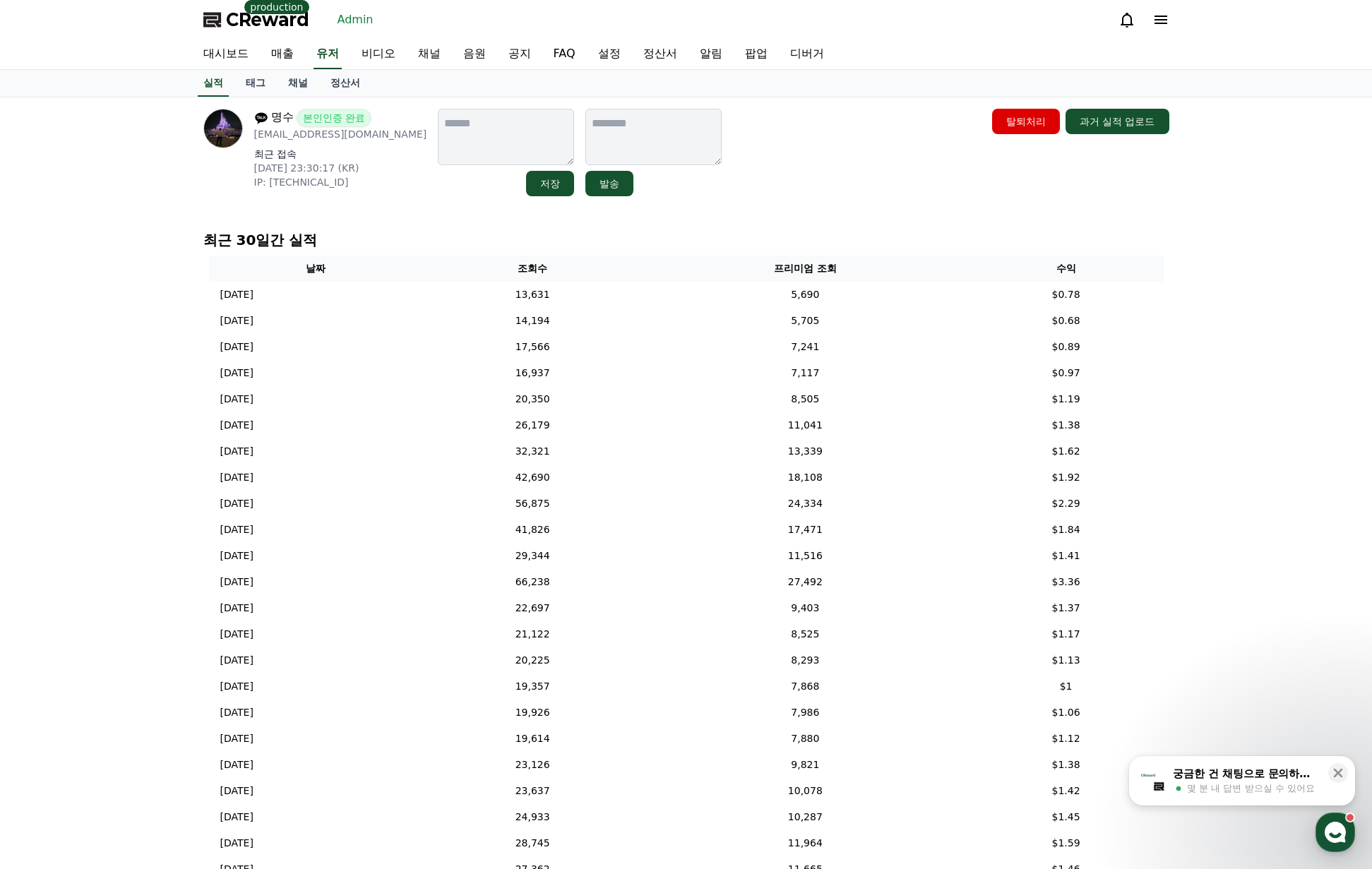
click at [717, 179] on div "명수 본인인증 완료 healthmad@kakao.com 최근 접속 2025-08-17 23:30:17 (KR) IP: 220.76.100.13…" at bounding box center [686, 152] width 966 height 87
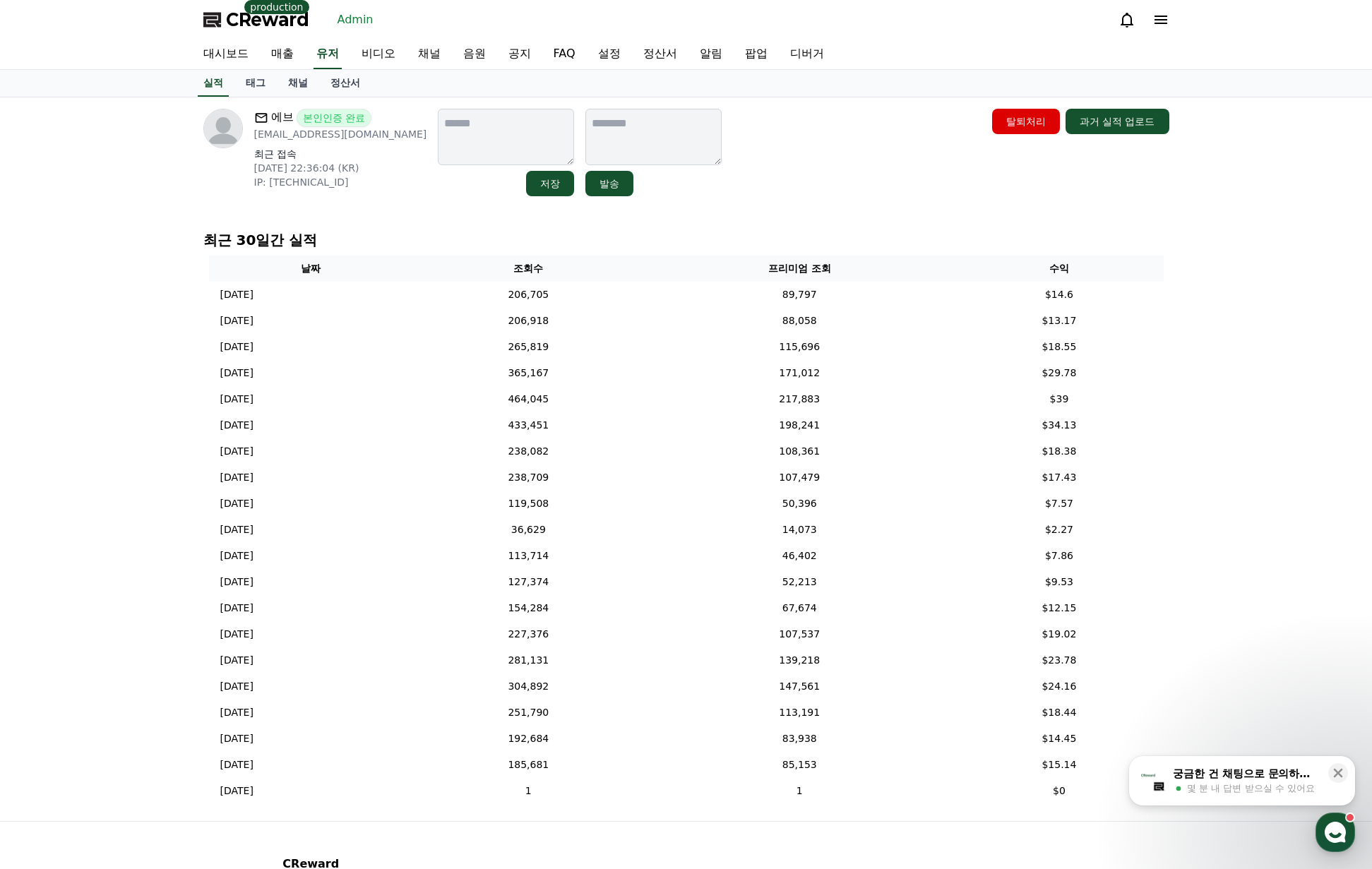
click at [771, 214] on div "에브 본인인증 완료 [EMAIL_ADDRESS][DOMAIN_NAME] 최근 접속 [DATE] 22:36:04 (KR) IP: [TECHNIC…" at bounding box center [686, 459] width 988 height 723
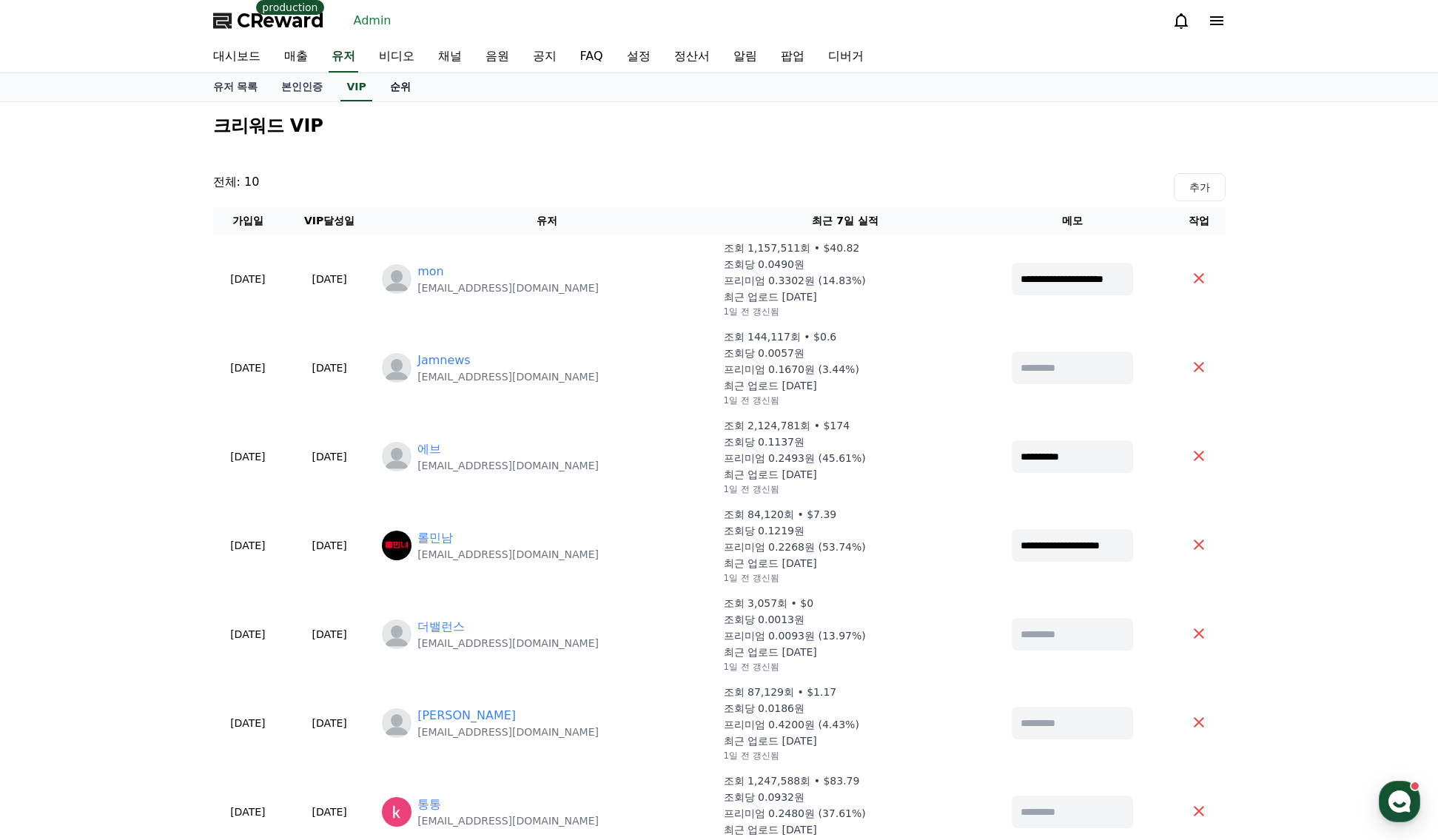
click at [387, 86] on link "순위" at bounding box center [400, 87] width 45 height 28
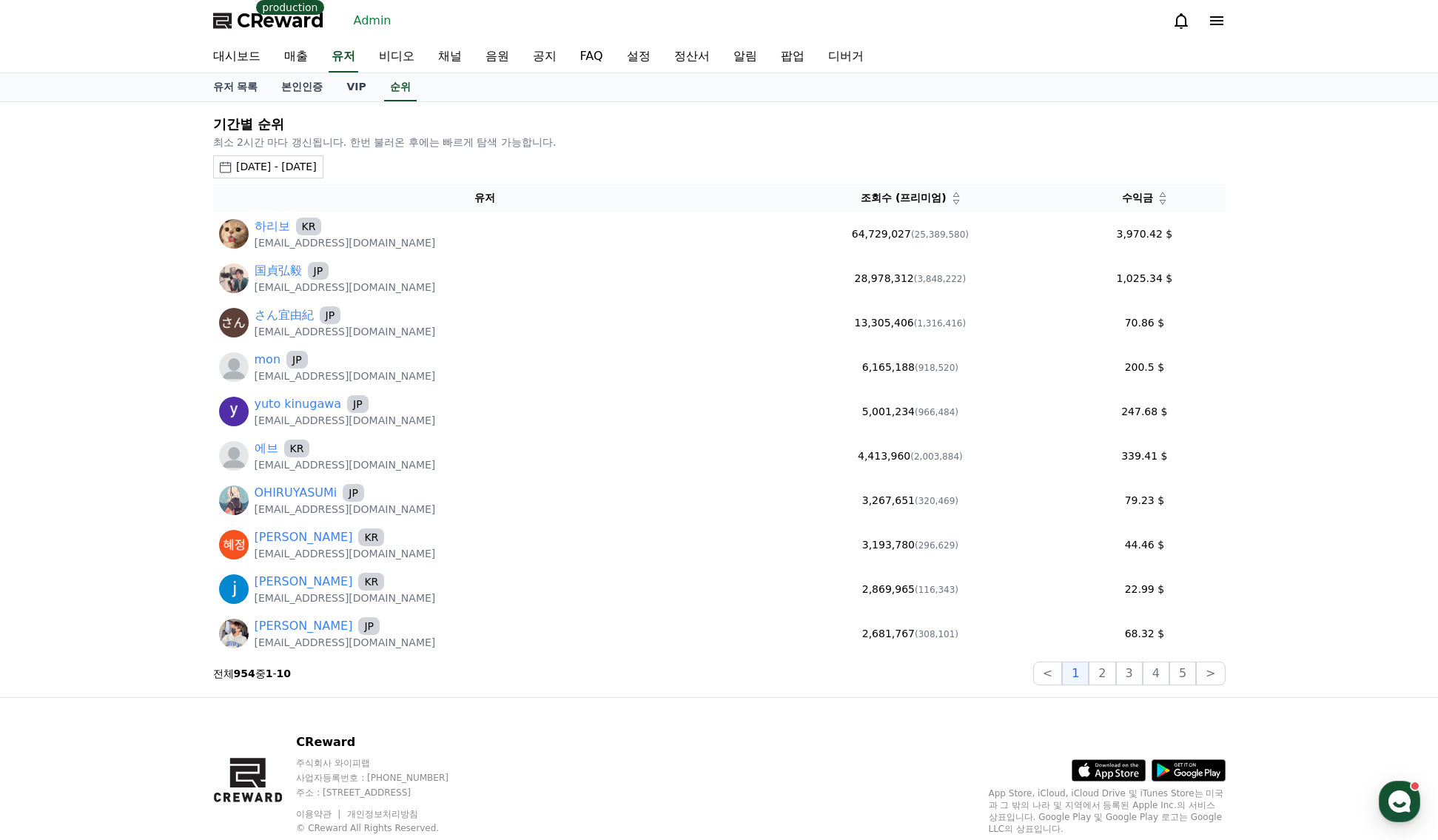
click at [284, 172] on div "[DATE] - [DATE]" at bounding box center [277, 167] width 80 height 16
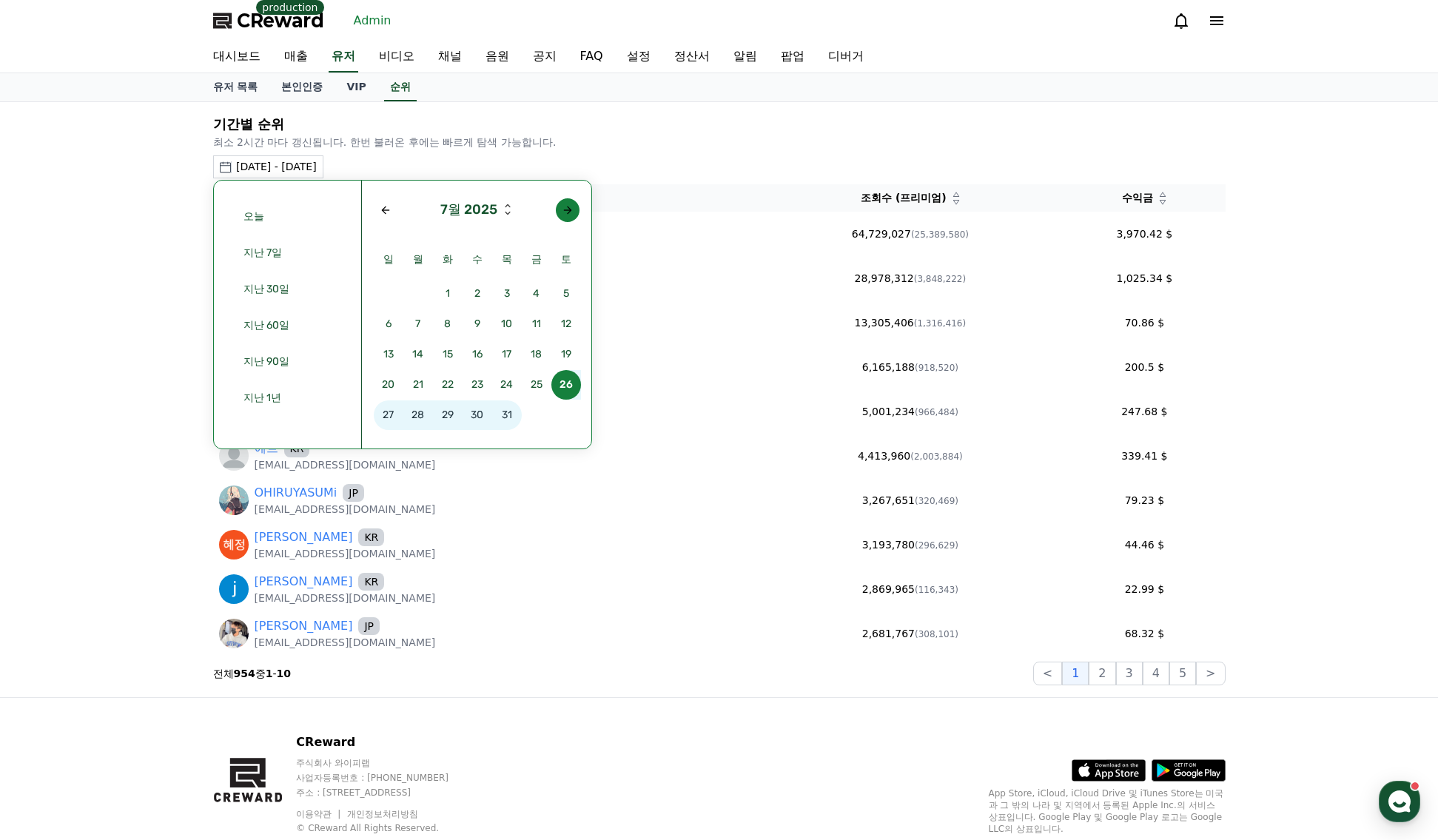
click at [573, 214] on div "Next month" at bounding box center [568, 210] width 12 height 12
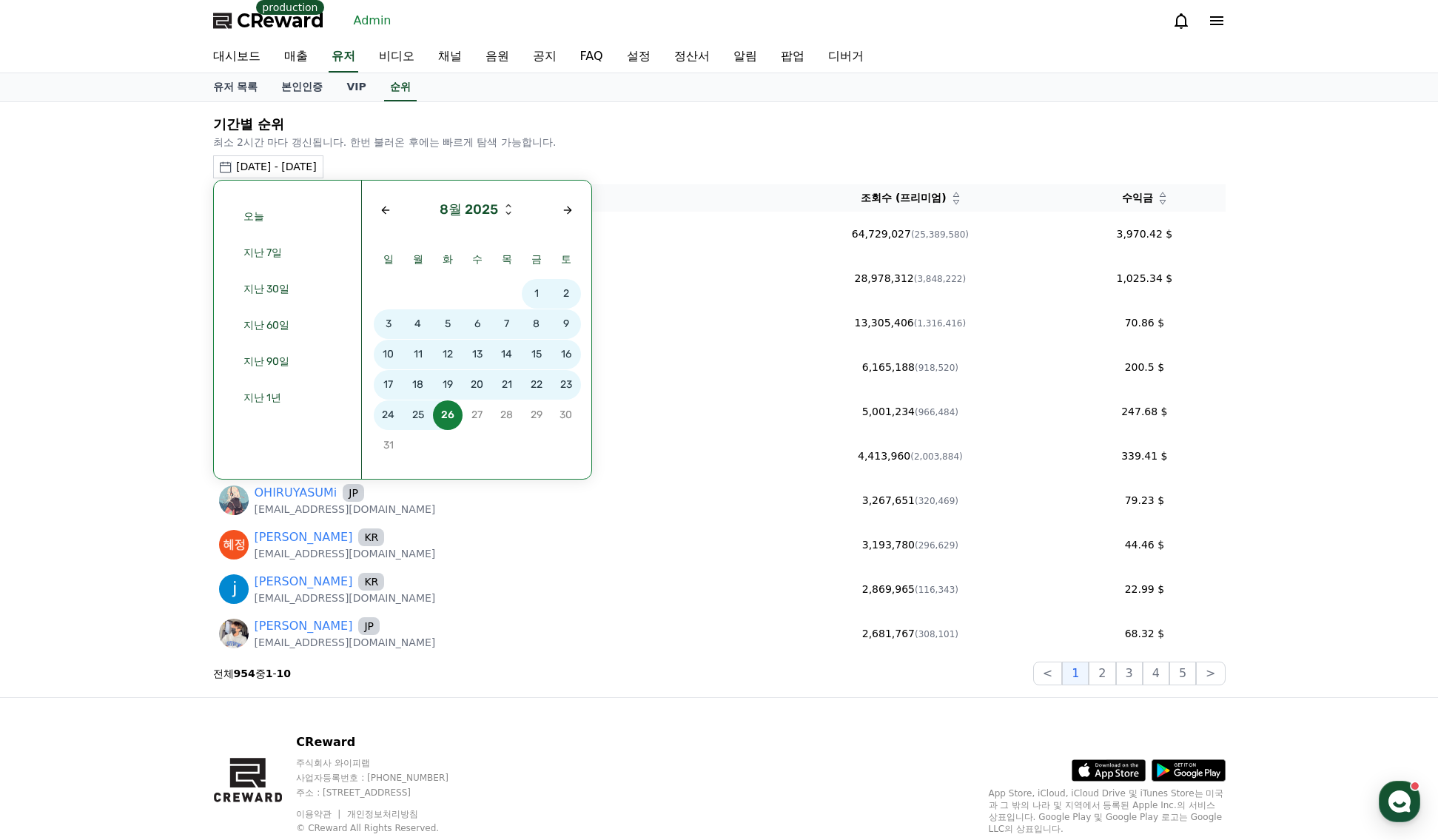
click at [447, 386] on span "19" at bounding box center [448, 385] width 30 height 30
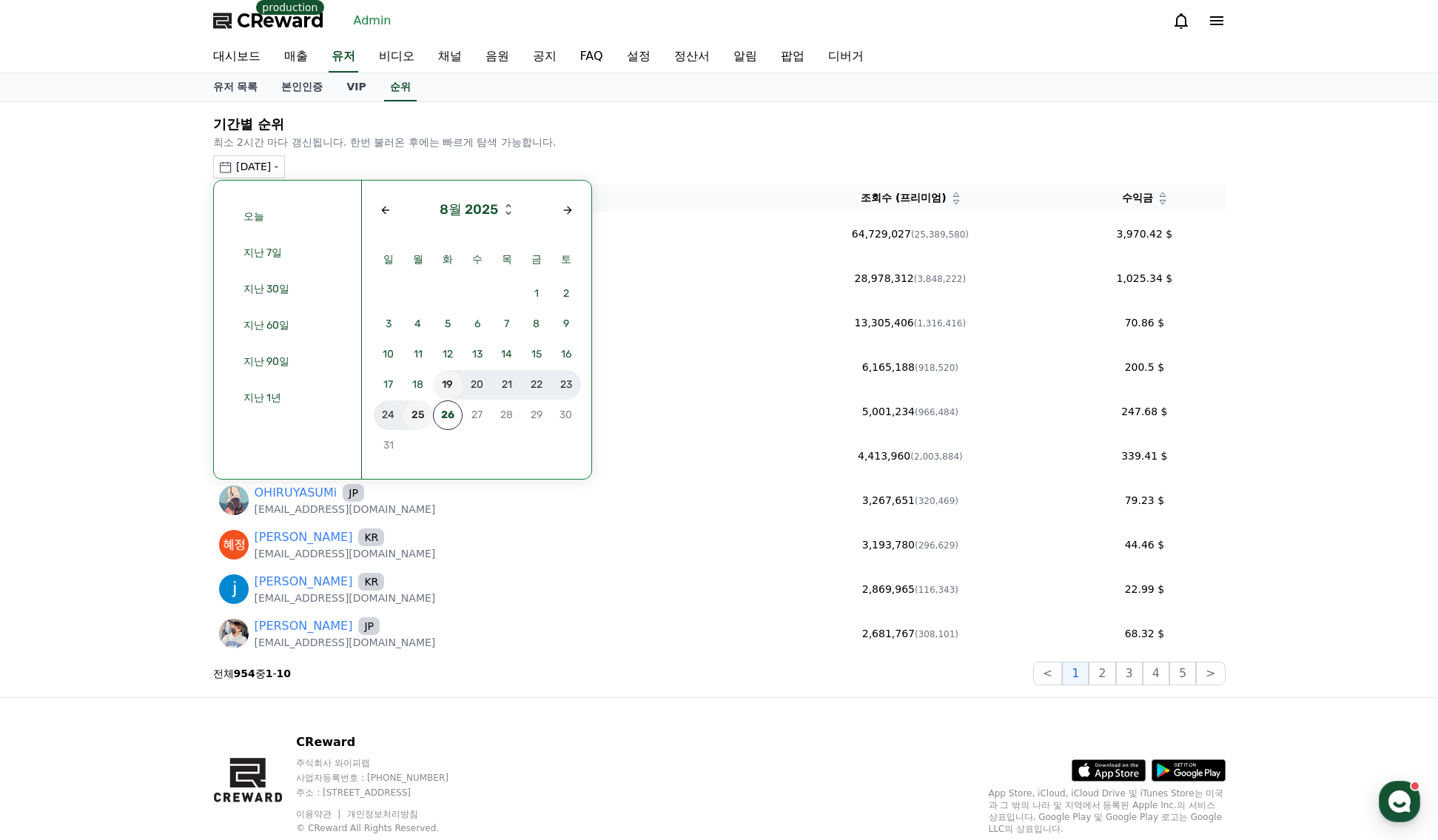
click at [421, 413] on span "25" at bounding box center [418, 415] width 30 height 30
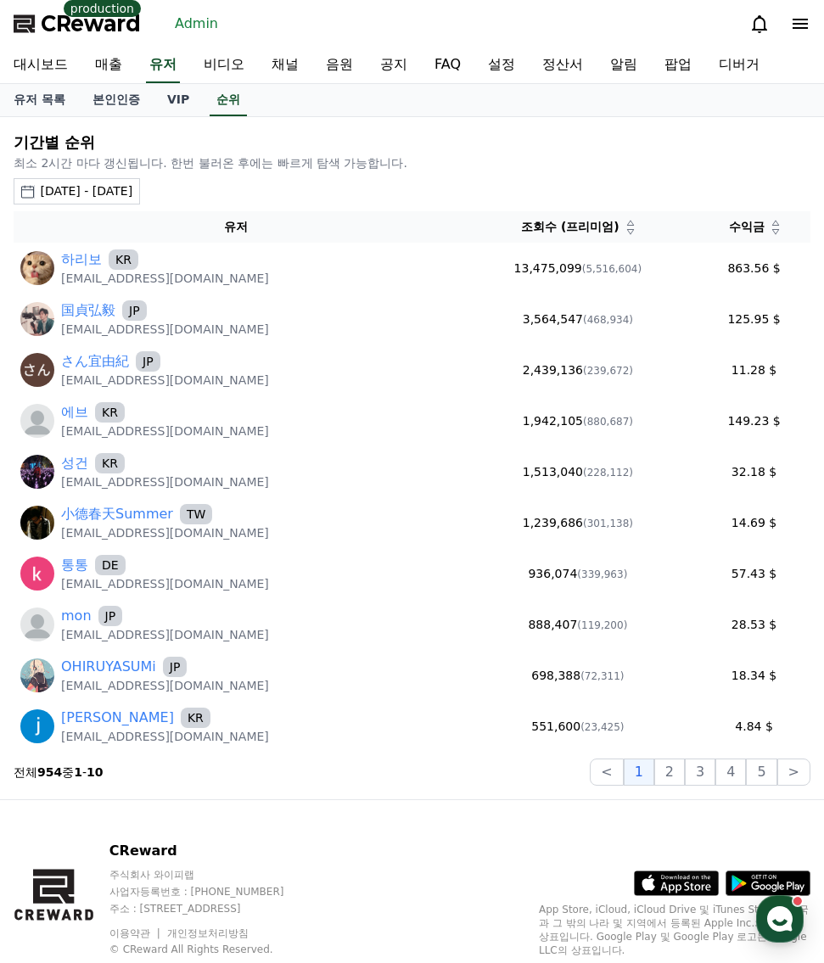
click at [233, 786] on div "기간별 순위 최소 2시간 마다 갱신됩니다. 한번 불러온 후에는 빠르게 탐색 가능합니다. 2025-08-19 - 2025-08-25 오늘 지난 …" at bounding box center [412, 458] width 810 height 668
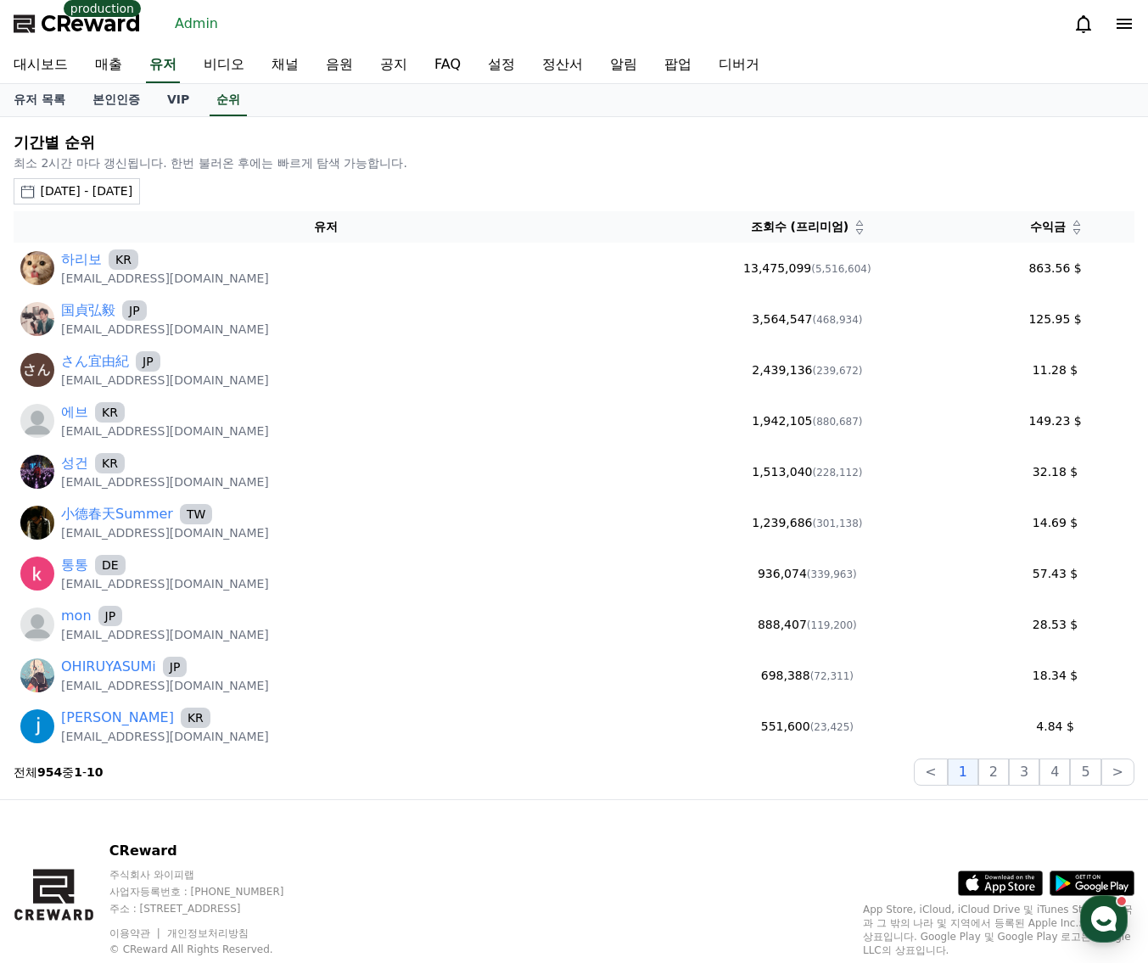
click at [1072, 232] on icon at bounding box center [1076, 231] width 8 height 8
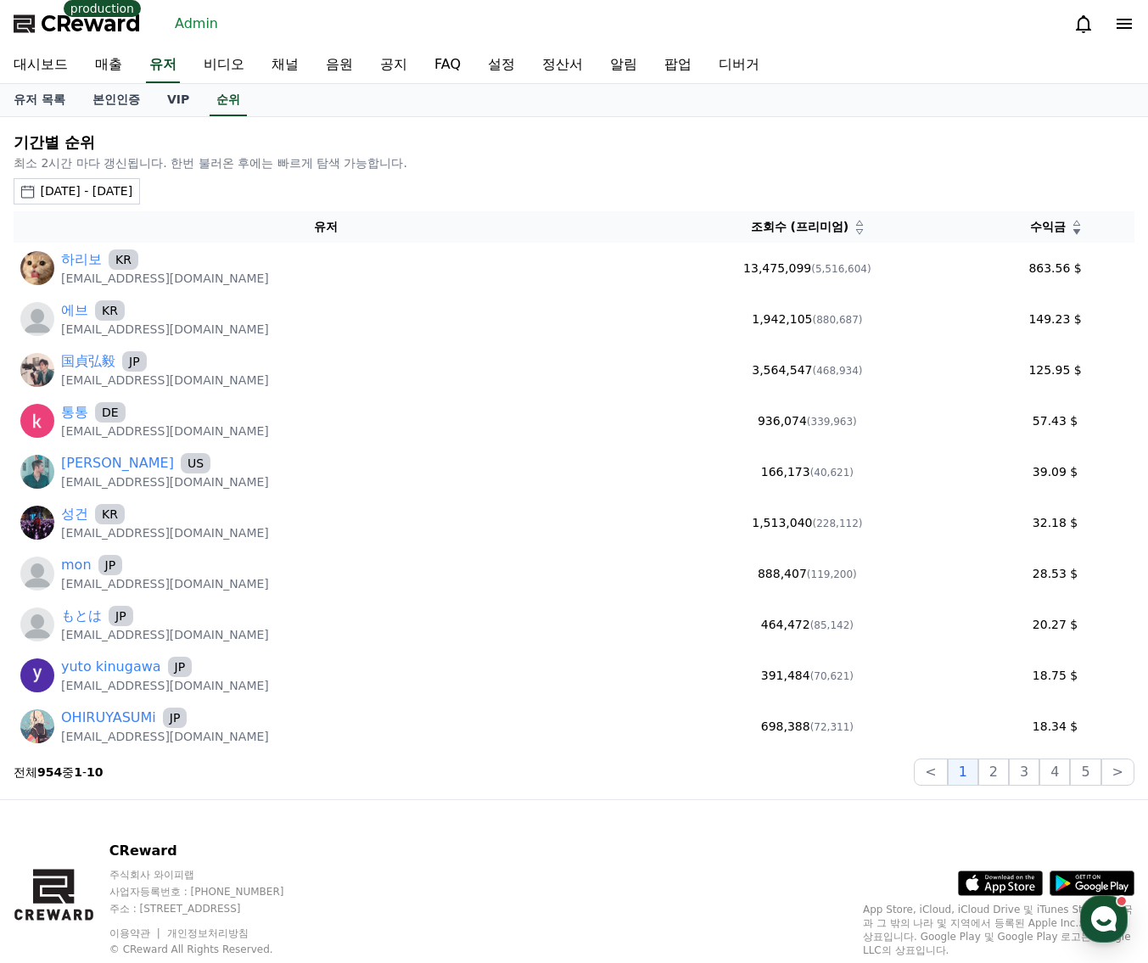
click at [1072, 232] on icon at bounding box center [1076, 231] width 8 height 8
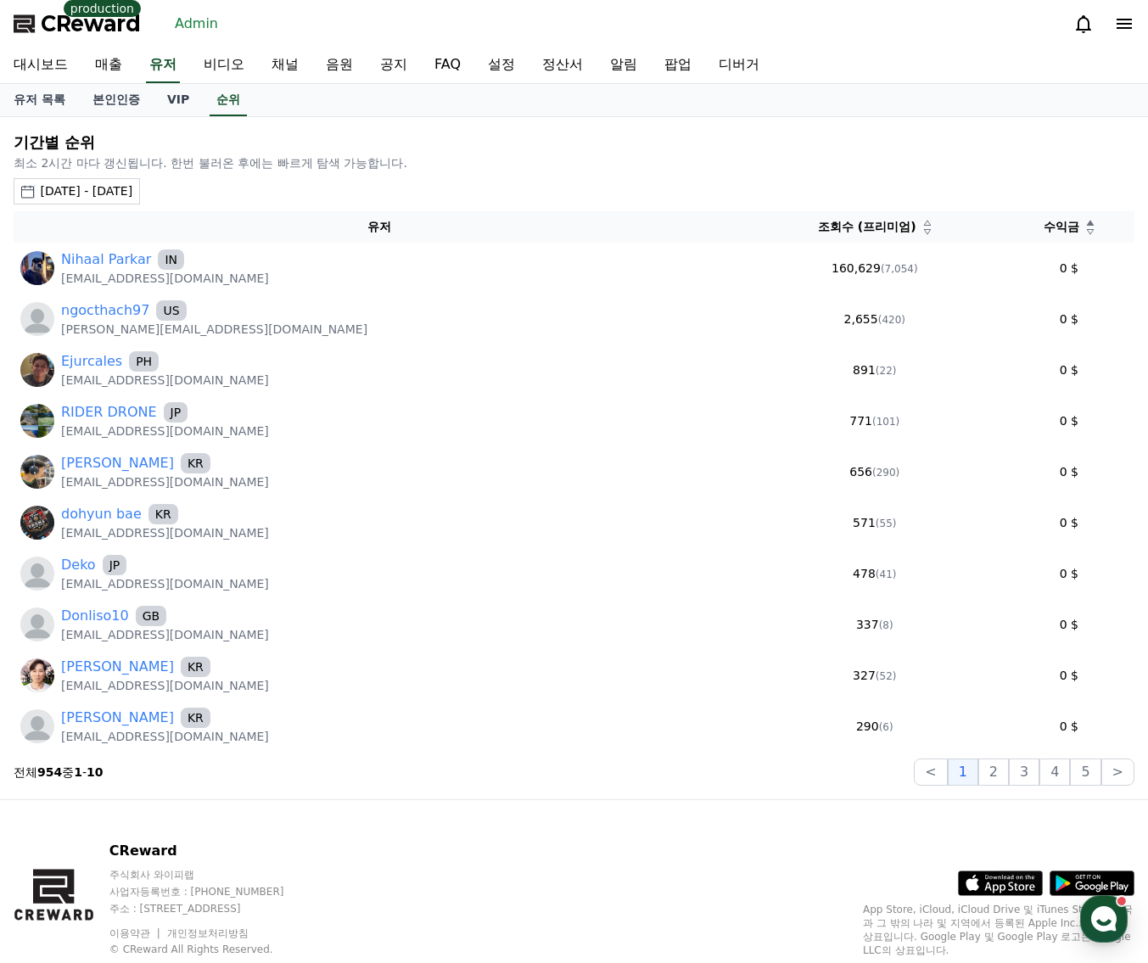
click at [1087, 232] on icon at bounding box center [1090, 231] width 7 height 5
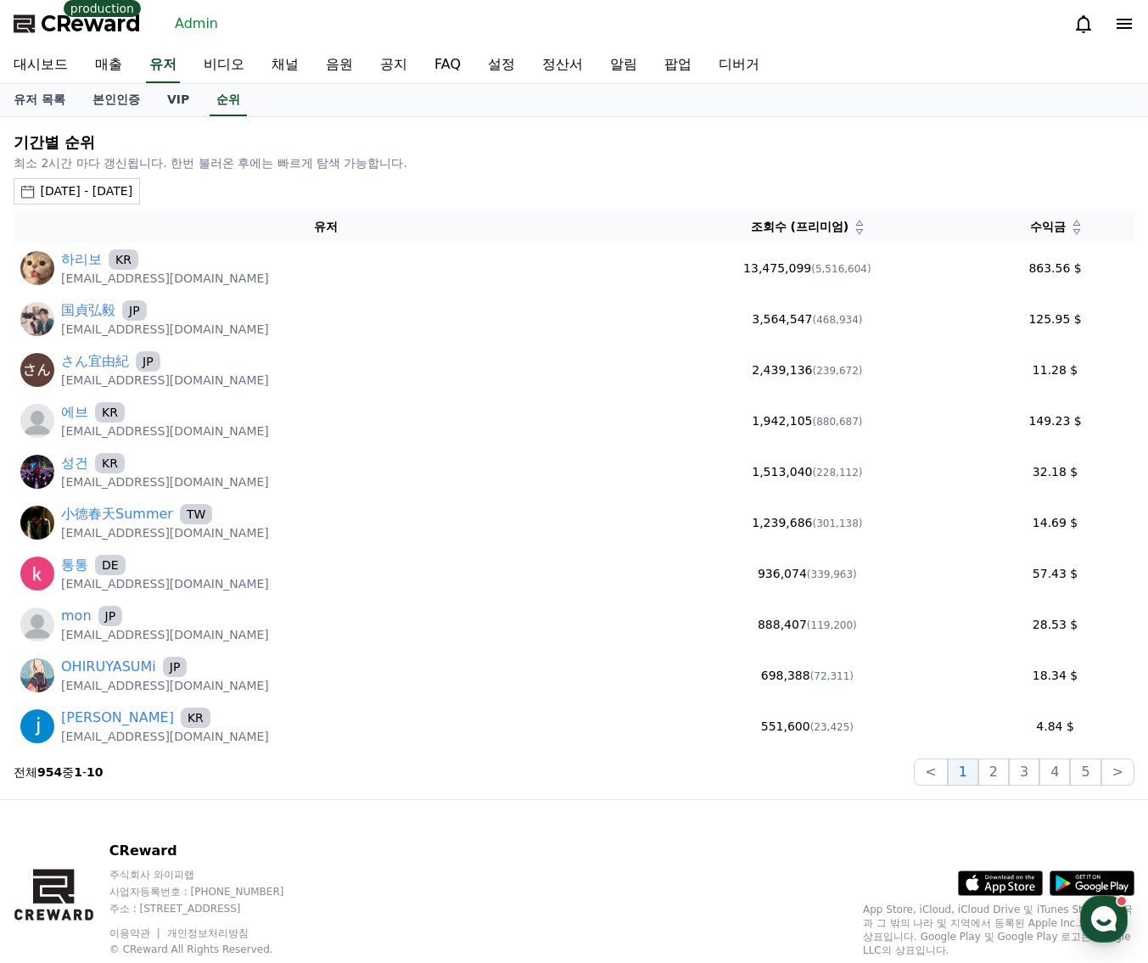
click at [1072, 232] on icon at bounding box center [1076, 231] width 8 height 8
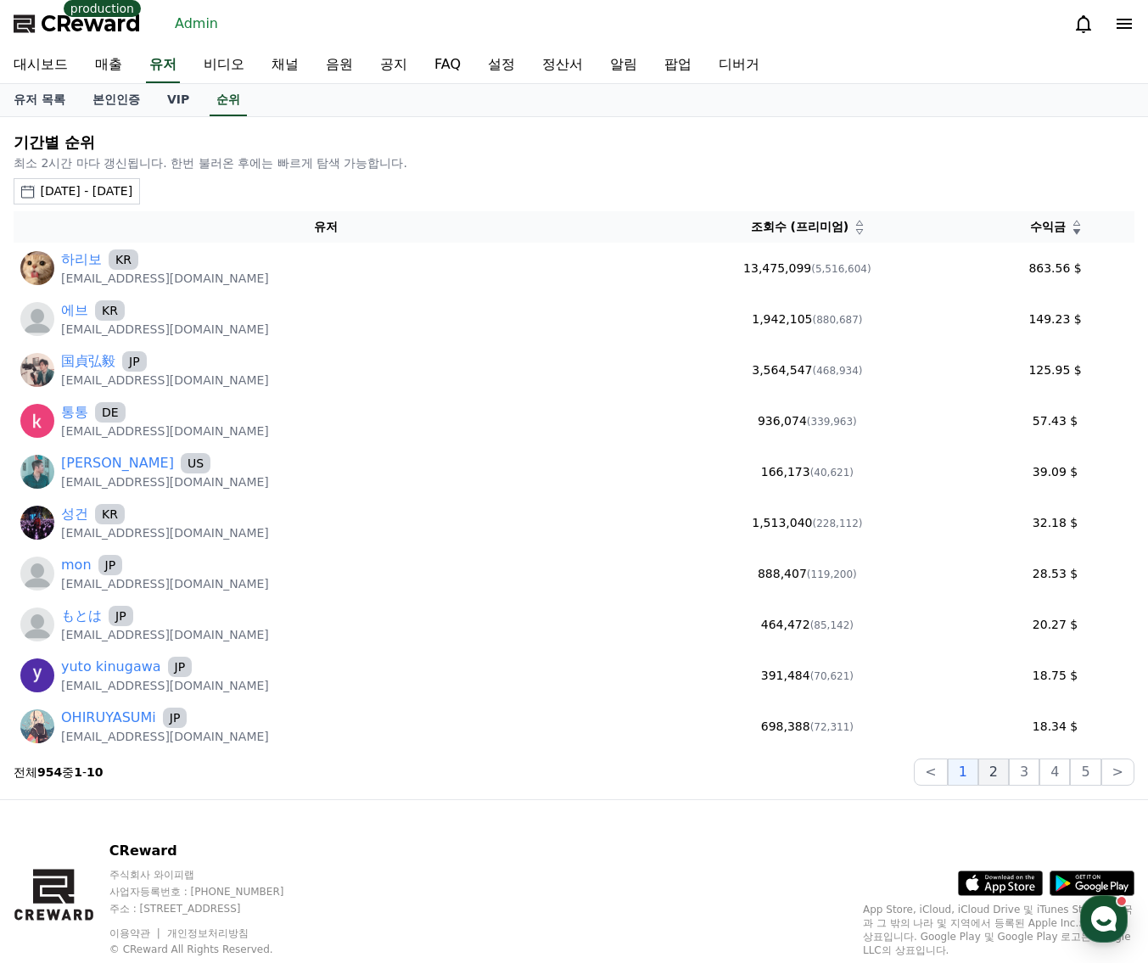
click at [993, 774] on button "2" at bounding box center [993, 771] width 31 height 27
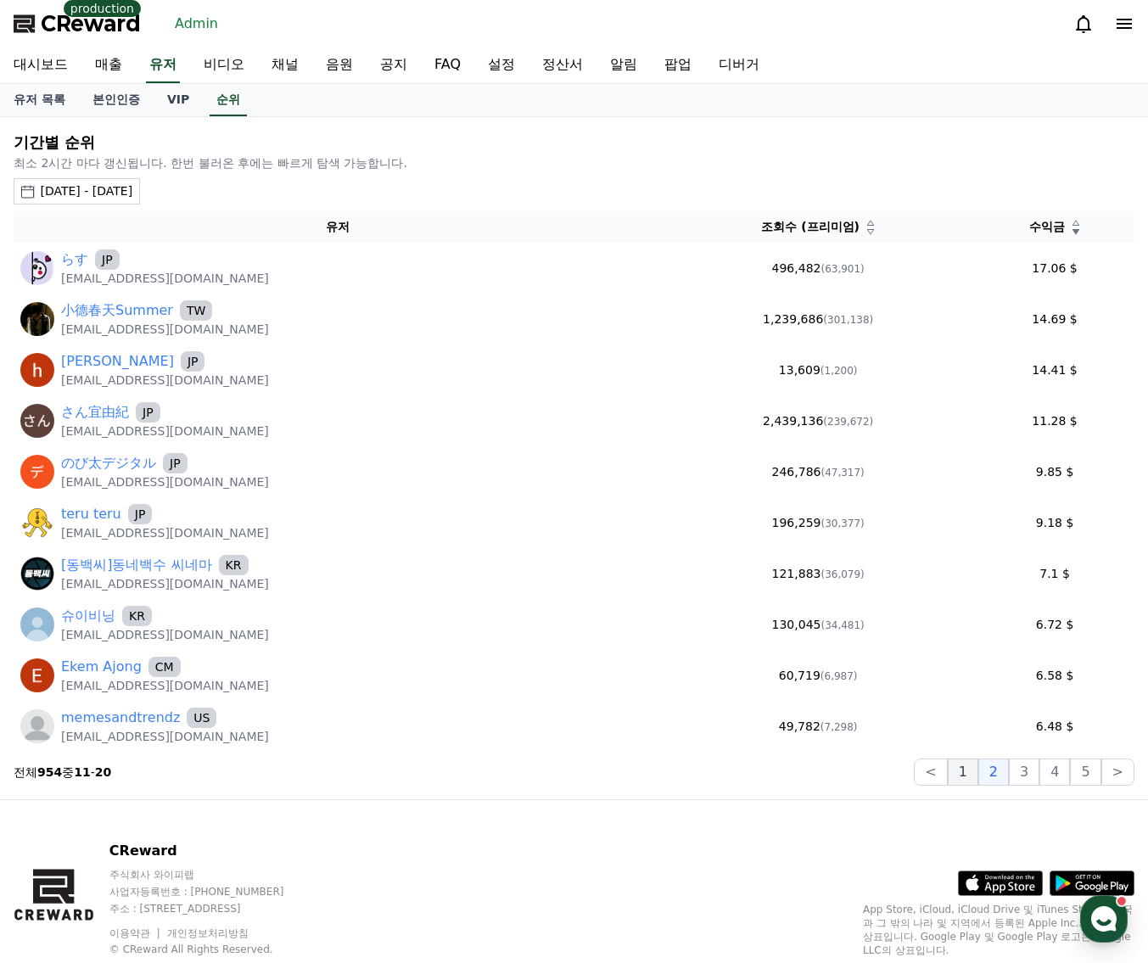
click at [978, 777] on button "1" at bounding box center [962, 771] width 31 height 27
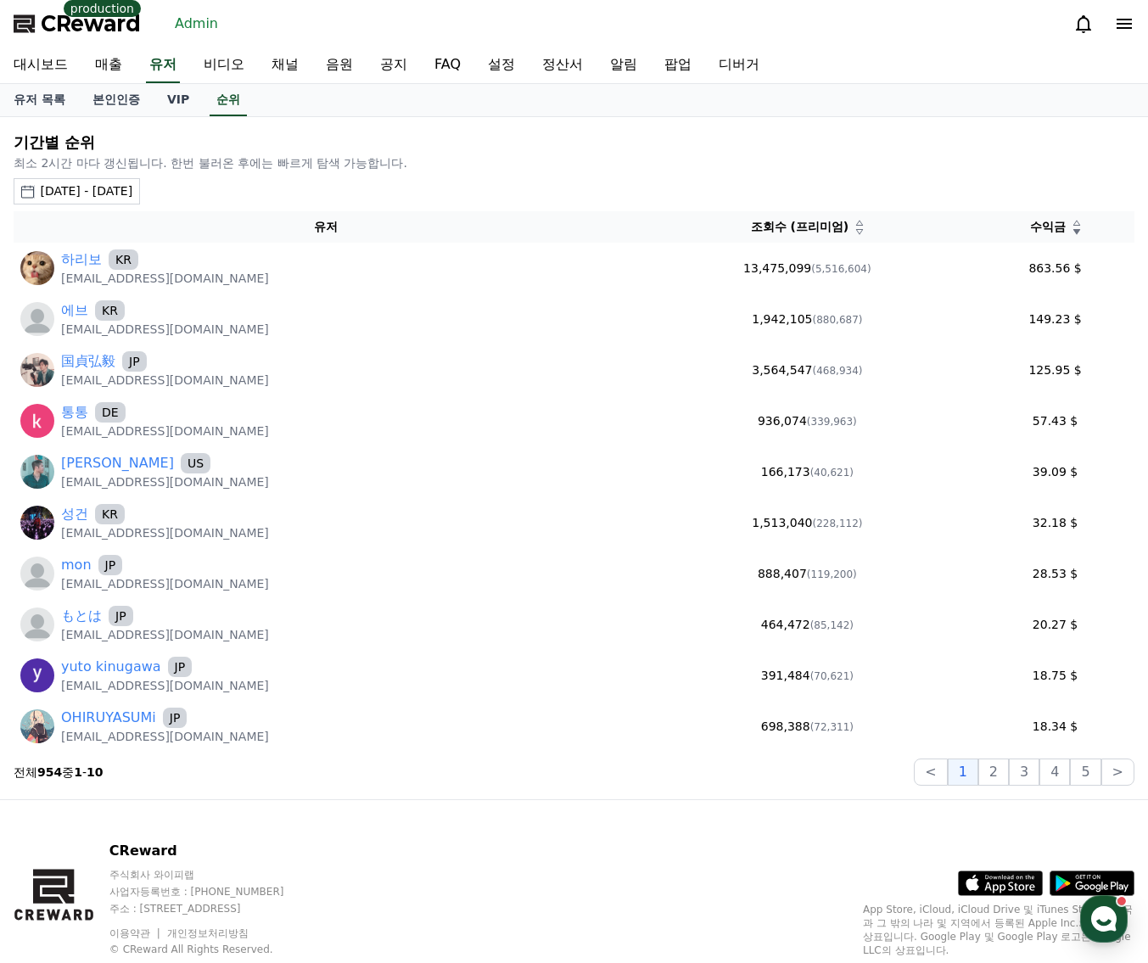
click at [669, 820] on div "CReward 주식회사 와이피랩 사업자등록번호 : 655-81-03655 주소 : 경기도 김포시 양촌읍 양곡로 495, 3층 305-비이16호…" at bounding box center [574, 922] width 1148 height 244
click at [999, 769] on button "2" at bounding box center [993, 771] width 31 height 27
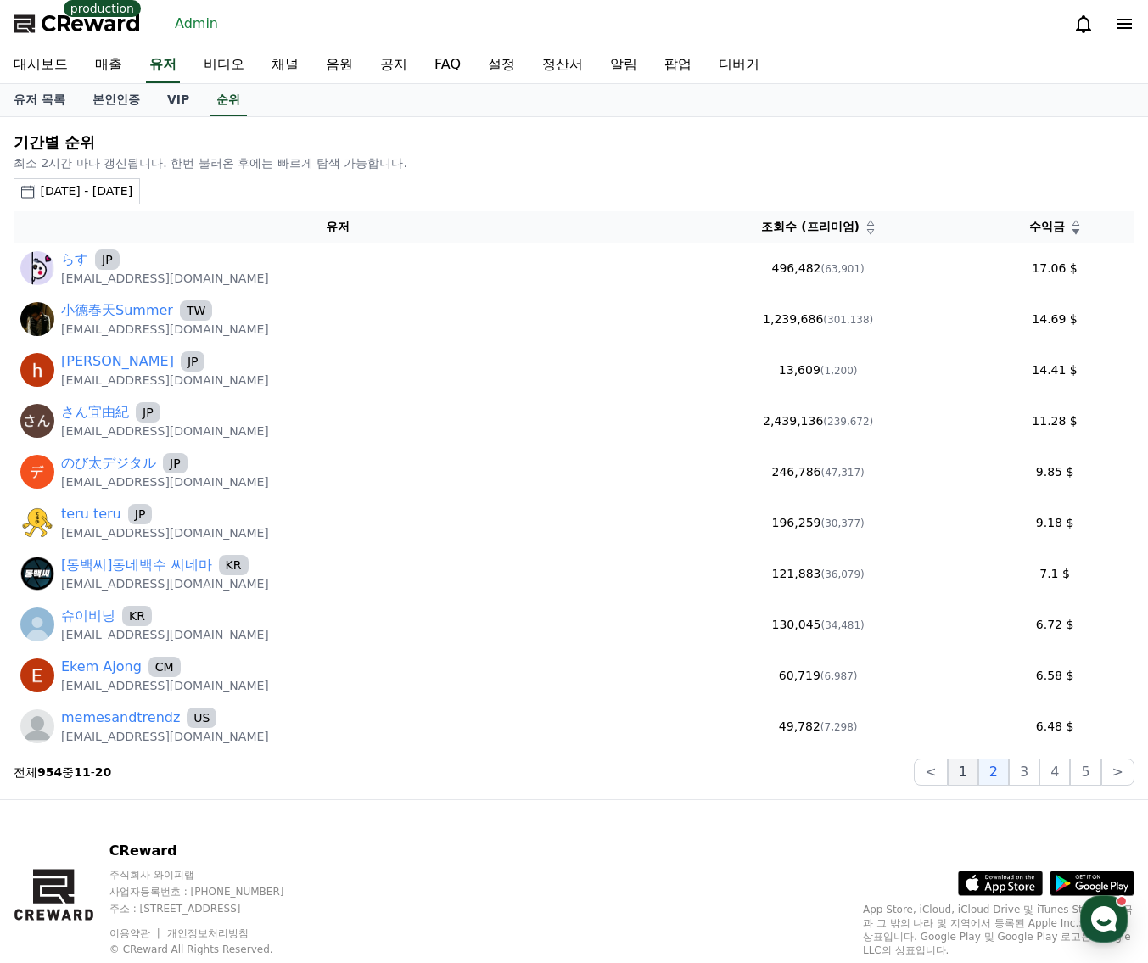
click at [969, 775] on button "1" at bounding box center [962, 771] width 31 height 27
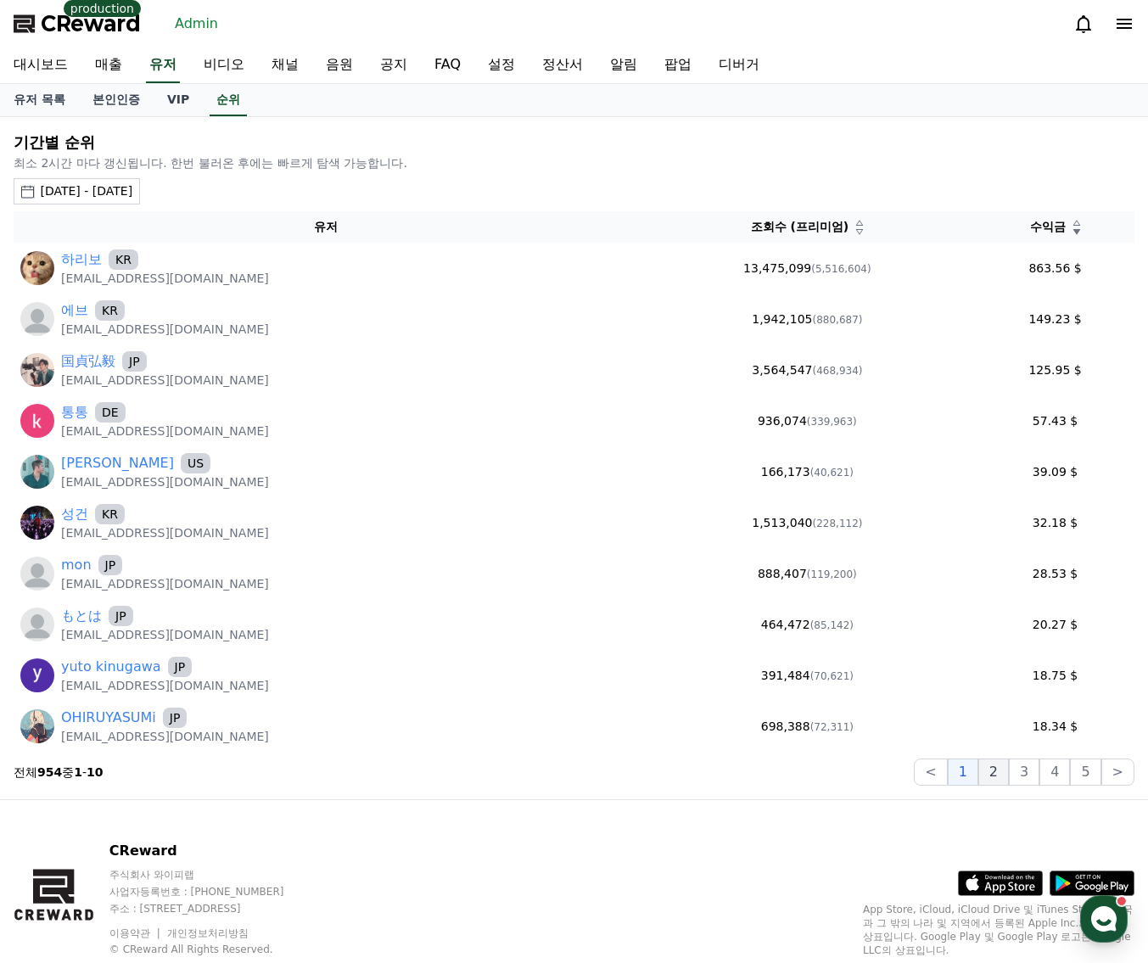
click at [1002, 773] on button "2" at bounding box center [993, 771] width 31 height 27
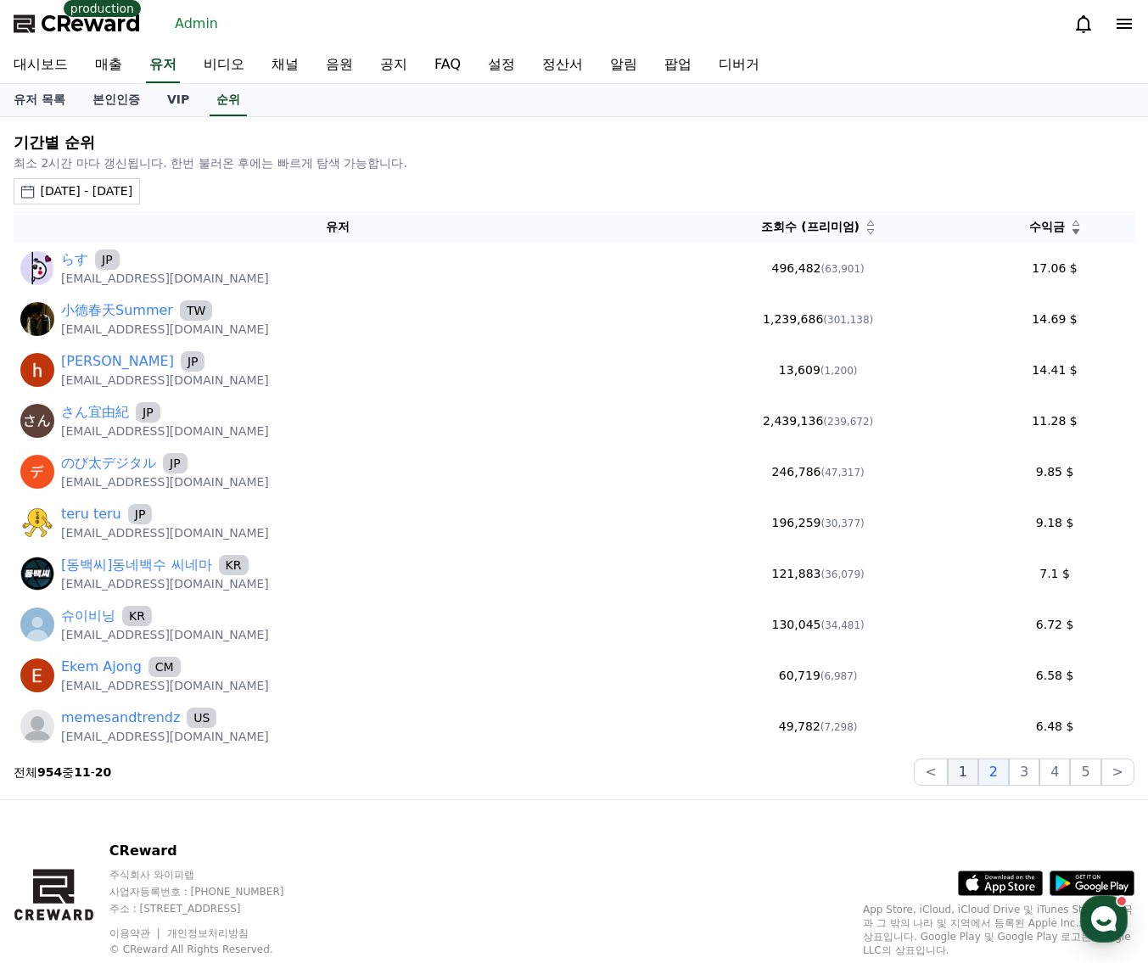
click at [970, 776] on button "1" at bounding box center [962, 771] width 31 height 27
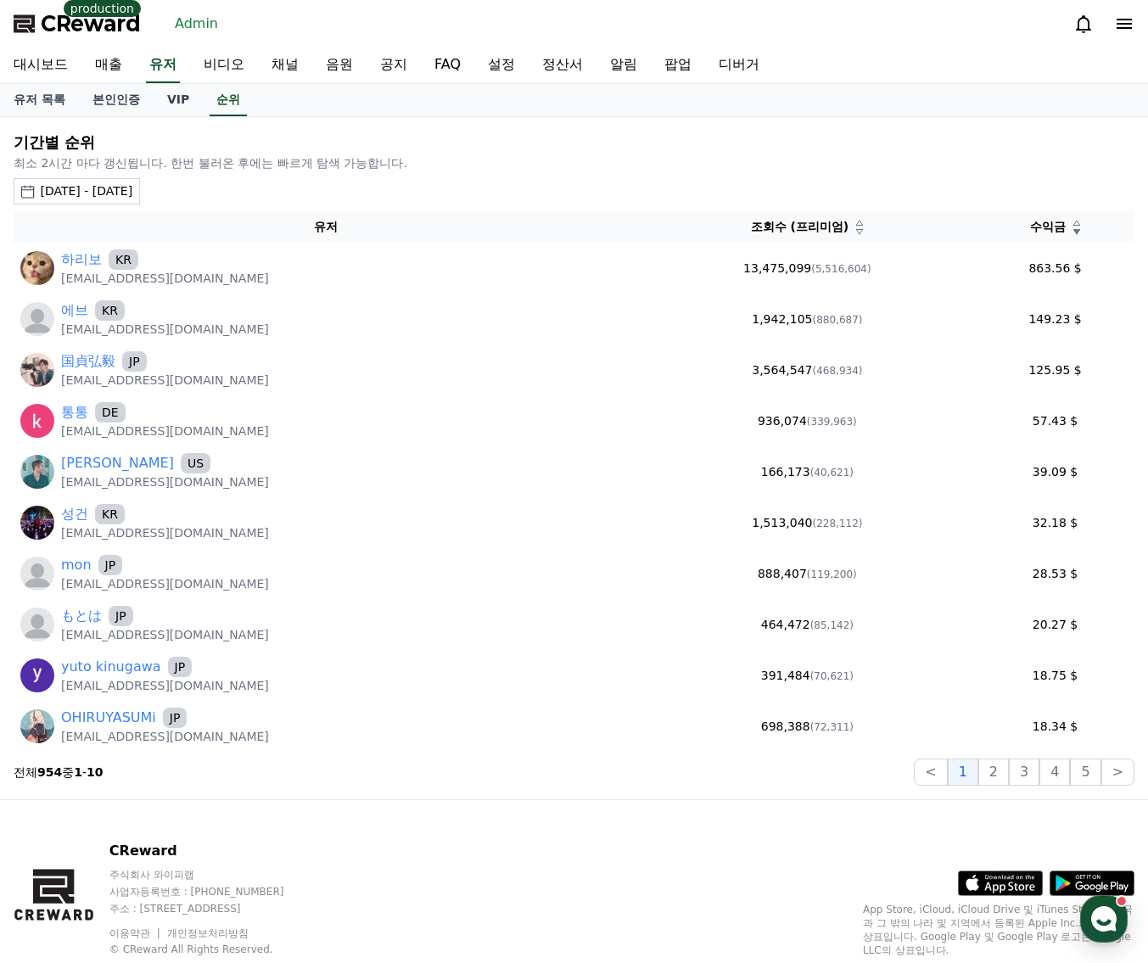
click at [525, 859] on div "CReward 주식회사 와이피랩 사업자등록번호 : 655-81-03655 주소 : 경기도 김포시 양촌읍 양곡로 495, 3층 305-비이16호…" at bounding box center [574, 922] width 1148 height 244
click at [140, 200] on button "2025-08-19 - 2025-08-25" at bounding box center [77, 191] width 126 height 26
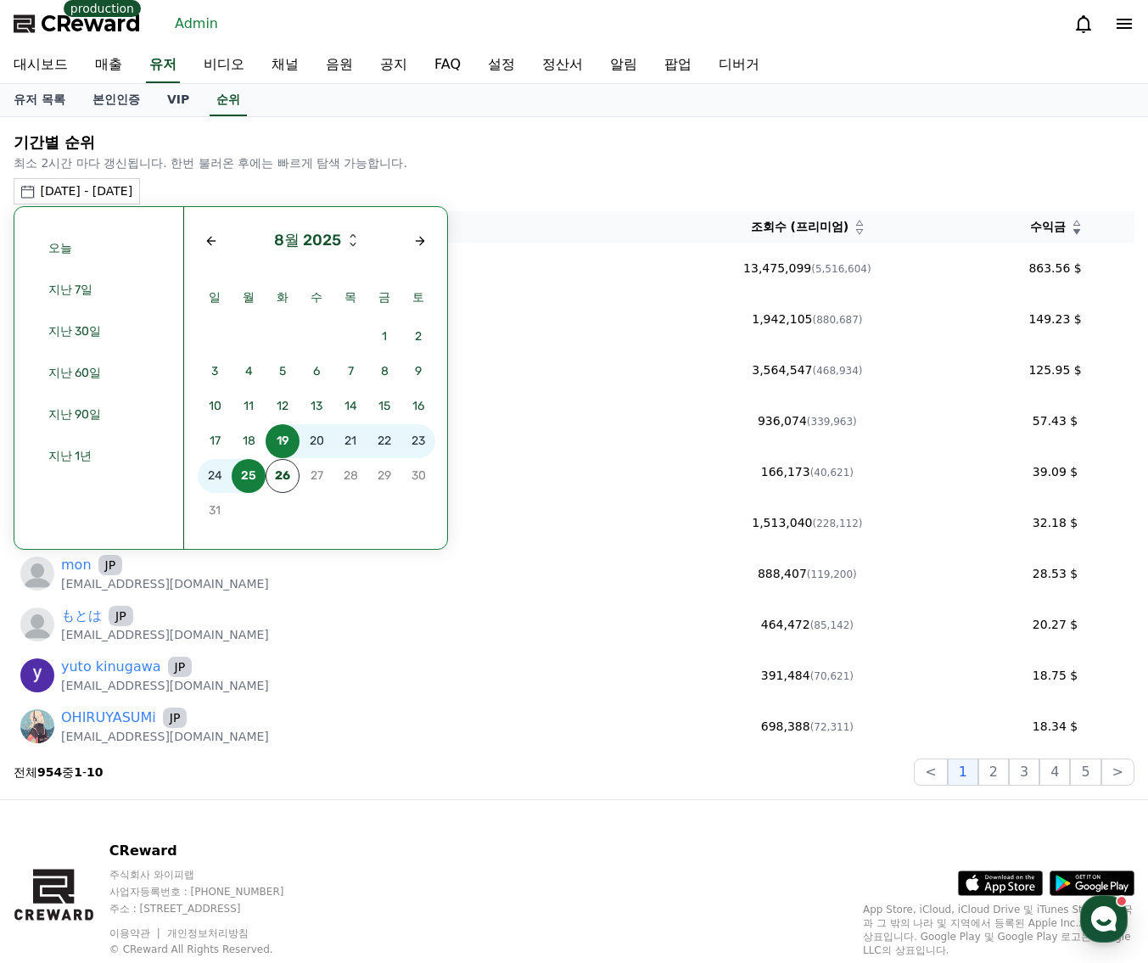
click at [438, 191] on div "2025-08-19 - 2025-08-25 오늘 지난 7일 지난 30일 지난 60일 지난 90일 지난 1년 8월 2025 일 월 화 수 목 금…" at bounding box center [574, 191] width 1120 height 26
click at [472, 176] on div "기간별 순위 최소 2시간 마다 갱신됩니다. 한번 불러온 후에는 빠르게 탐색 가능합니다. 2025-08-19 - 2025-08-25 오늘 지난 …" at bounding box center [574, 458] width 1134 height 668
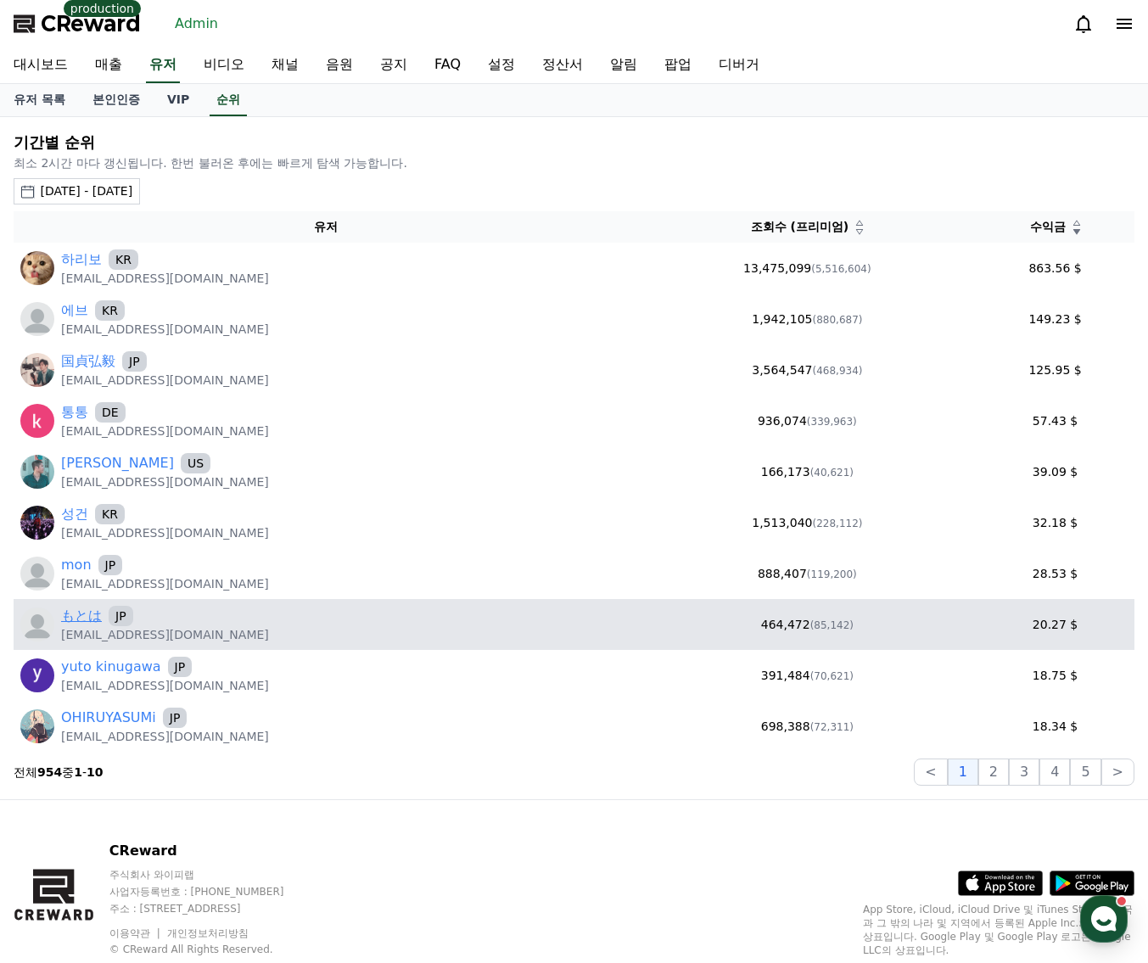
click at [92, 621] on link "もとは" at bounding box center [81, 616] width 41 height 20
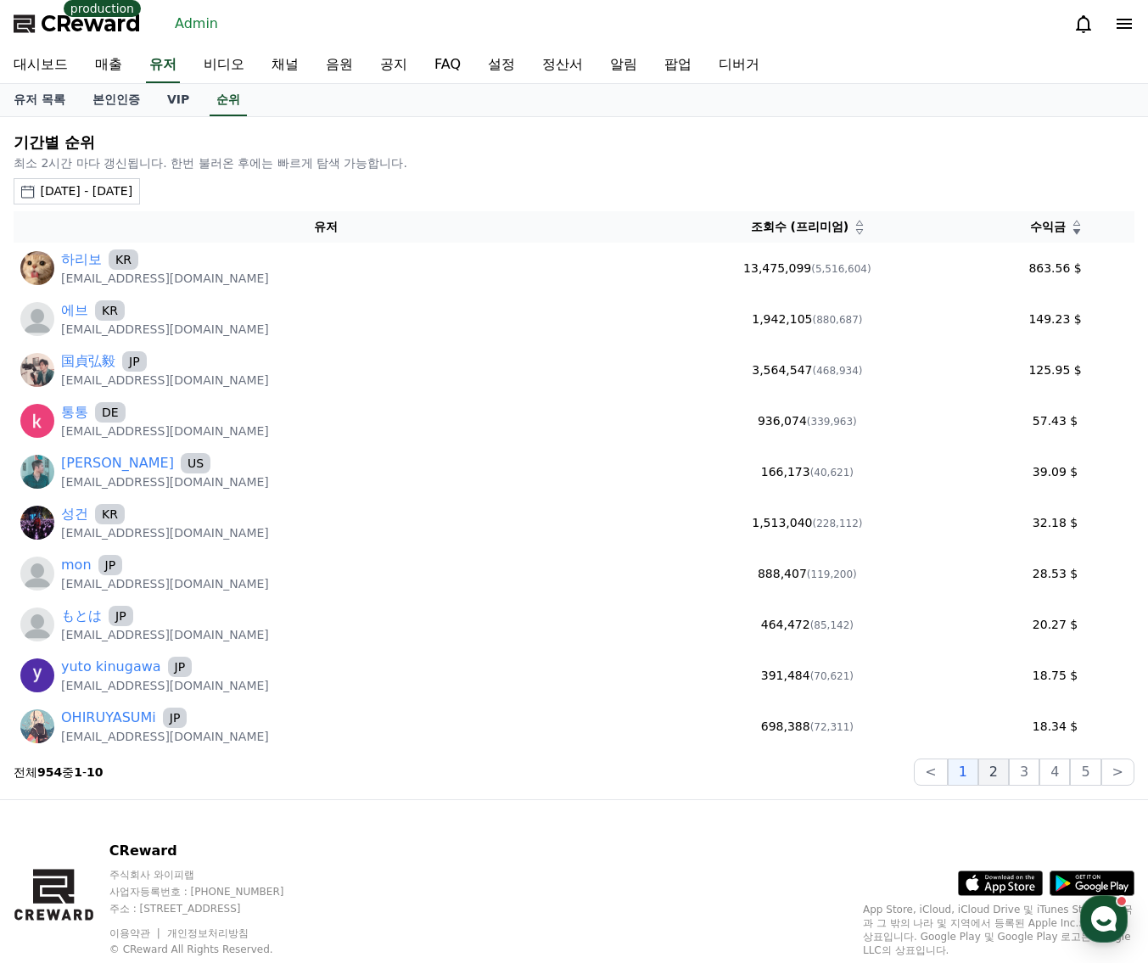
click at [995, 774] on button "2" at bounding box center [993, 771] width 31 height 27
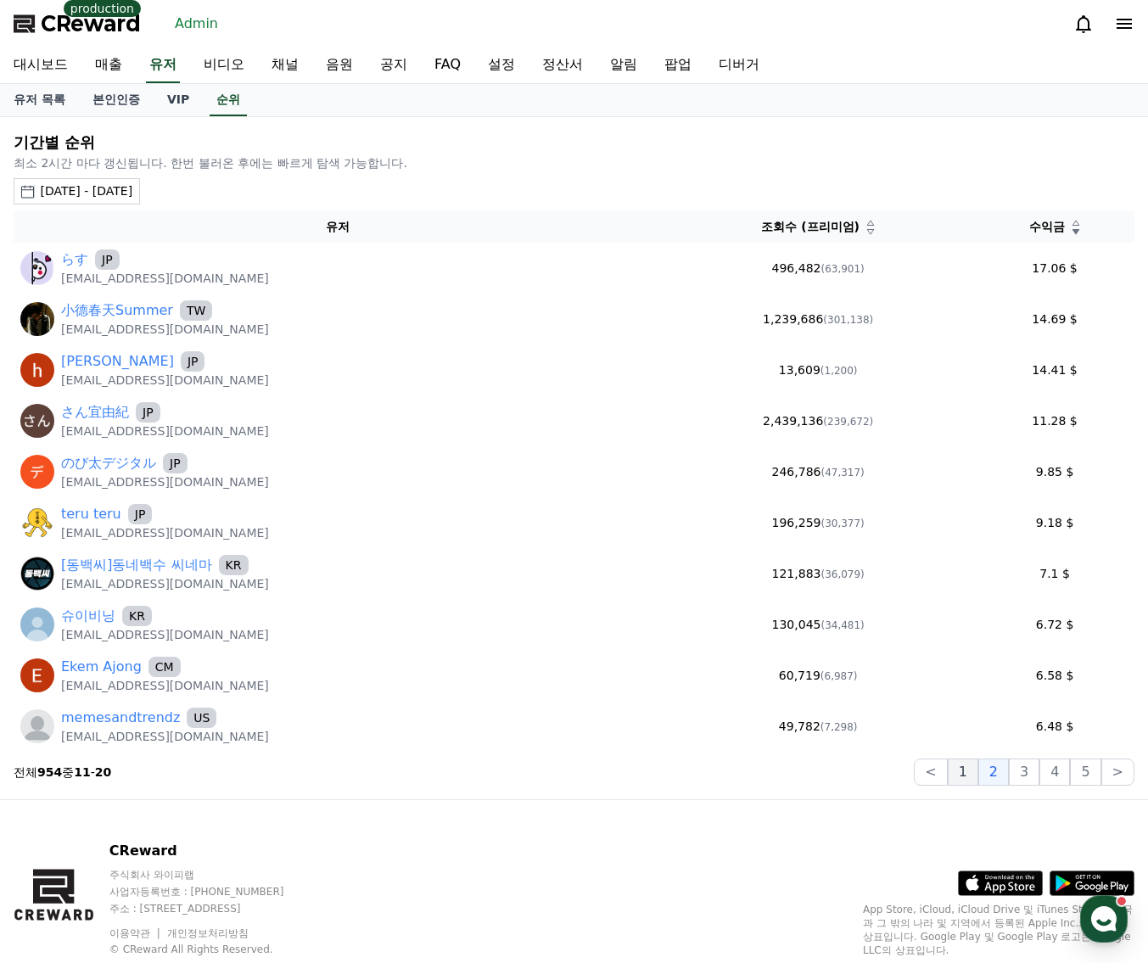
click at [975, 779] on button "1" at bounding box center [962, 771] width 31 height 27
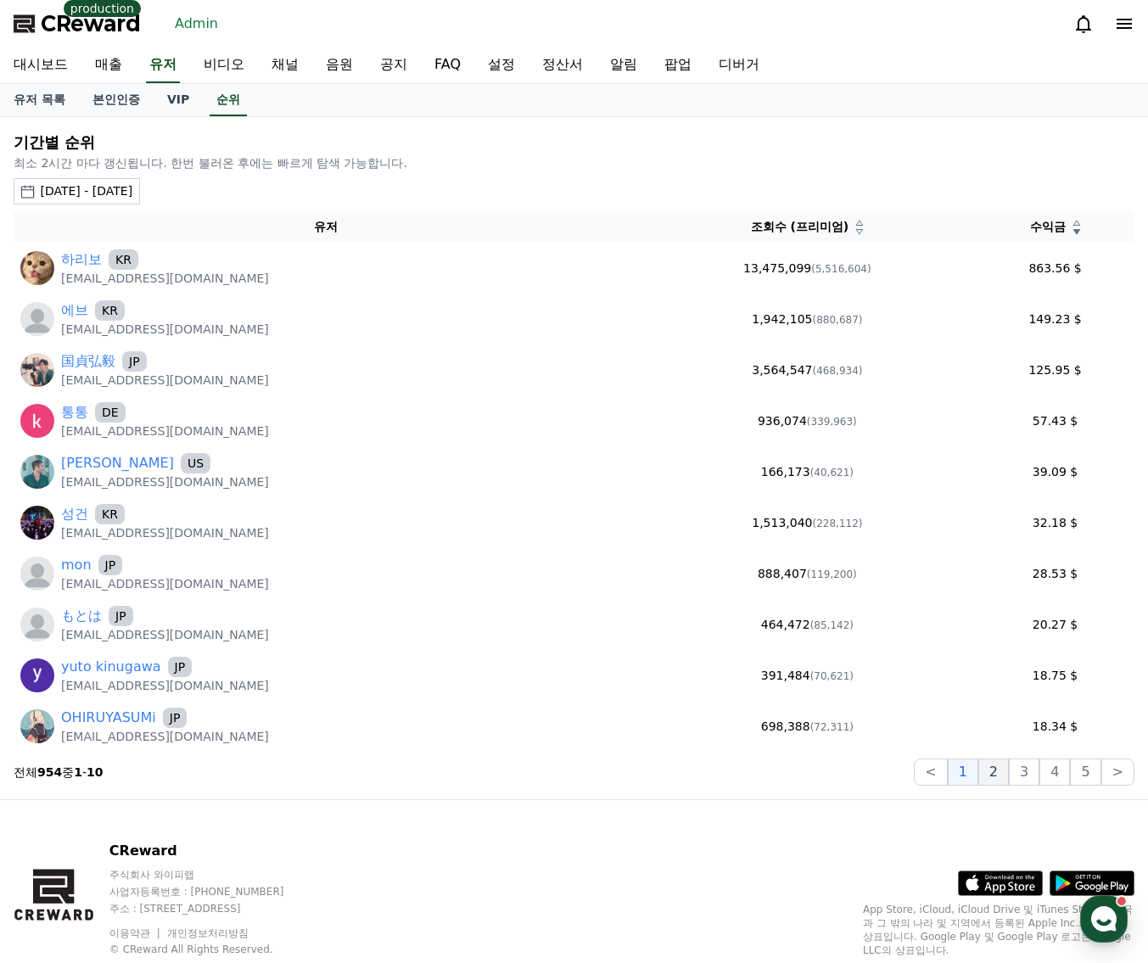
click at [1003, 777] on button "2" at bounding box center [993, 771] width 31 height 27
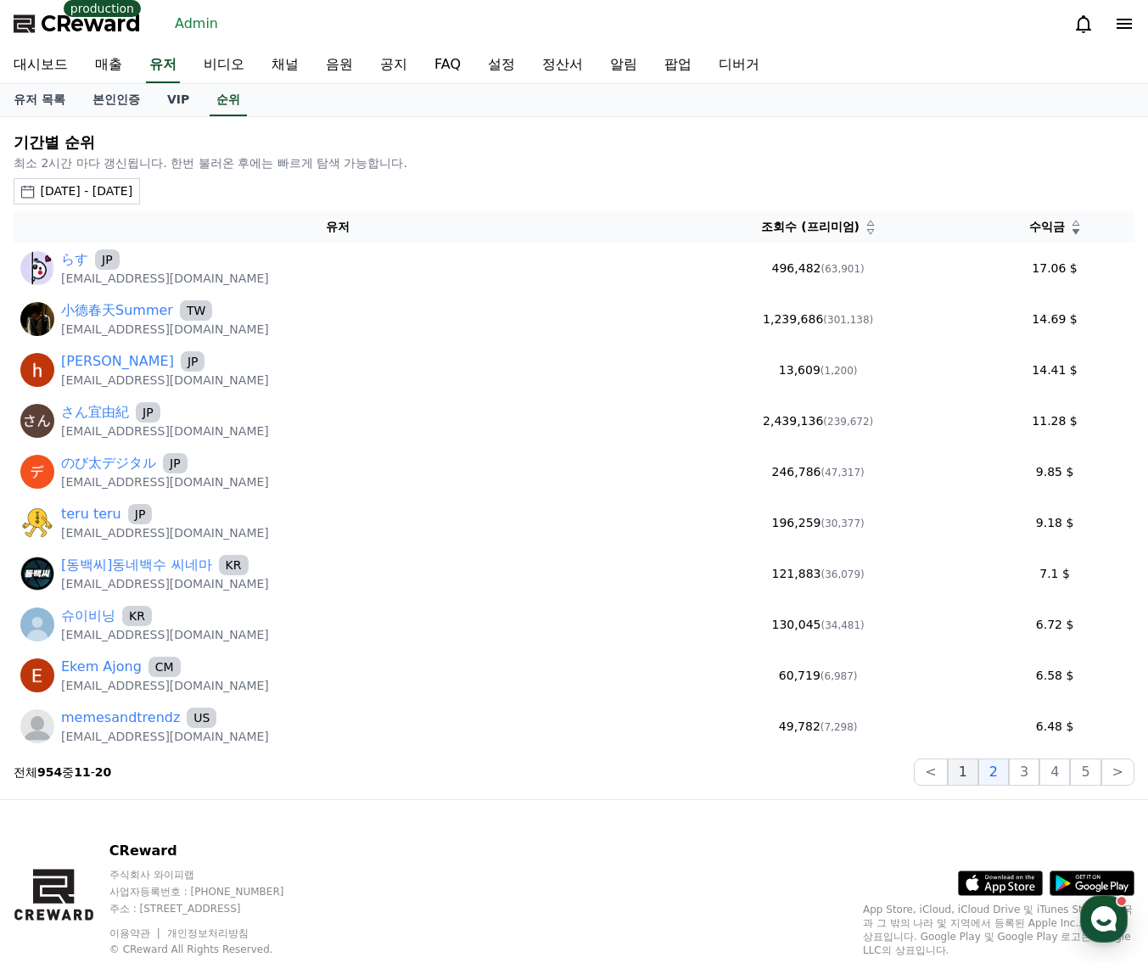
click at [978, 774] on button "1" at bounding box center [962, 771] width 31 height 27
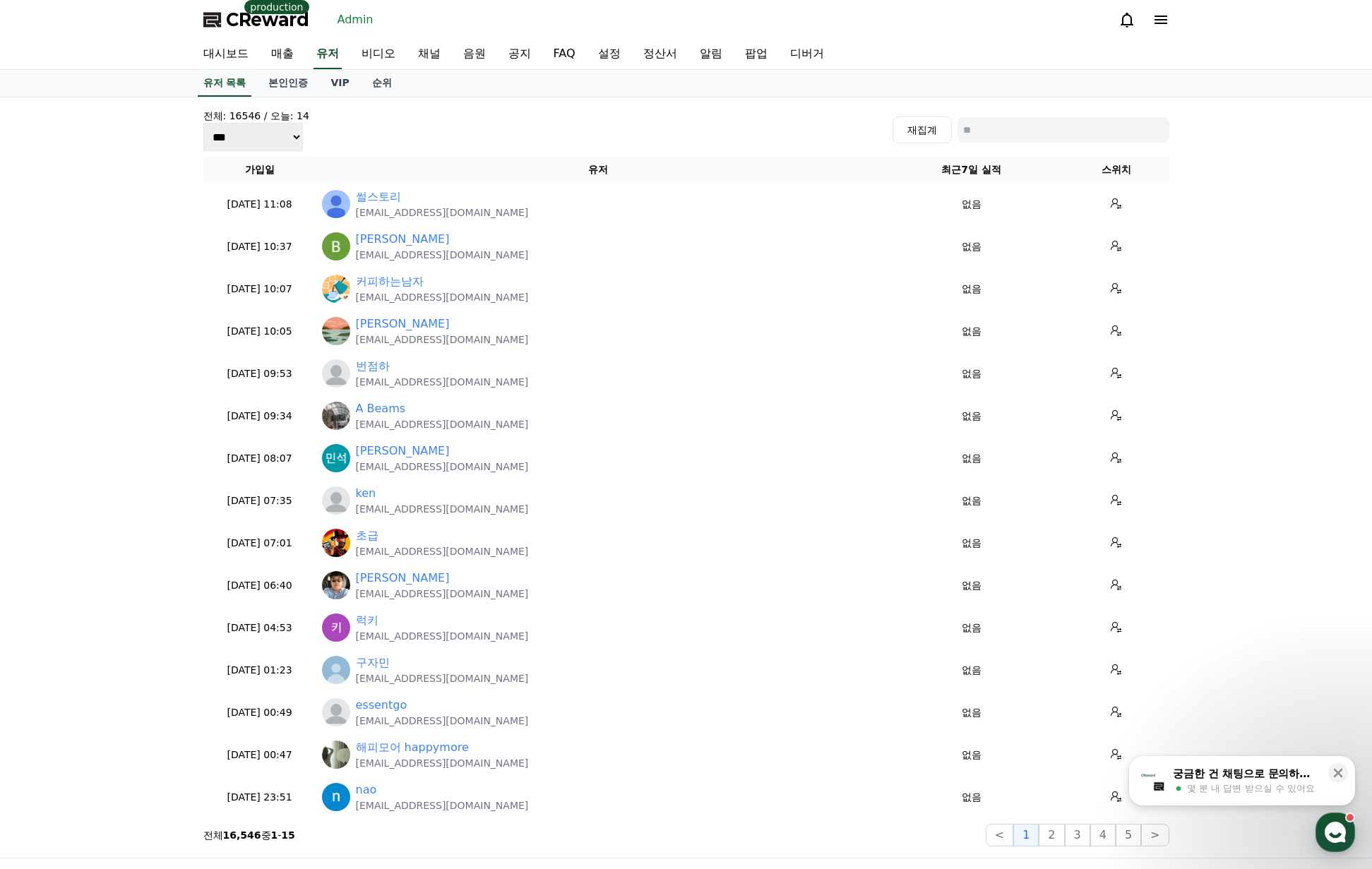
click at [1046, 103] on div "전체: 16546 / 오늘: 14 *** *** *** 재집계 가입일 유저 최근7일 실적 스위치 2025-08-26 11:08 08-26 썰스…" at bounding box center [686, 478] width 977 height 749
click at [1036, 121] on input at bounding box center [1063, 130] width 211 height 26
paste input "**********"
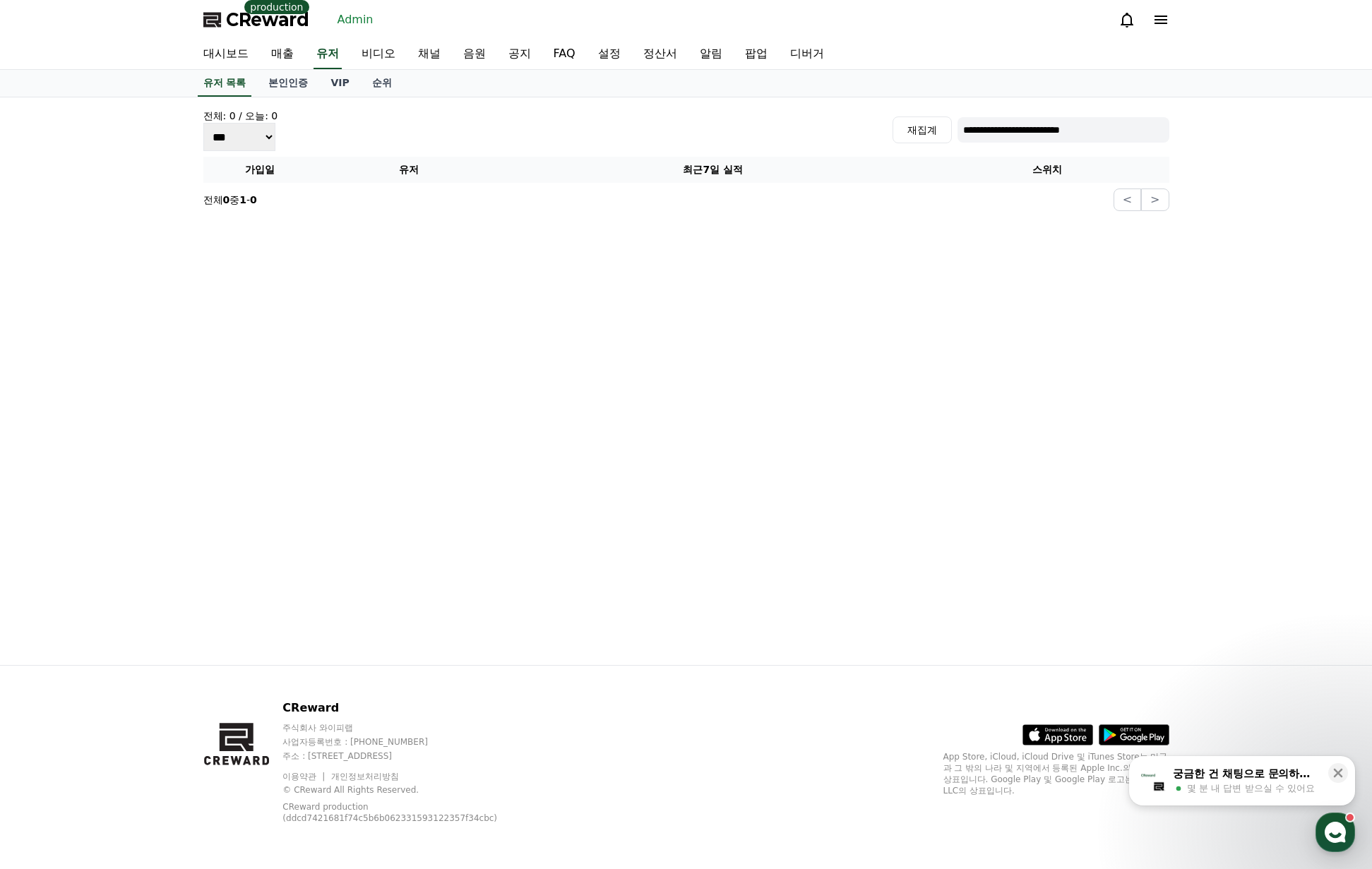
click at [1069, 134] on input "**********" at bounding box center [1063, 130] width 211 height 26
click at [1052, 137] on input "**********" at bounding box center [1063, 130] width 211 height 26
paste input "*"
type input "**********"
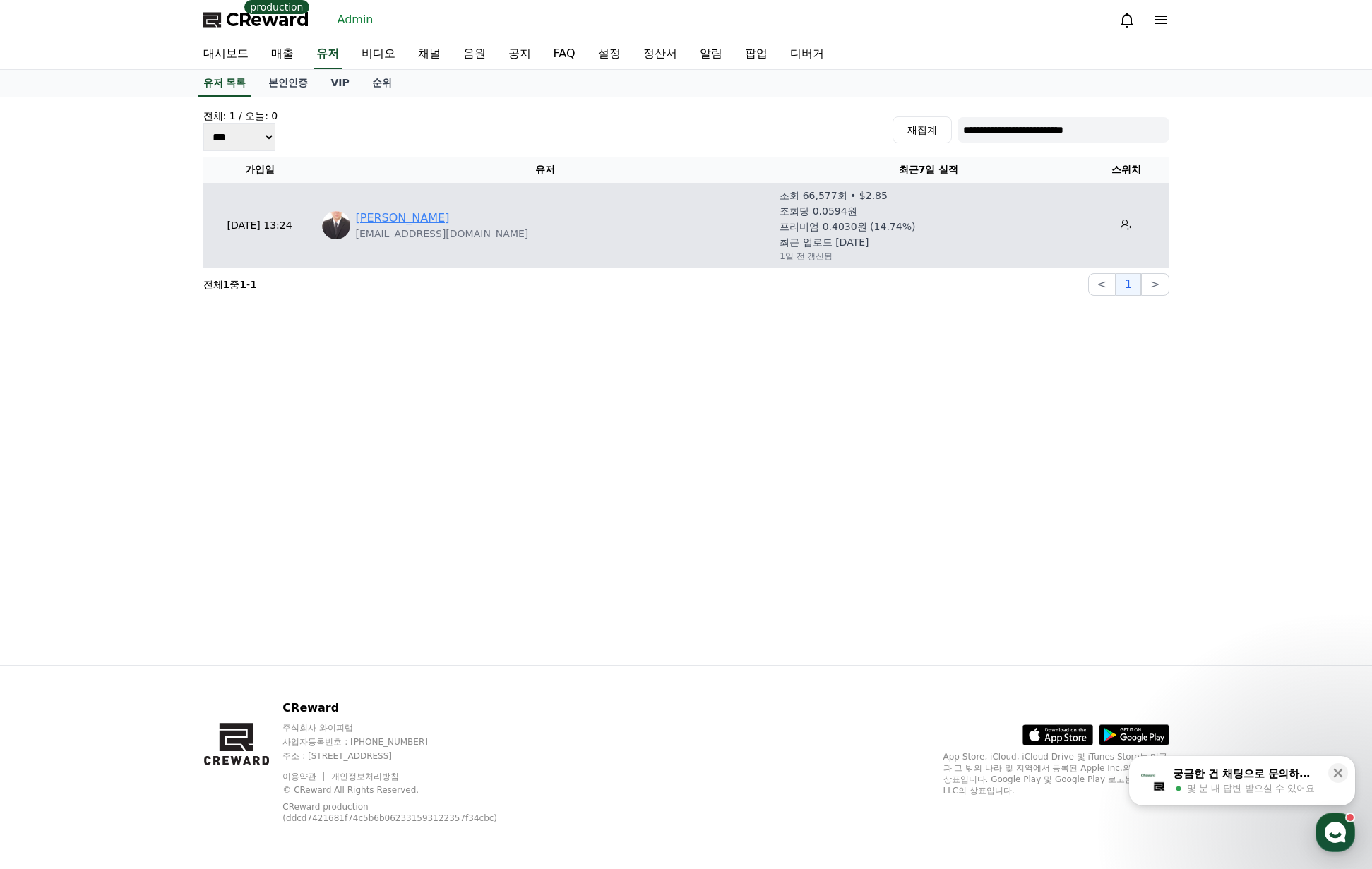
click at [379, 226] on link "藤崎知" at bounding box center [402, 218] width 94 height 17
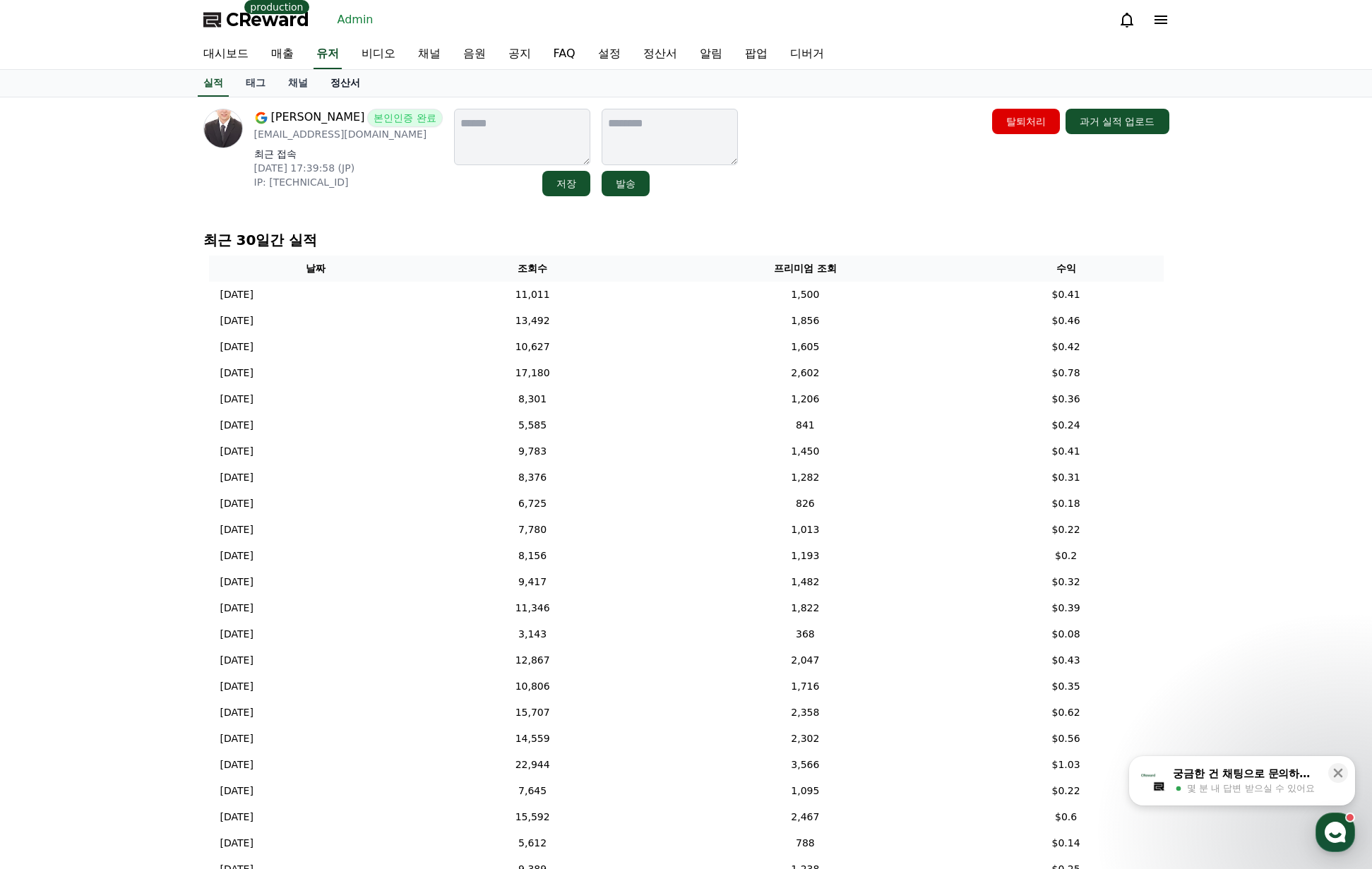
drag, startPoint x: 0, startPoint y: 0, endPoint x: 339, endPoint y: 84, distance: 349.3
click at [339, 85] on link "정산서" at bounding box center [345, 83] width 52 height 27
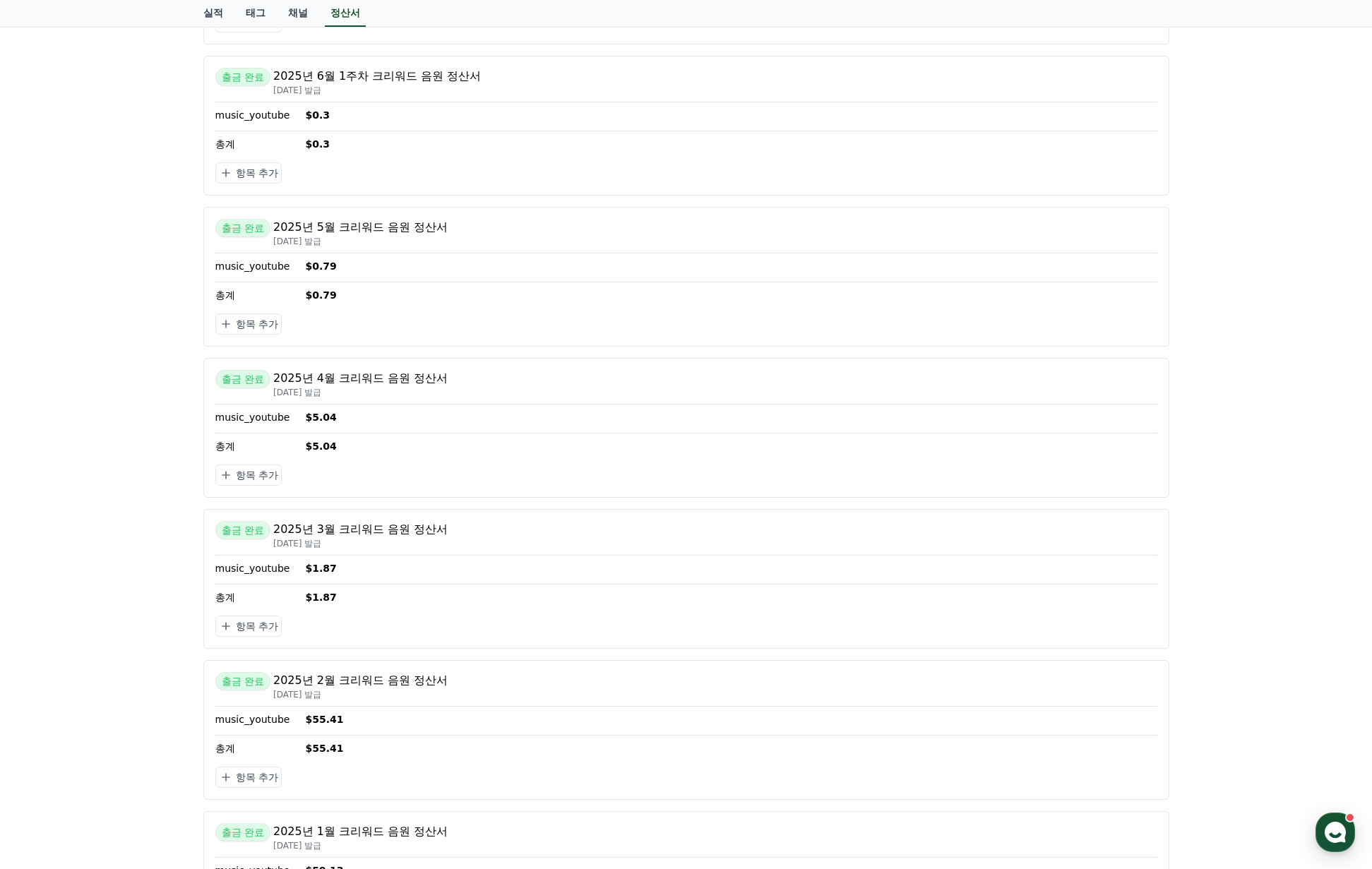
scroll to position [1977, 0]
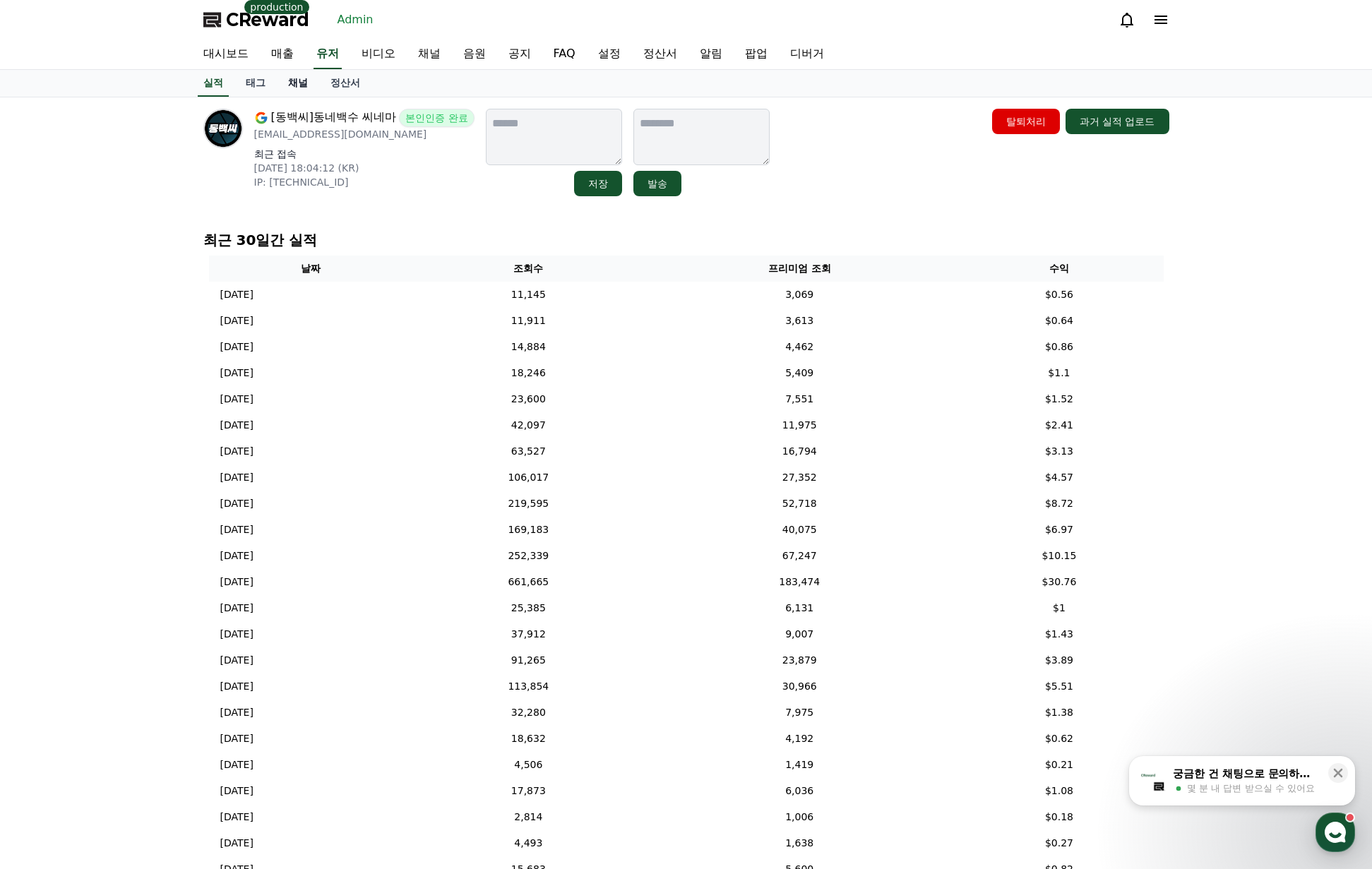
click at [308, 82] on link "채널" at bounding box center [297, 83] width 42 height 27
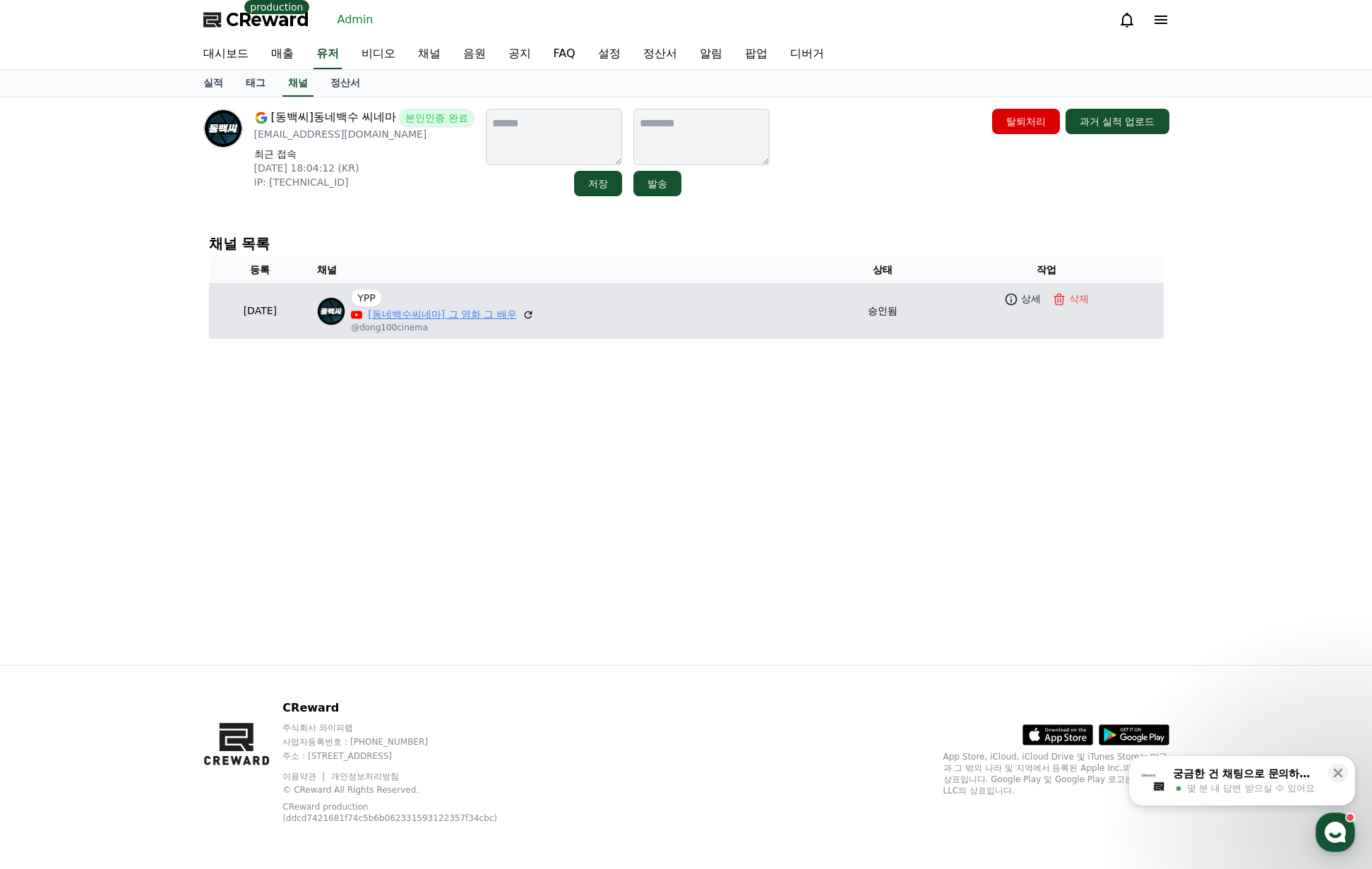
click at [480, 313] on link "[동네백수씨네마] 그 영화 그 배우" at bounding box center [442, 315] width 149 height 15
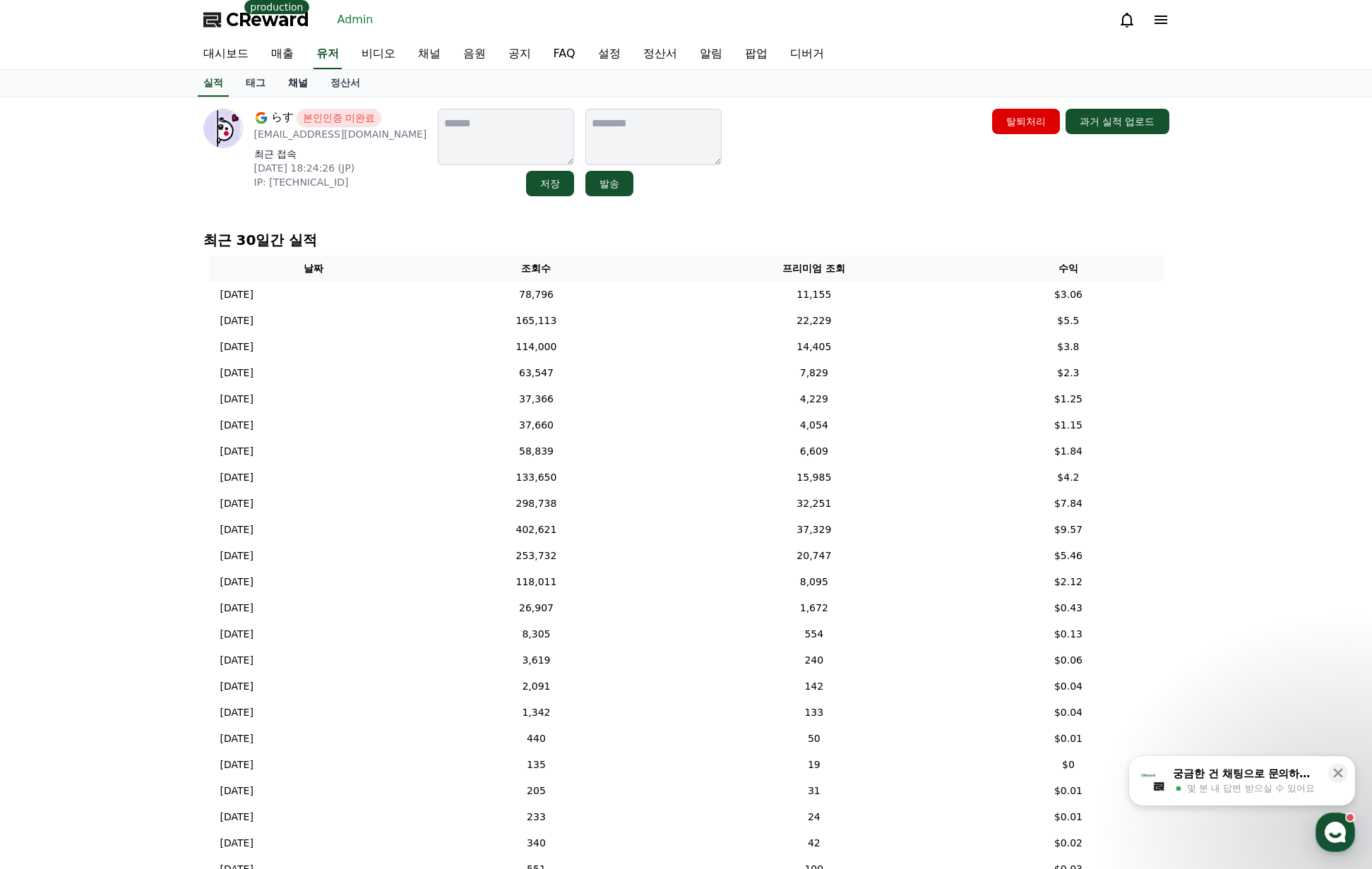
click at [307, 85] on link "채널" at bounding box center [297, 83] width 42 height 27
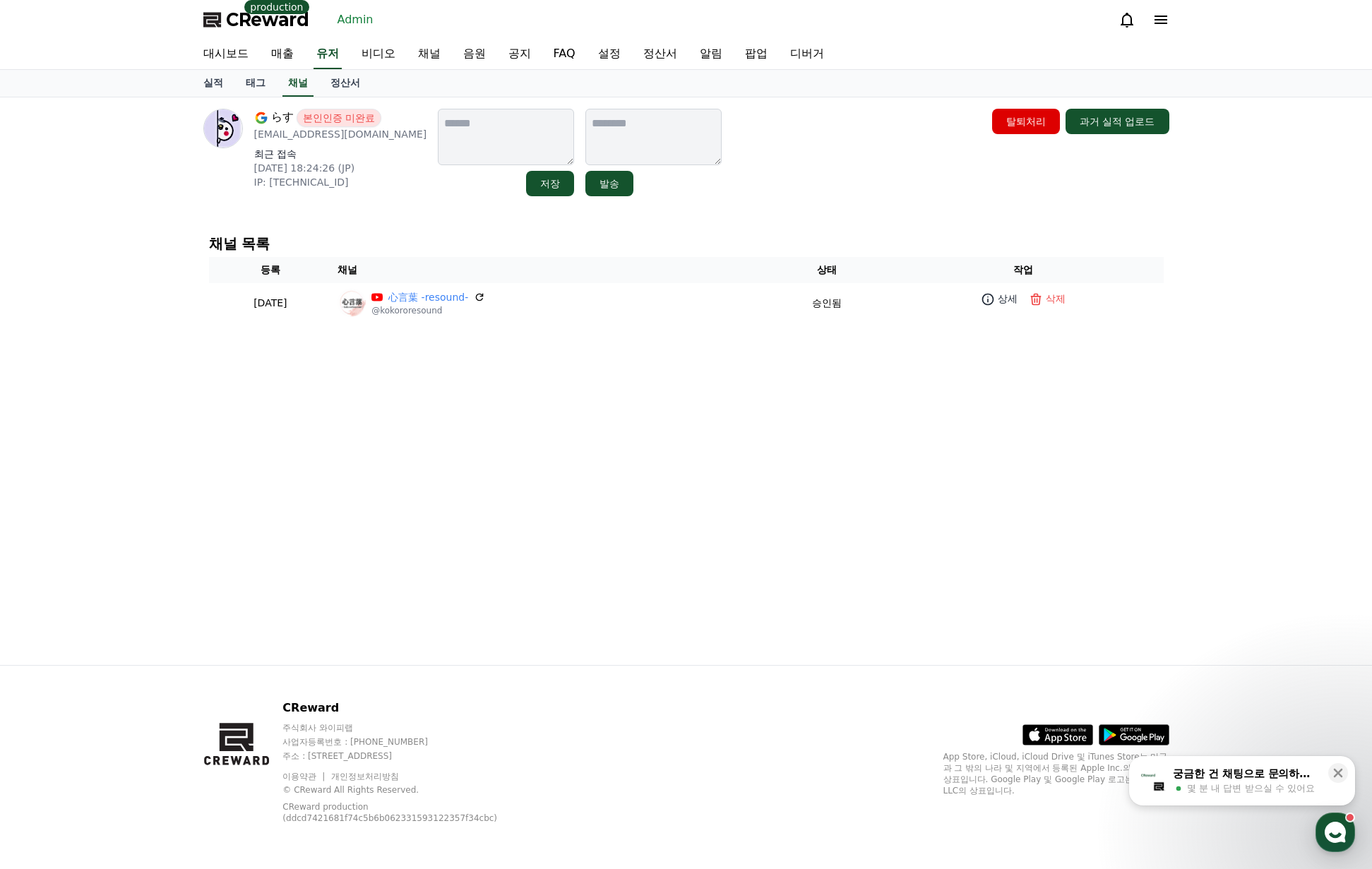
click at [894, 180] on div "らす 본인인증 미완료 masa.u0329@gmail.com 최근 접속 2025-08-03 18:24:26 (JP) IP: 240f:b0:1a6…" at bounding box center [686, 152] width 966 height 87
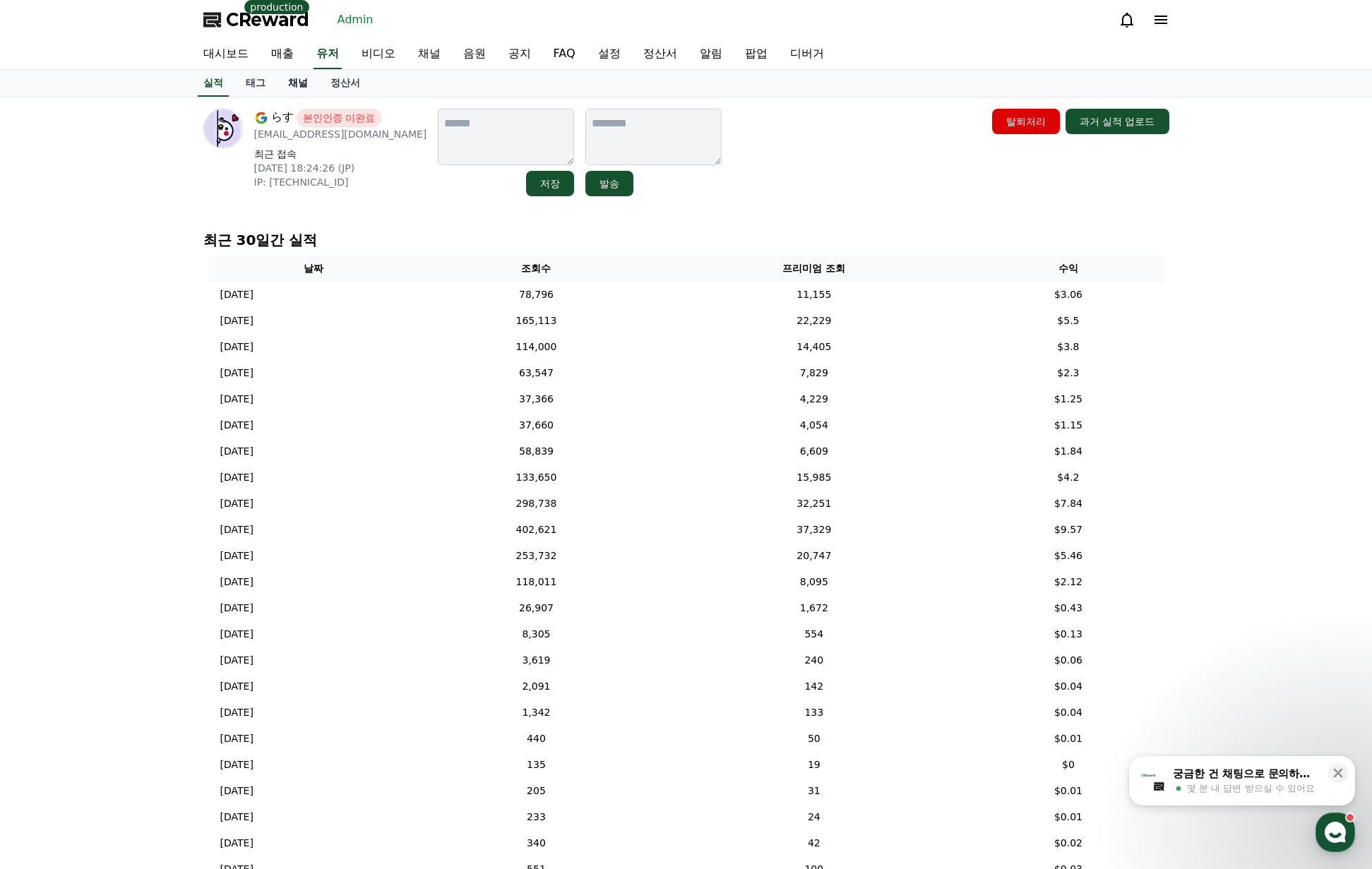
click at [295, 82] on link "채널" at bounding box center [297, 83] width 42 height 27
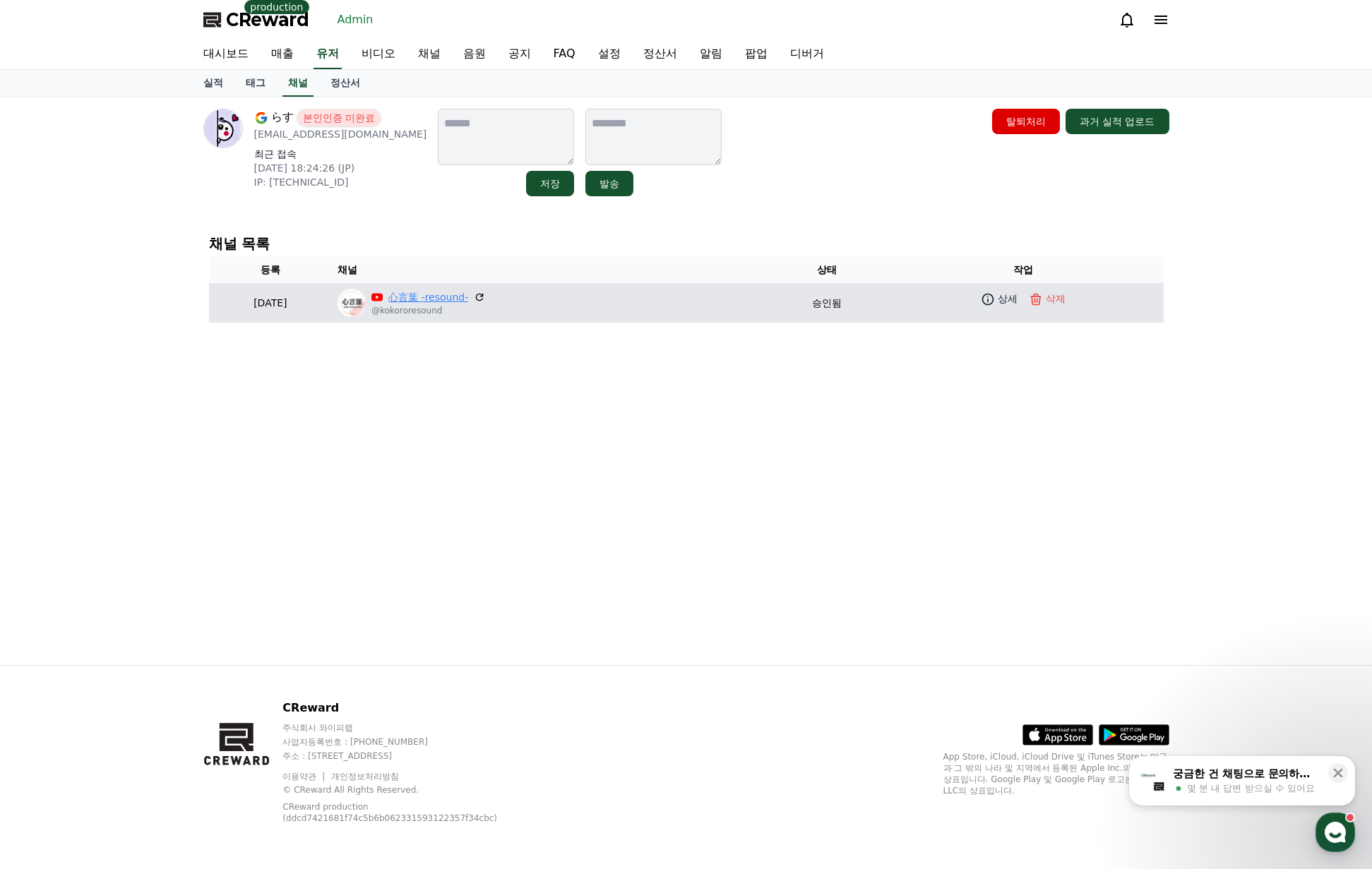
click at [458, 300] on link "心言葉 -resound-" at bounding box center [429, 298] width 80 height 15
click at [1007, 300] on p "상세" at bounding box center [1008, 299] width 20 height 15
click at [468, 302] on link "心言葉 -resound-" at bounding box center [429, 298] width 80 height 15
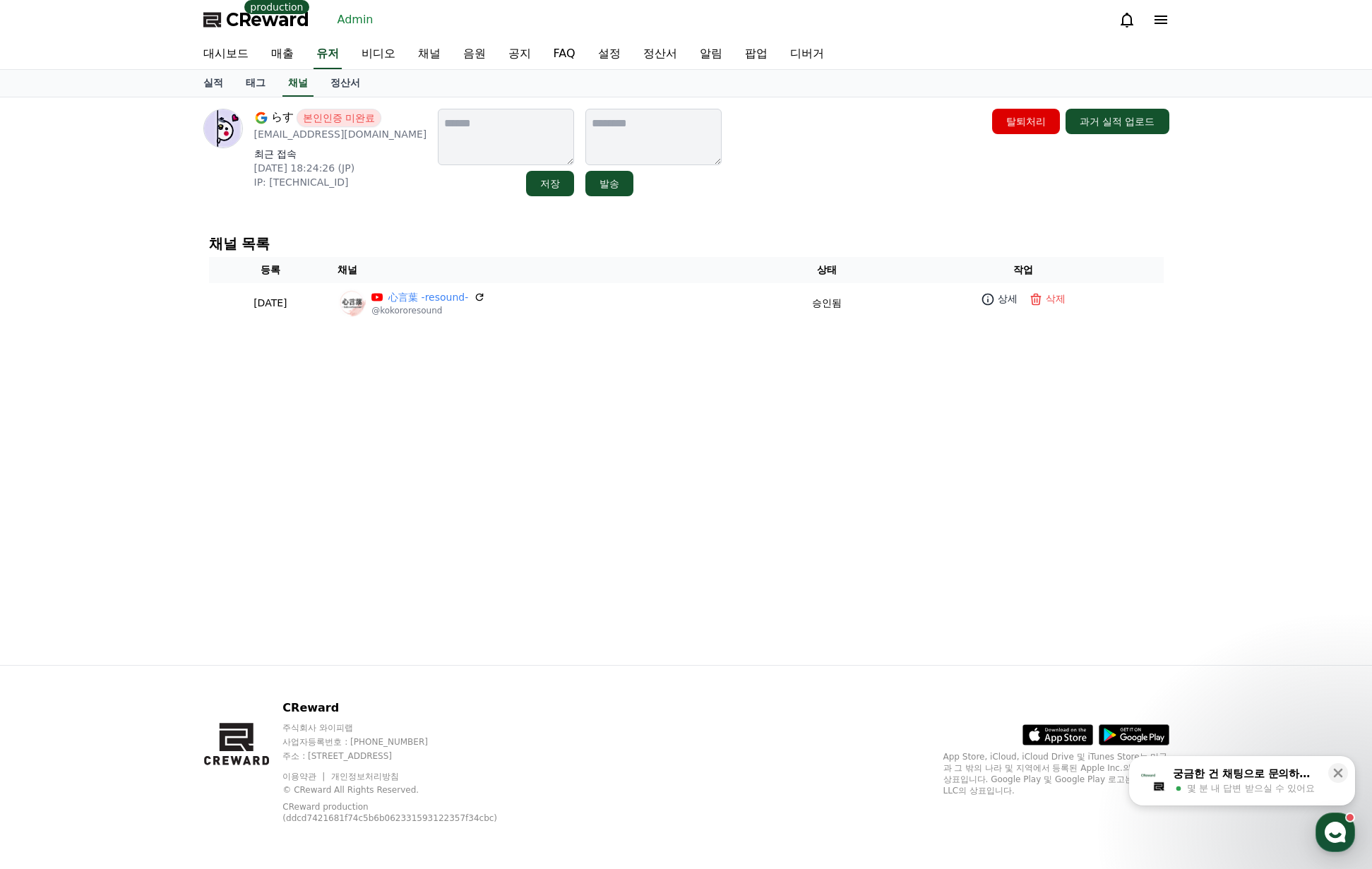
drag, startPoint x: 1014, startPoint y: 40, endPoint x: 934, endPoint y: 49, distance: 80.5
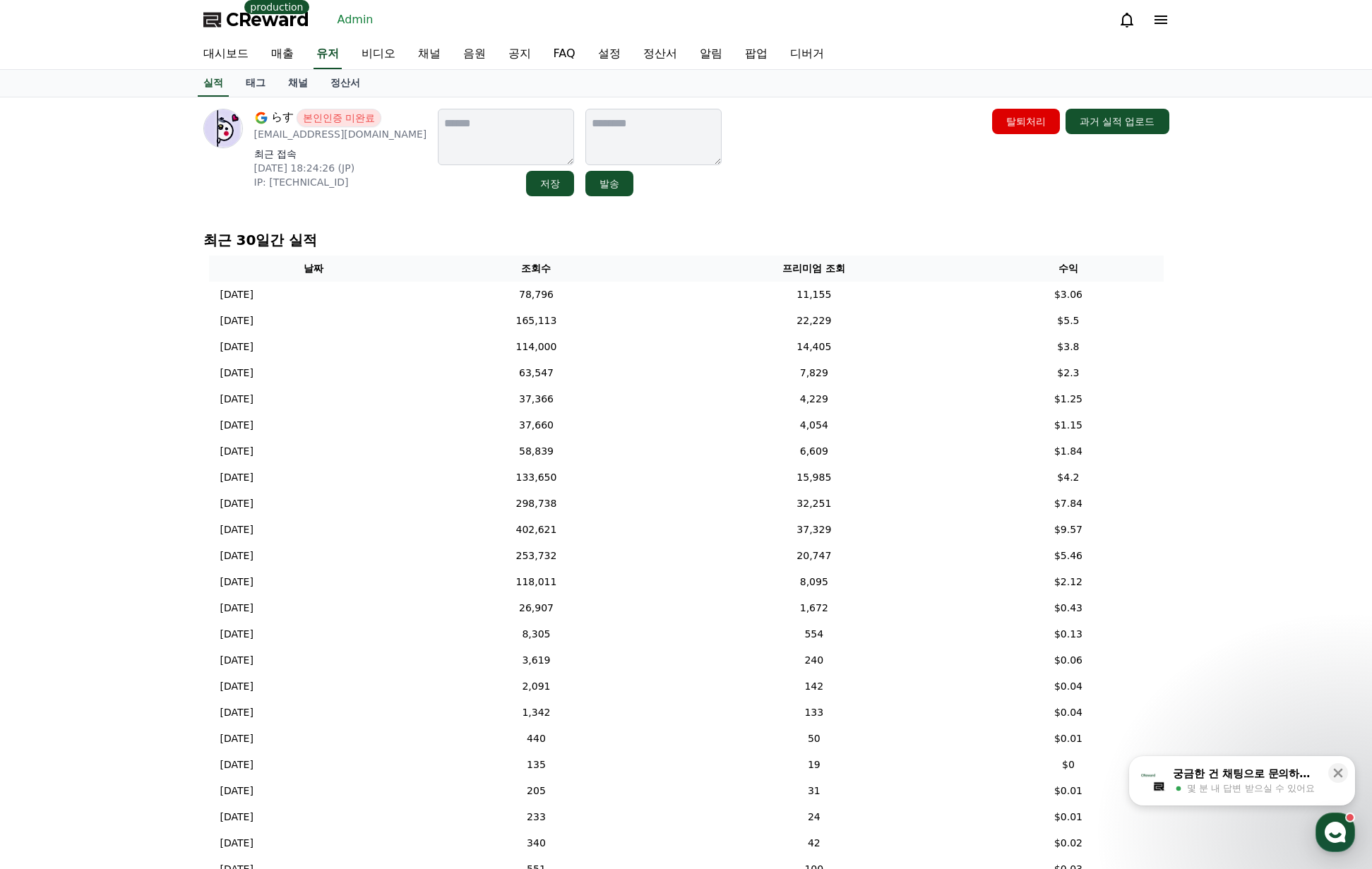
drag, startPoint x: 909, startPoint y: 50, endPoint x: 882, endPoint y: 53, distance: 27.2
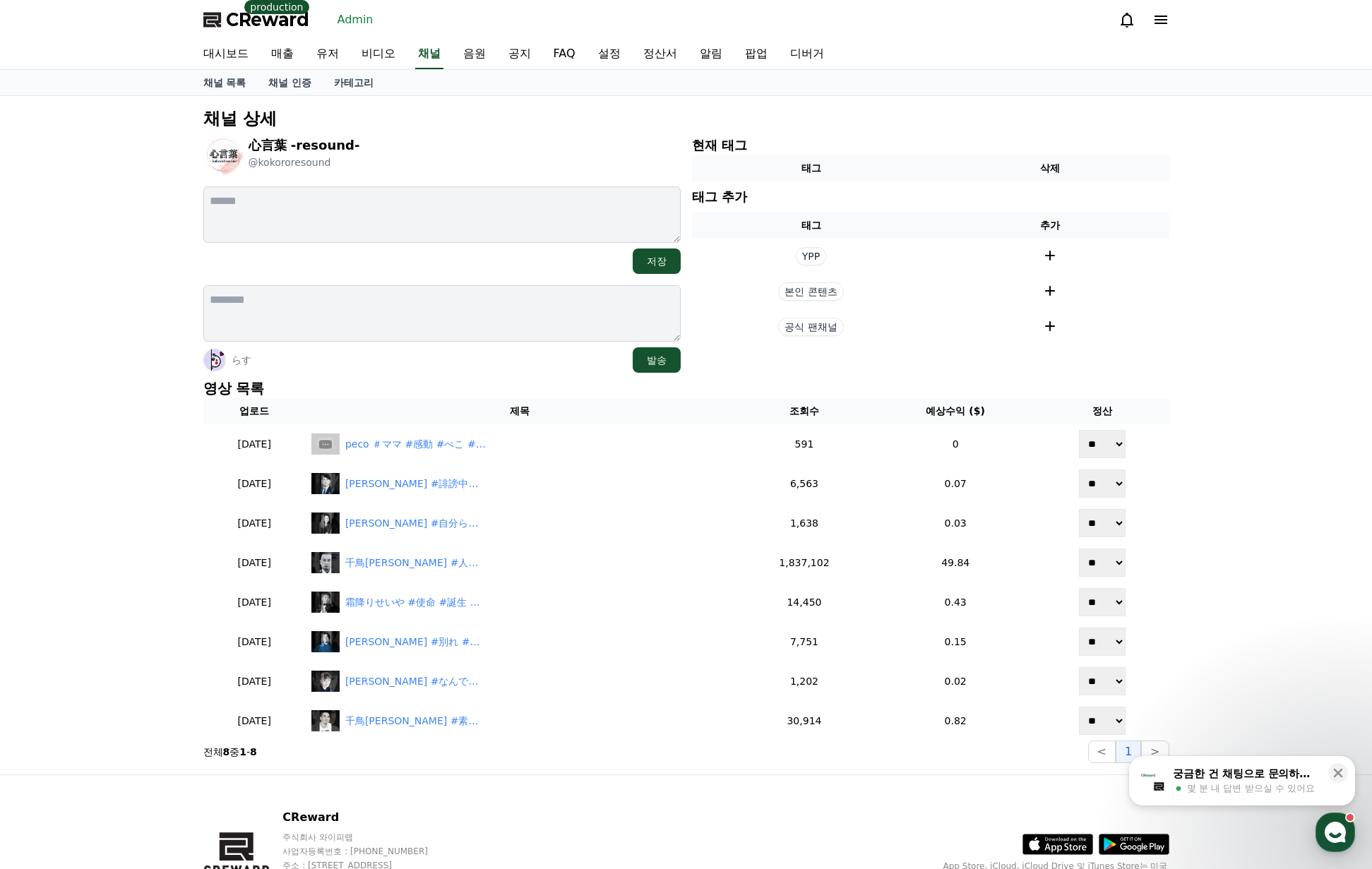
click at [1201, 234] on div "채널 상세 心言葉 -resound- @kokororesound 저장 らす 발송 현재 태그 태그 삭제 태그 추가 태그 추가 YPP 본인 콘텐츠 …" at bounding box center [686, 434] width 1372 height 678
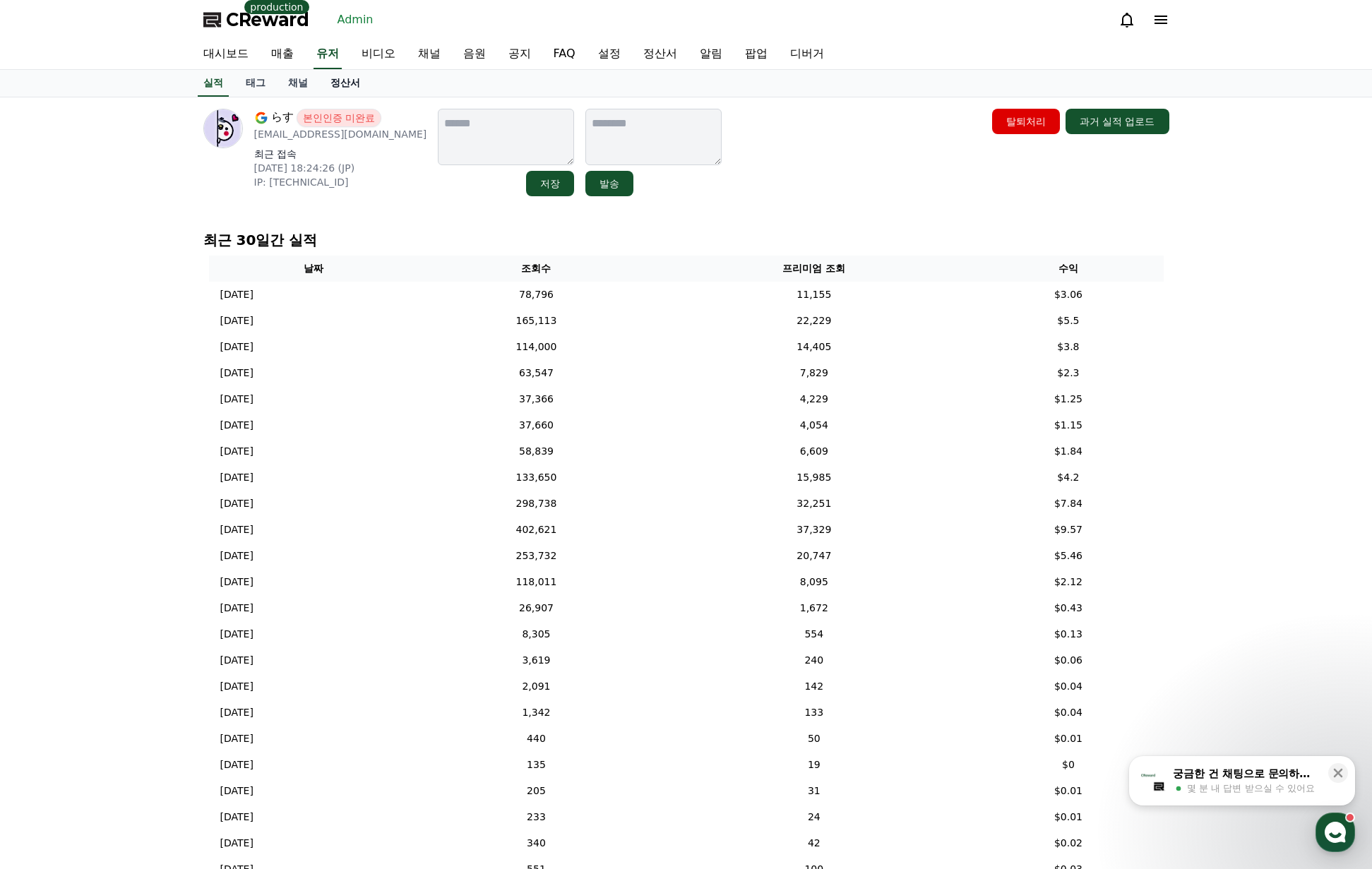
click at [346, 86] on link "정산서" at bounding box center [345, 83] width 52 height 27
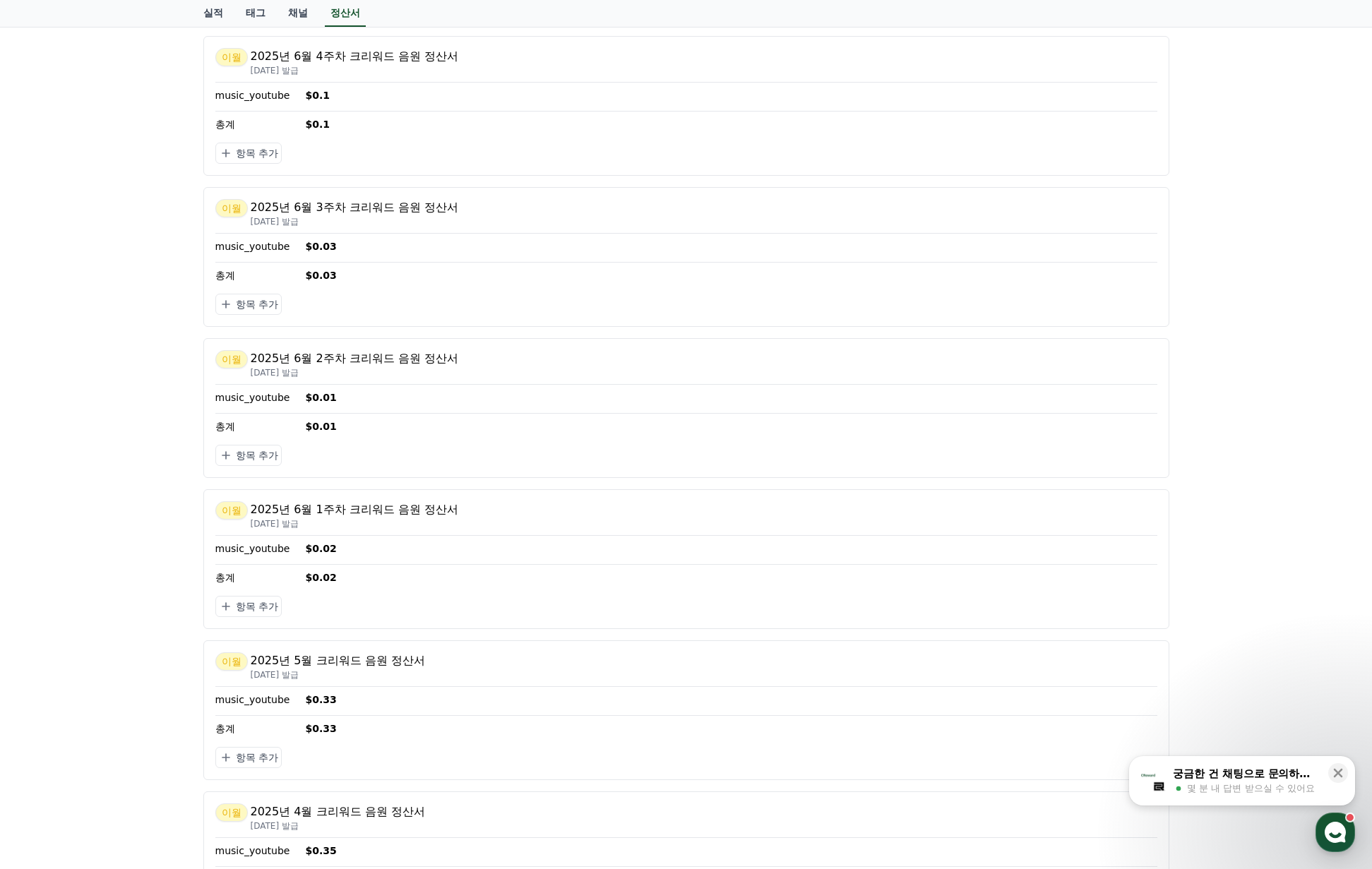
scroll to position [1553, 0]
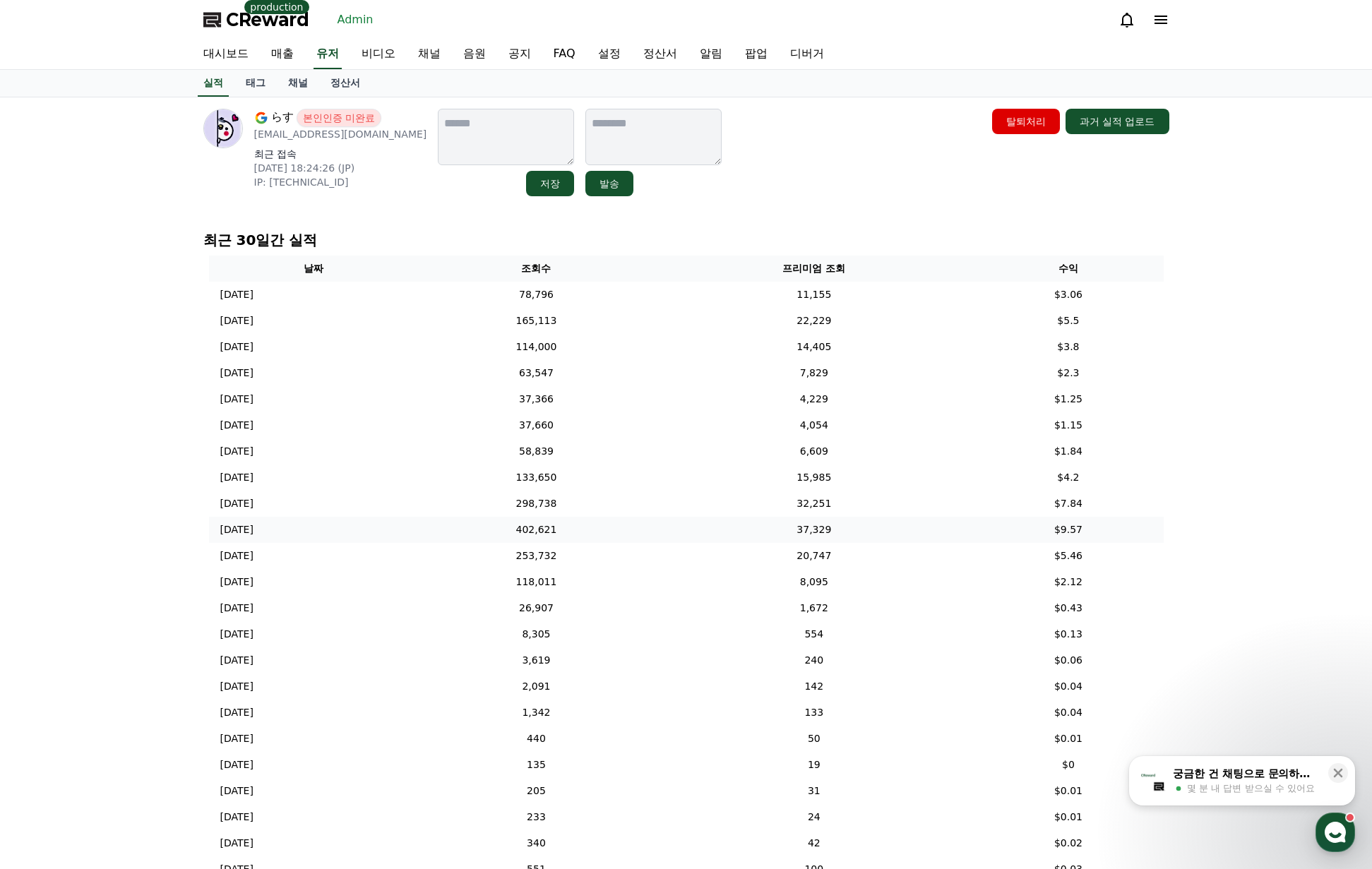
click at [559, 535] on td "402,621" at bounding box center [536, 529] width 237 height 26
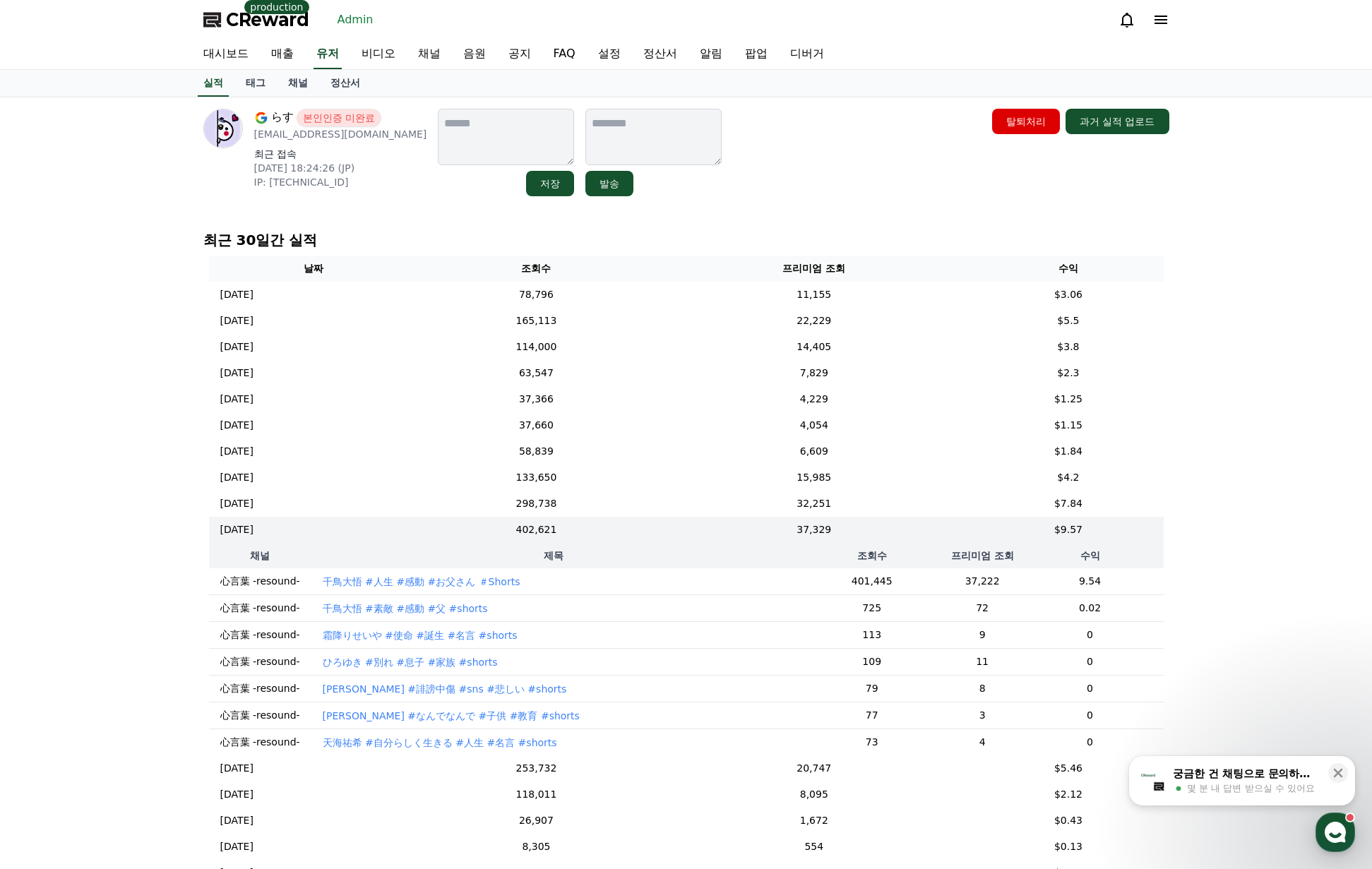
click at [451, 587] on p "千鳥大悟 #人生 #感動 #お父さん ＃Shorts" at bounding box center [421, 581] width 197 height 14
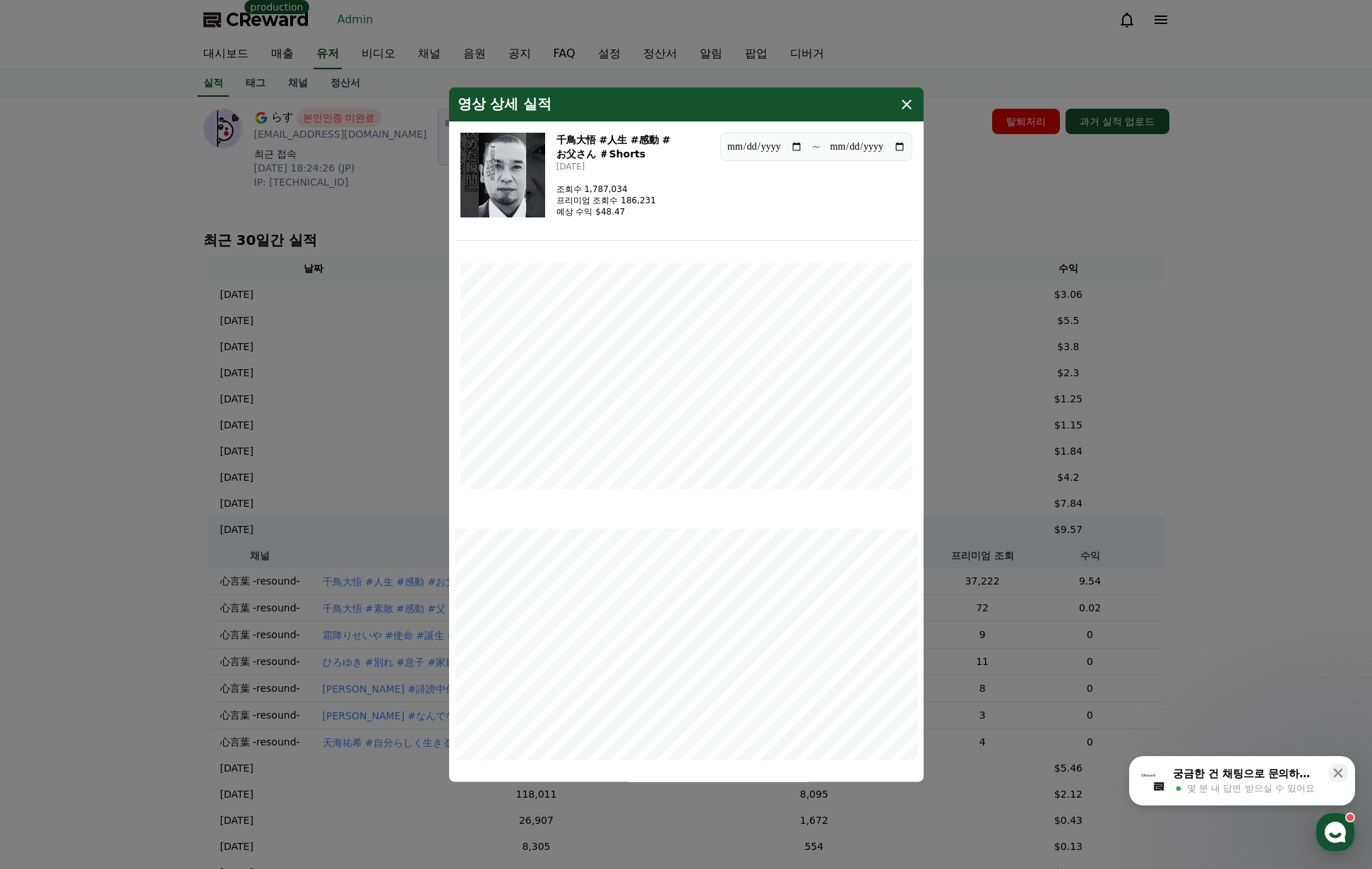
click at [914, 105] on icon "modal" at bounding box center [907, 104] width 17 height 17
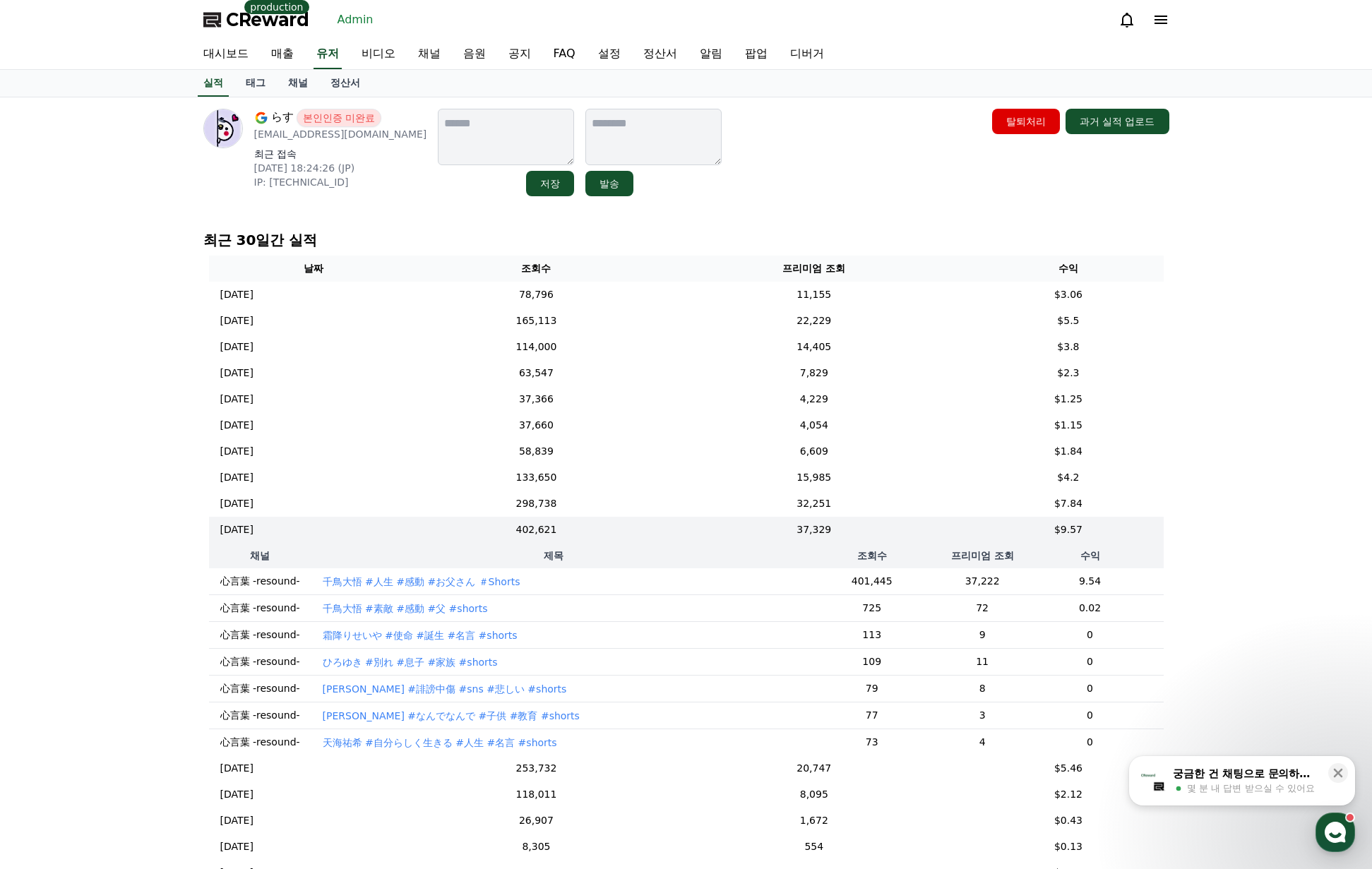
click at [1269, 370] on div "らす 본인인증 미완료 masa.u0329@gmail.com 최근 접속 2025-08-03 18:24:26 (JP) IP: 240f:b0:1a6…" at bounding box center [686, 503] width 1372 height 811
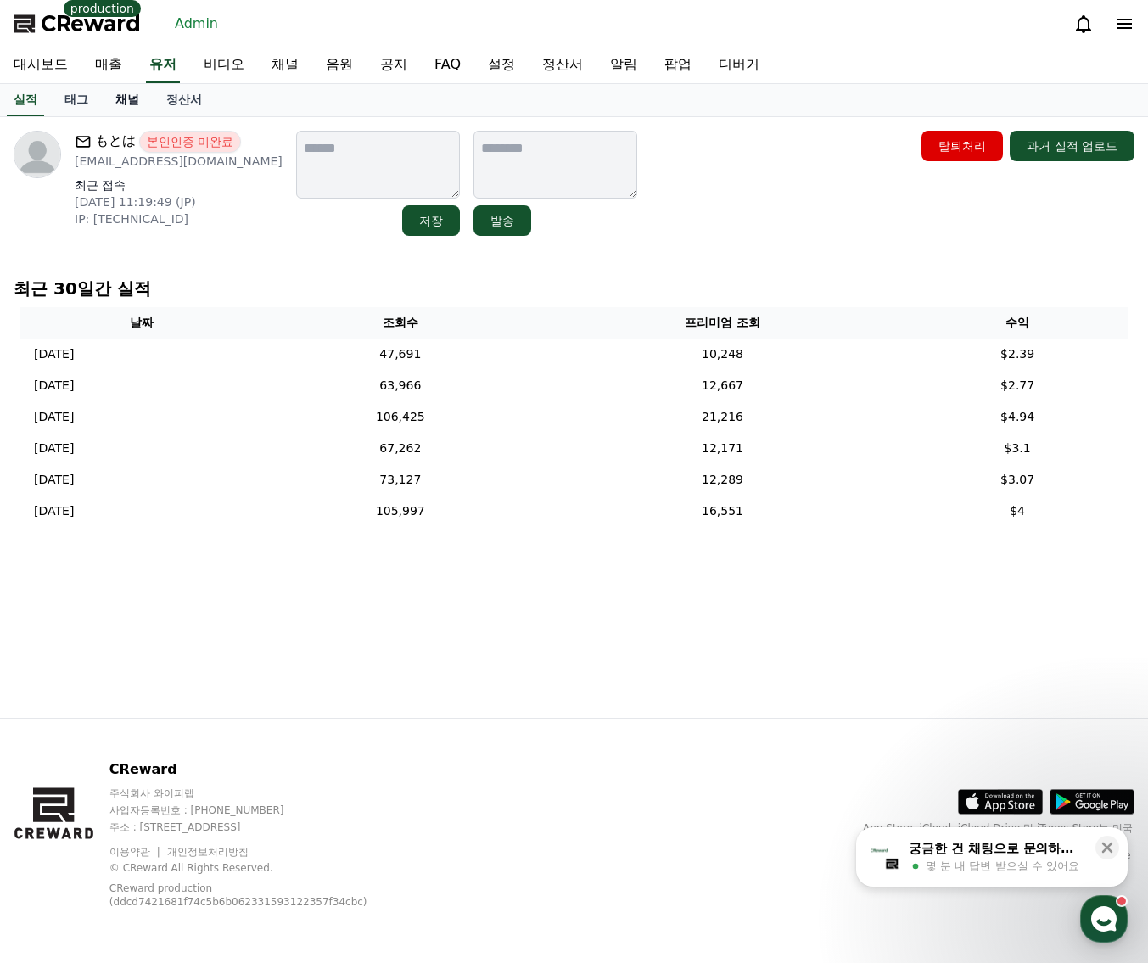
click at [126, 102] on link "채널" at bounding box center [127, 100] width 51 height 32
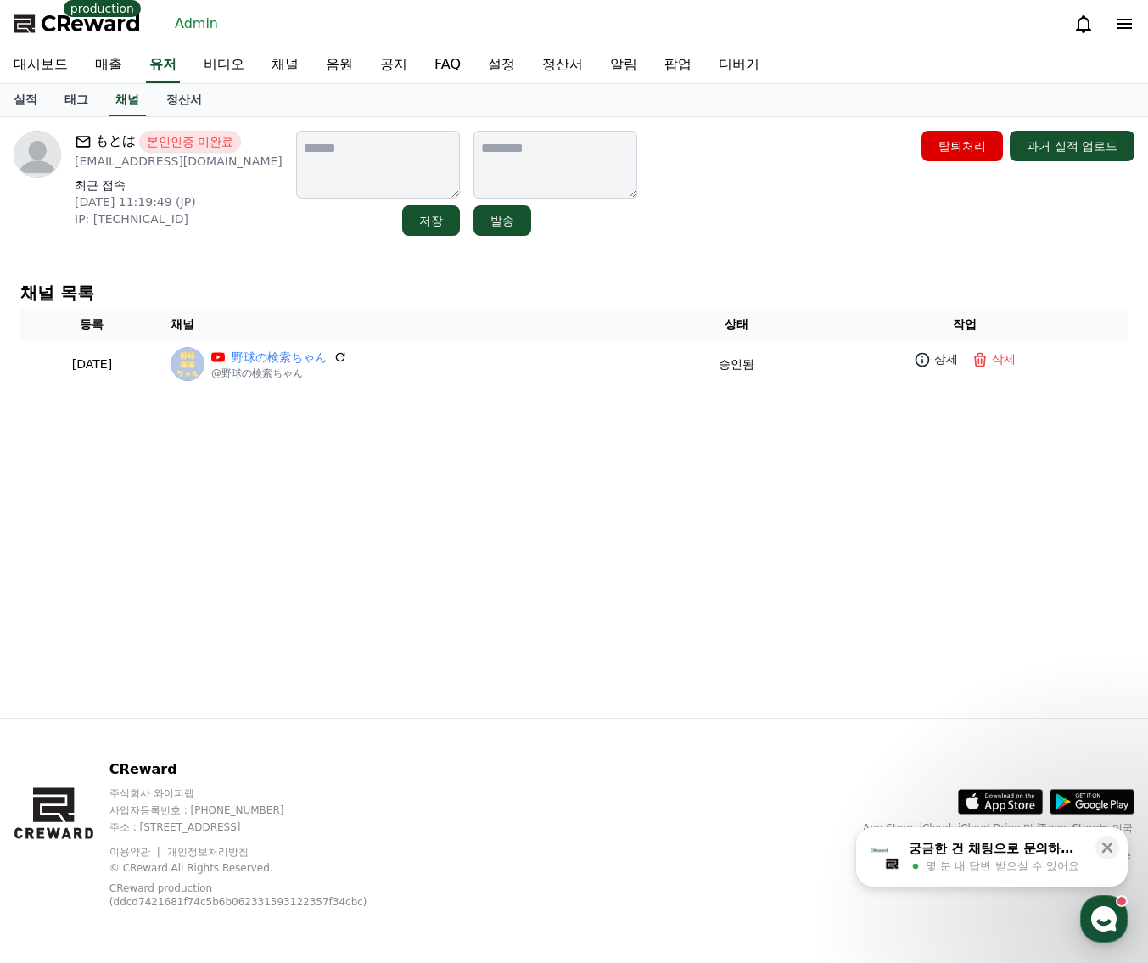
click at [740, 207] on div "もとは 본인인증 미완료 [EMAIL_ADDRESS][DOMAIN_NAME] 최근 접속 [DATE] 11:19:49 (JP) IP: [TECHN…" at bounding box center [574, 183] width 1120 height 105
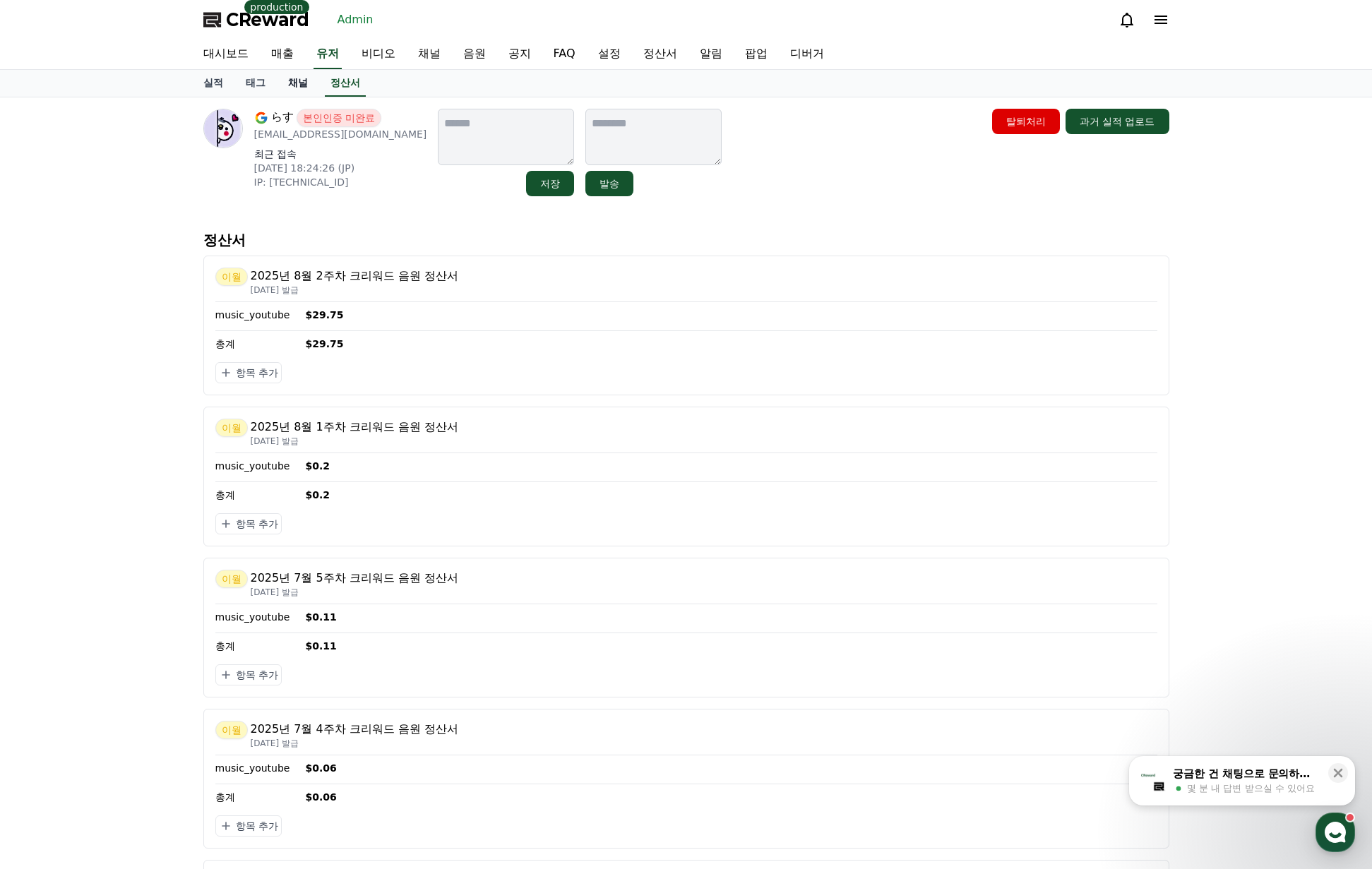
click at [287, 92] on link "채널" at bounding box center [297, 83] width 42 height 27
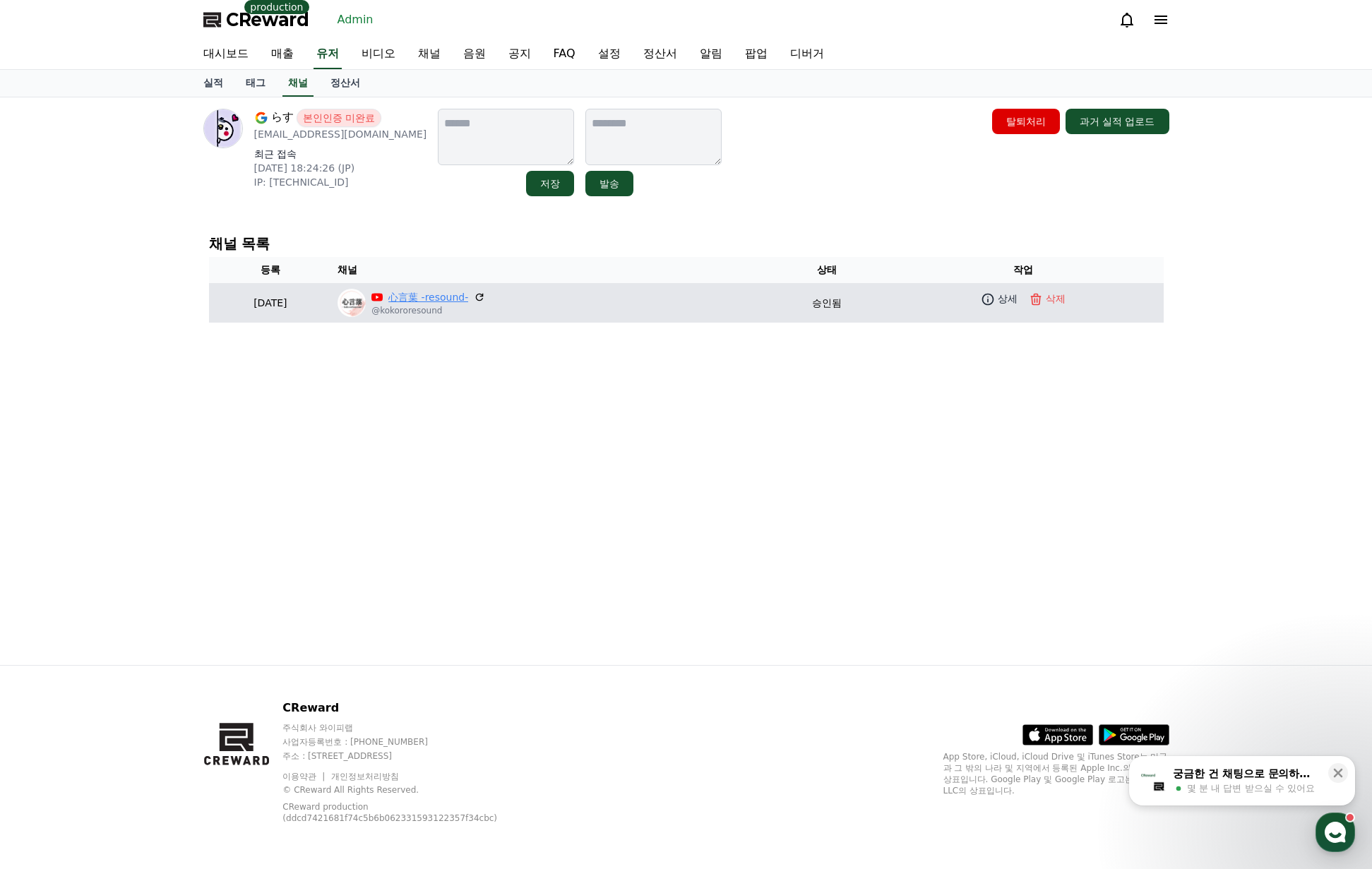
click at [457, 295] on link "心言葉 -resound-" at bounding box center [429, 298] width 80 height 15
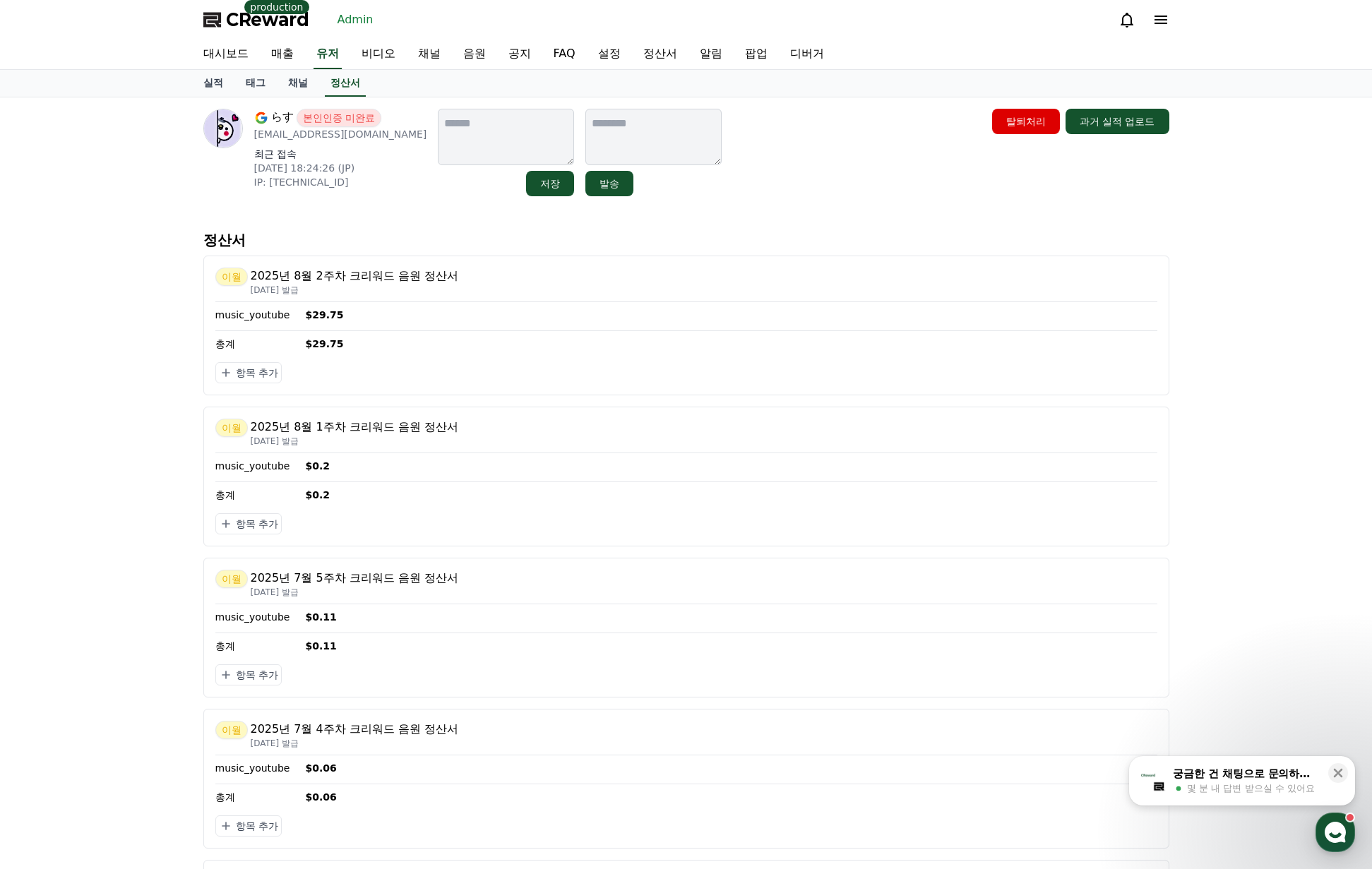
drag, startPoint x: 742, startPoint y: 207, endPoint x: 729, endPoint y: 193, distance: 19.1
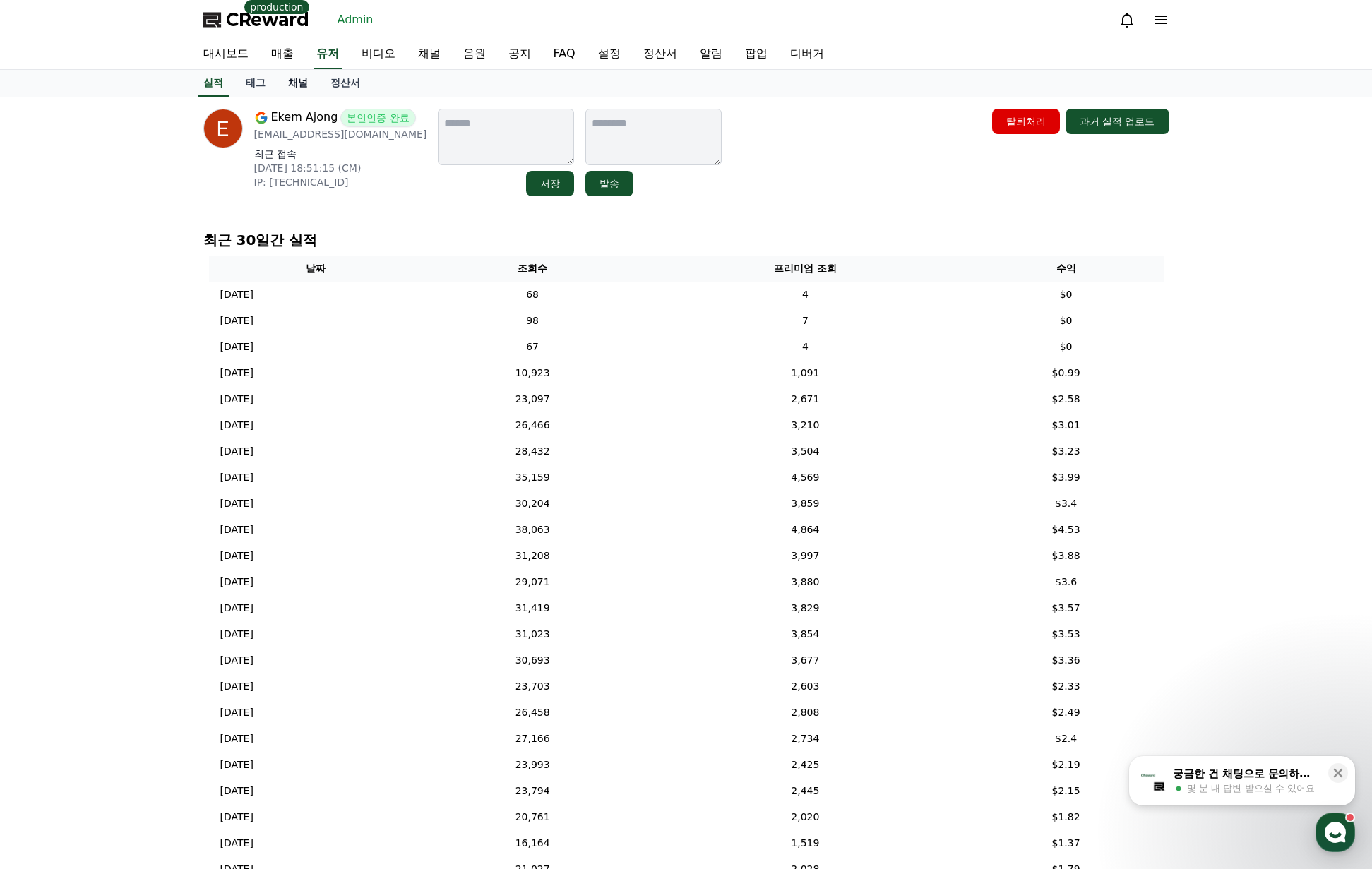
click at [298, 81] on link "채널" at bounding box center [297, 83] width 42 height 27
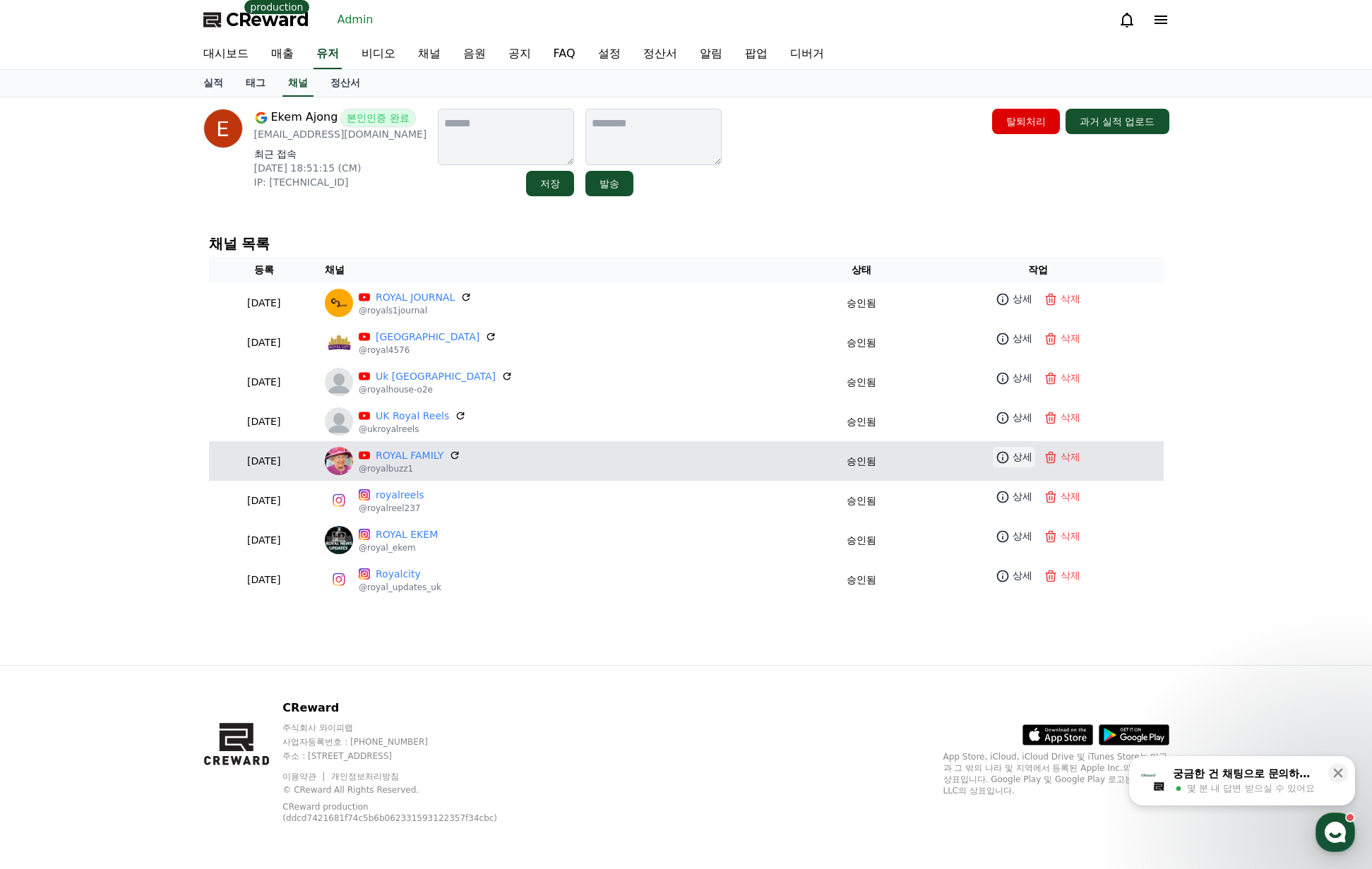
click at [1000, 460] on icon at bounding box center [1002, 457] width 14 height 14
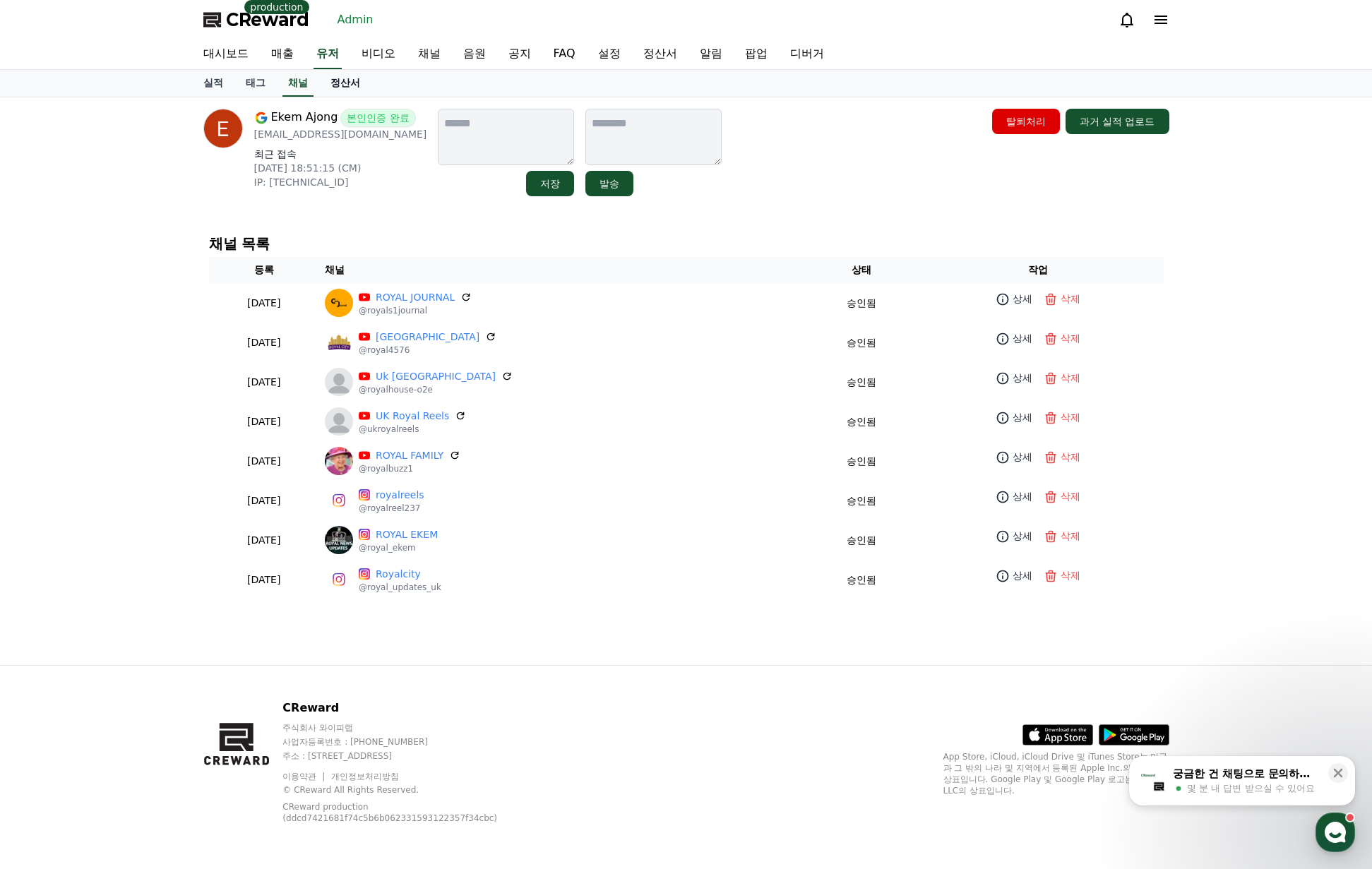
click at [353, 86] on link "정산서" at bounding box center [345, 83] width 52 height 27
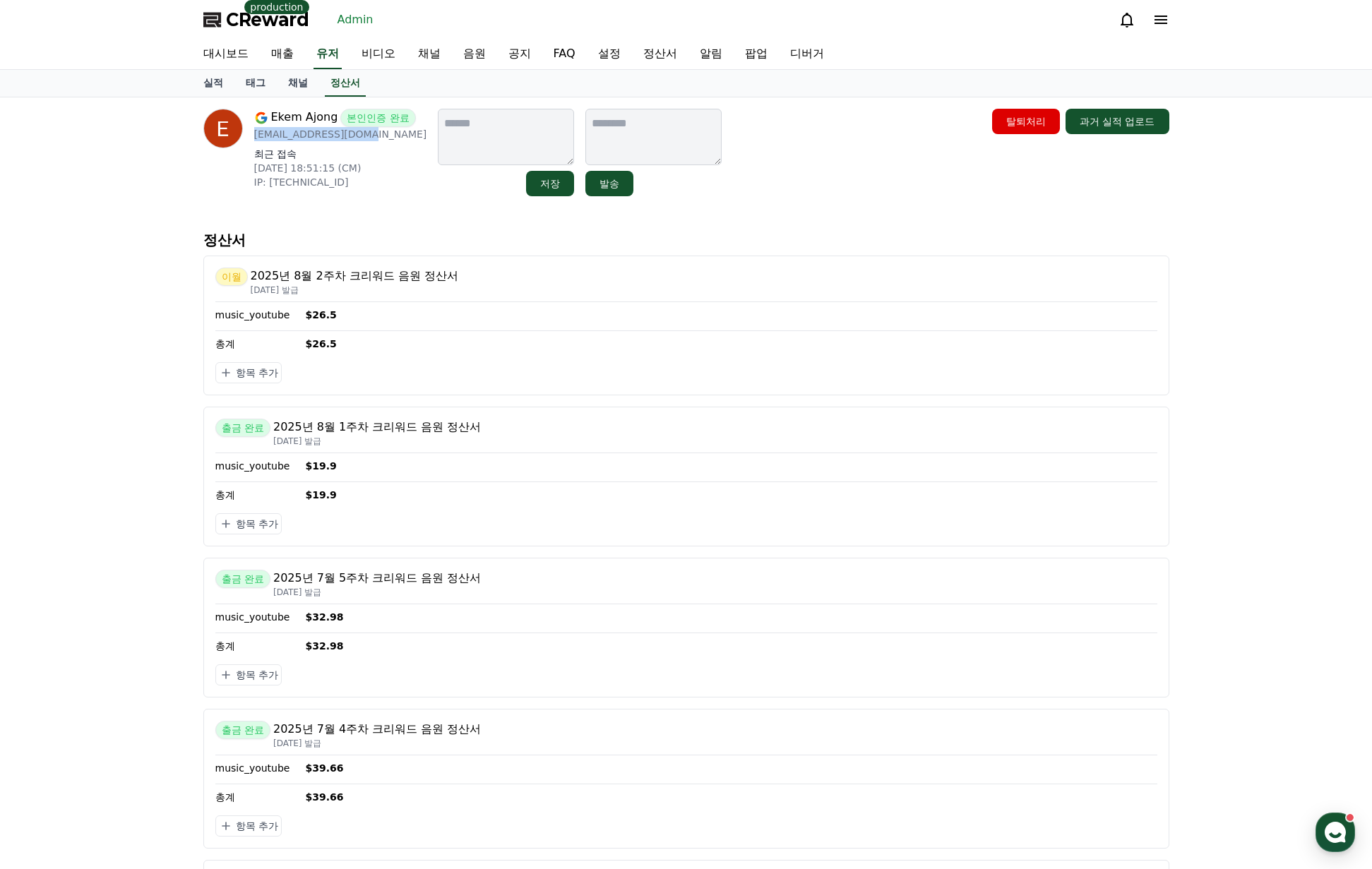
drag, startPoint x: 372, startPoint y: 140, endPoint x: 249, endPoint y: 140, distance: 123.0
click at [249, 140] on div "Ekem Ajong 본인인증 완료 ekemajong4@gmail.com 최근 접속 2025-08-25 18:51:15 (CM) IP: 2c0f…" at bounding box center [315, 152] width 224 height 87
copy p "ekemajong4@gmail.com"
click at [329, 59] on link "유저" at bounding box center [328, 54] width 28 height 30
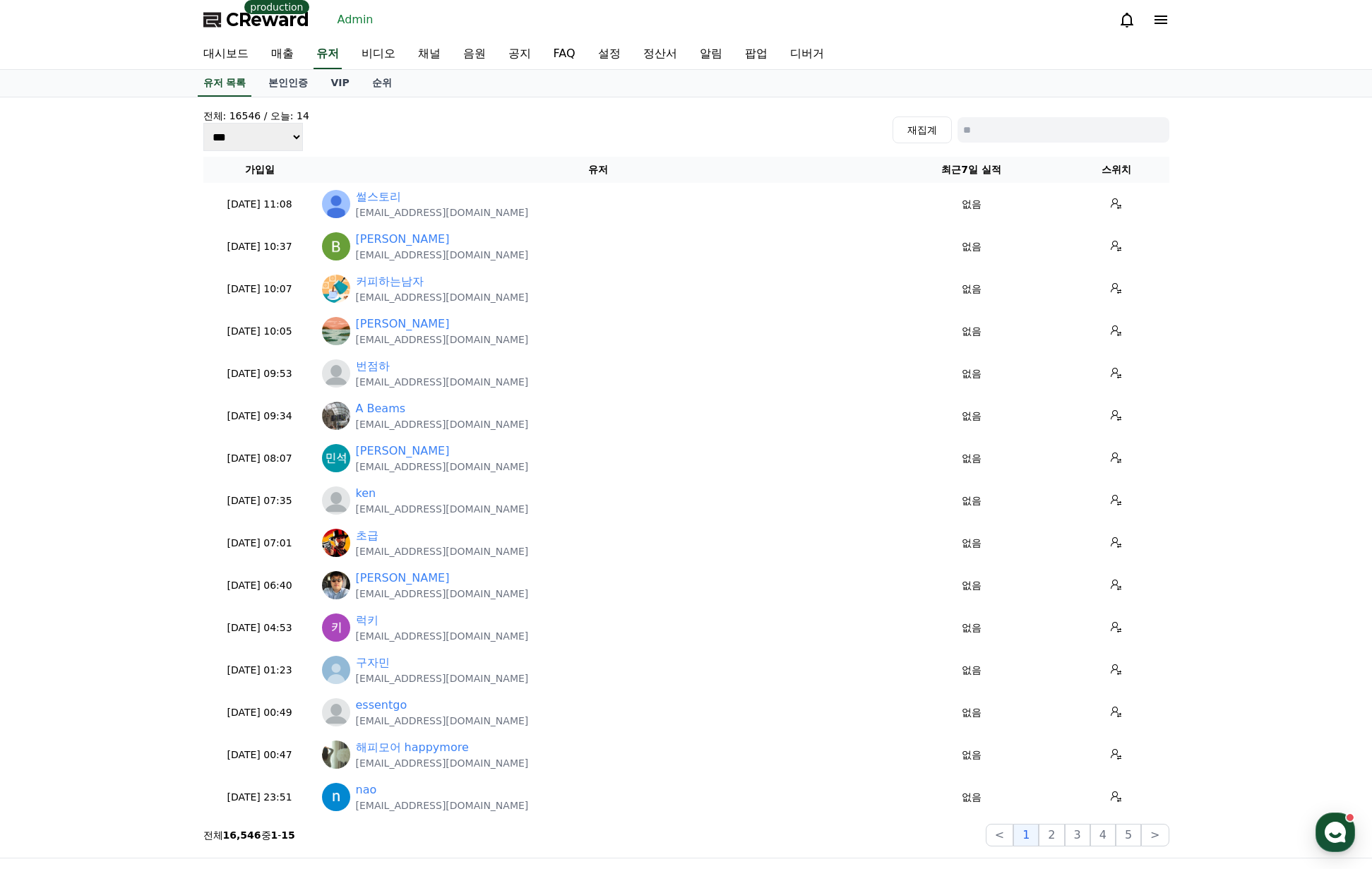
click at [350, 26] on link "Admin" at bounding box center [355, 19] width 47 height 22
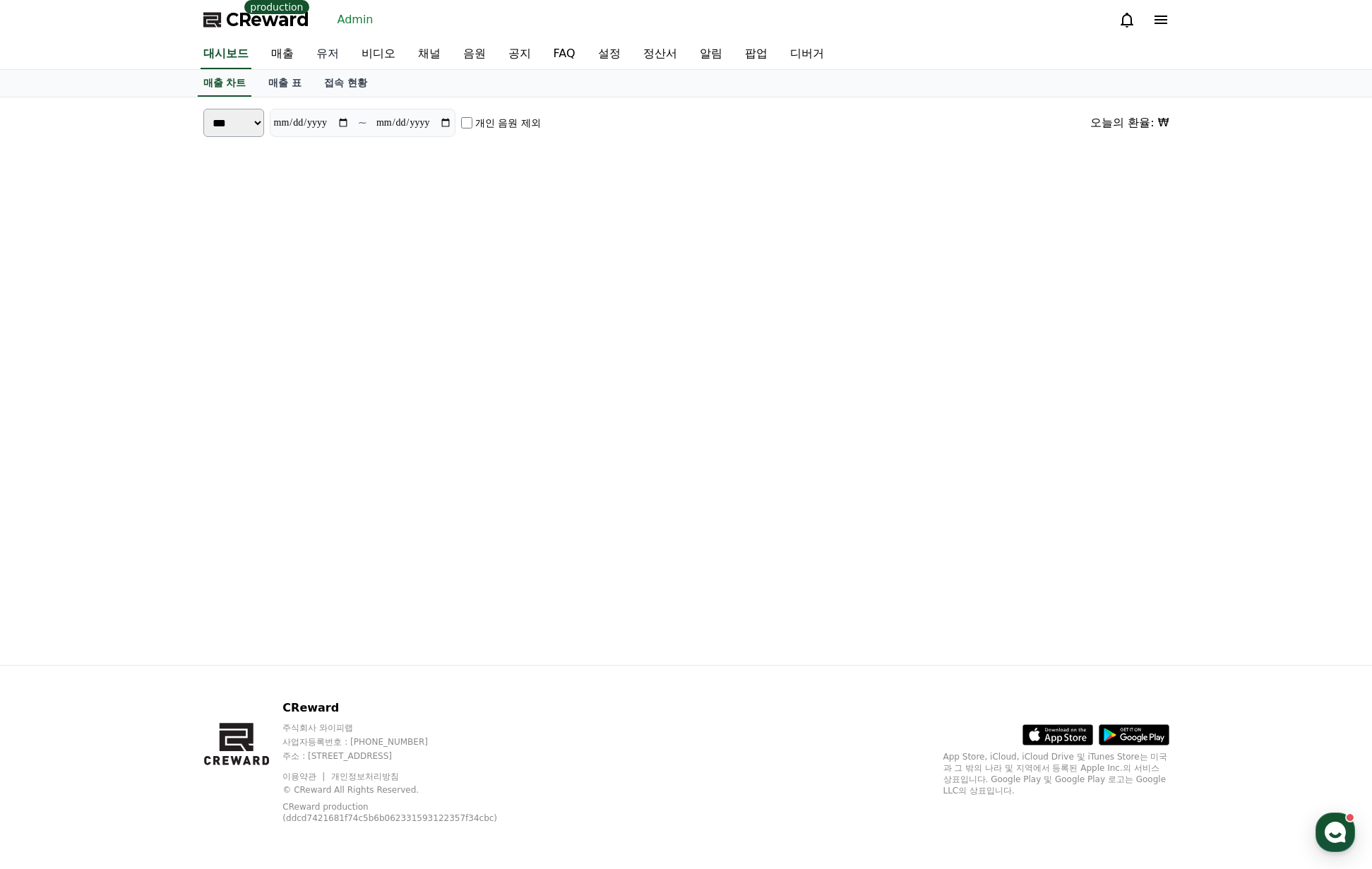
click at [325, 48] on link "유저" at bounding box center [327, 54] width 45 height 30
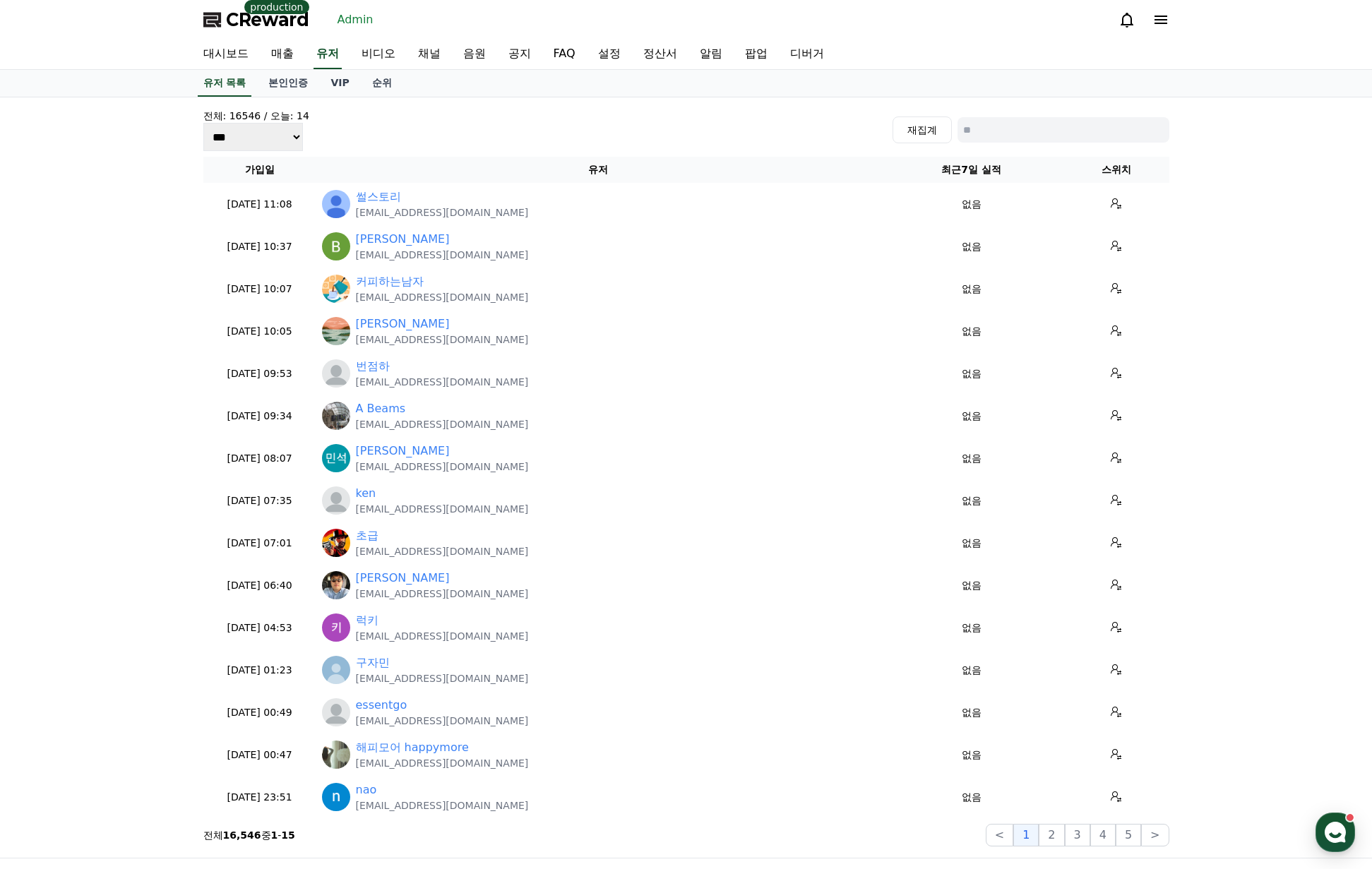
click at [1131, 123] on input at bounding box center [1063, 130] width 211 height 26
paste input "**********"
type input "**********"
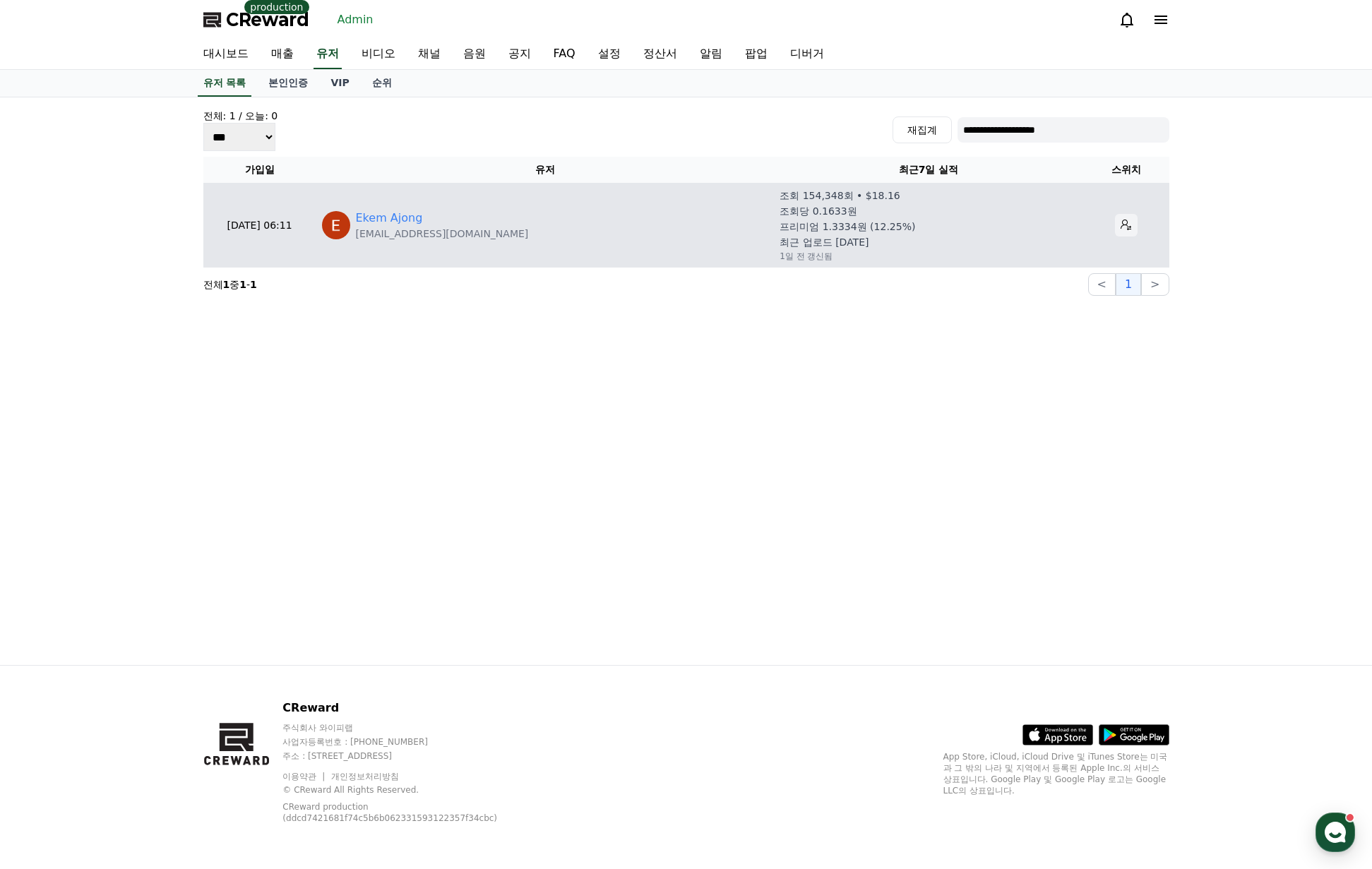
click at [1126, 226] on button at bounding box center [1126, 225] width 22 height 22
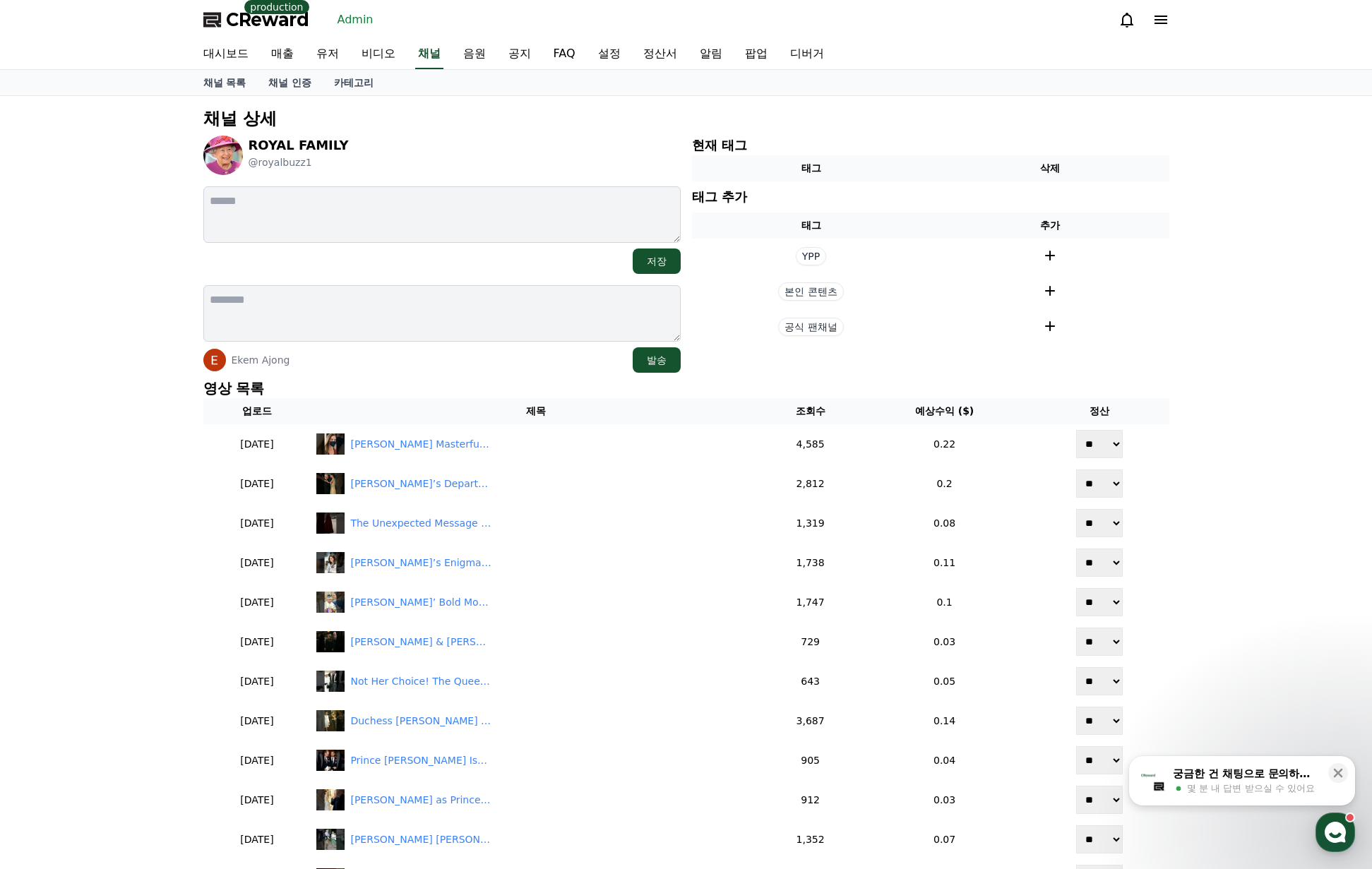
drag, startPoint x: 645, startPoint y: 430, endPoint x: 593, endPoint y: 415, distance: 54.1
click at [1166, 378] on div "채널 상세 ROYAL FAMILY @royalbuzz1 저장 Ekem Ajong 발송 현재 태그 태그 삭제 태그 추가 태그 추가 YPP 본인 …" at bounding box center [686, 673] width 977 height 1142
